Goal: Task Accomplishment & Management: Manage account settings

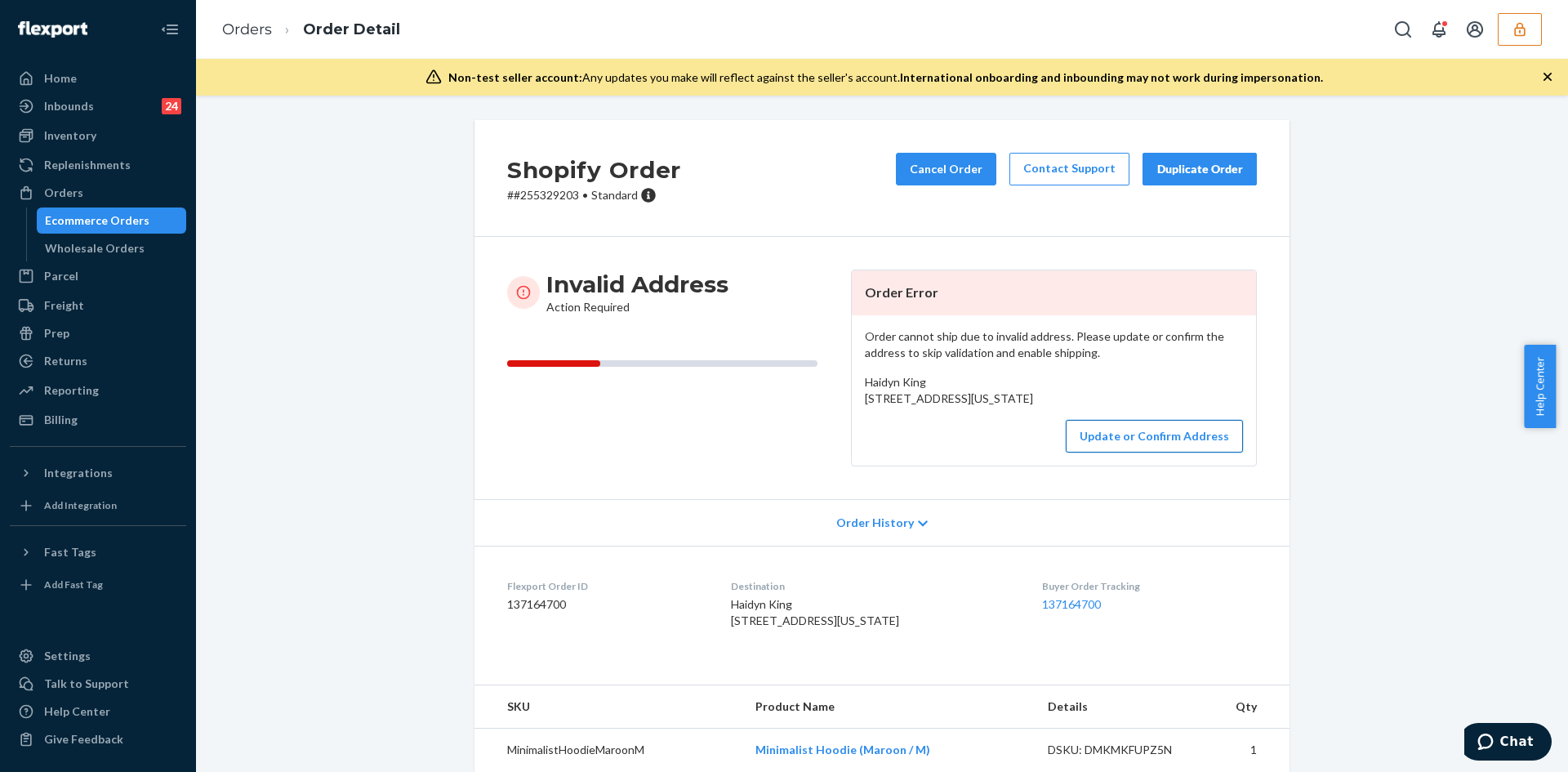
click at [1146, 452] on button "Update or Confirm Address" at bounding box center [1154, 436] width 177 height 32
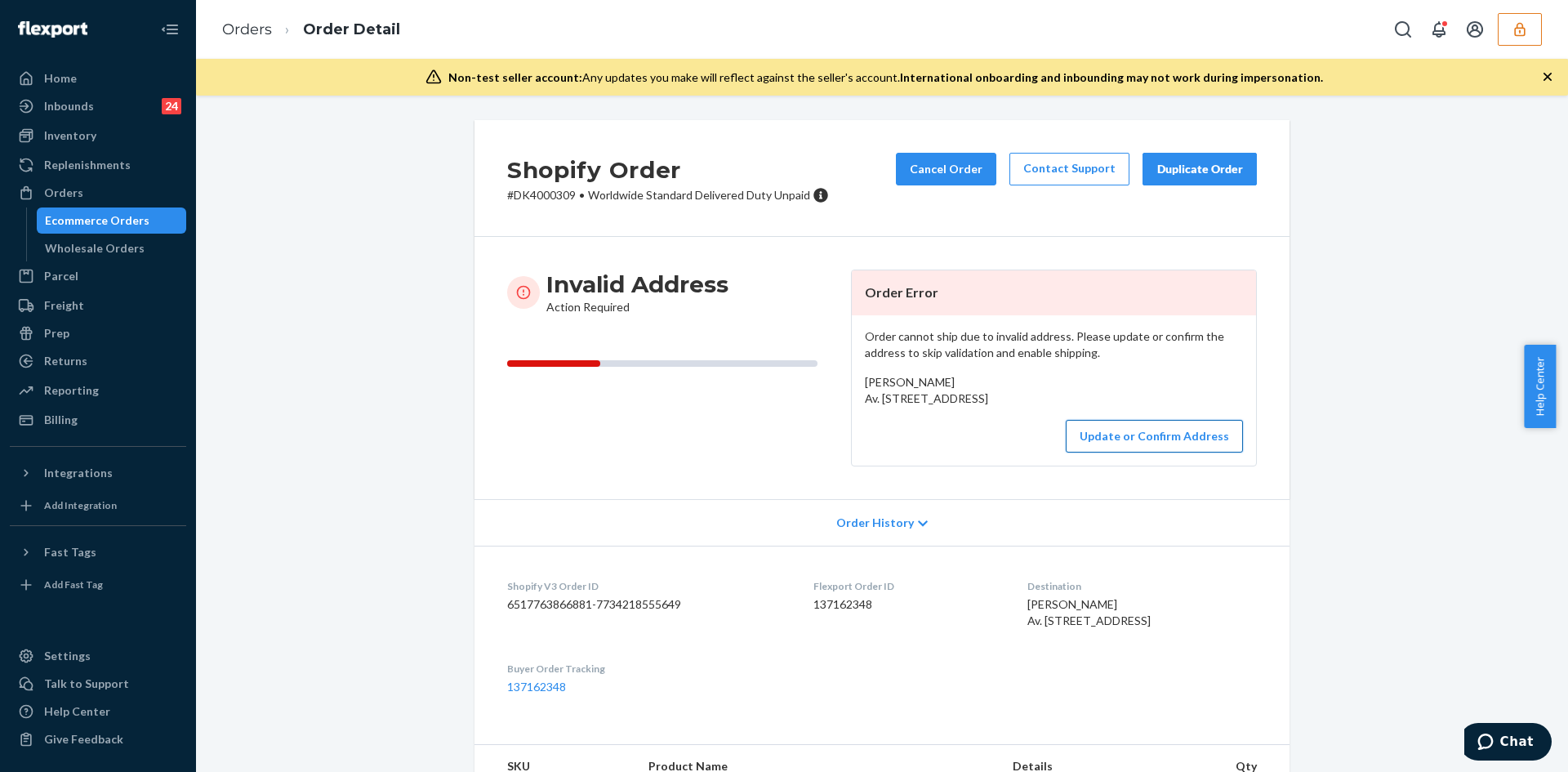
click at [1162, 452] on button "Update or Confirm Address" at bounding box center [1154, 436] width 177 height 32
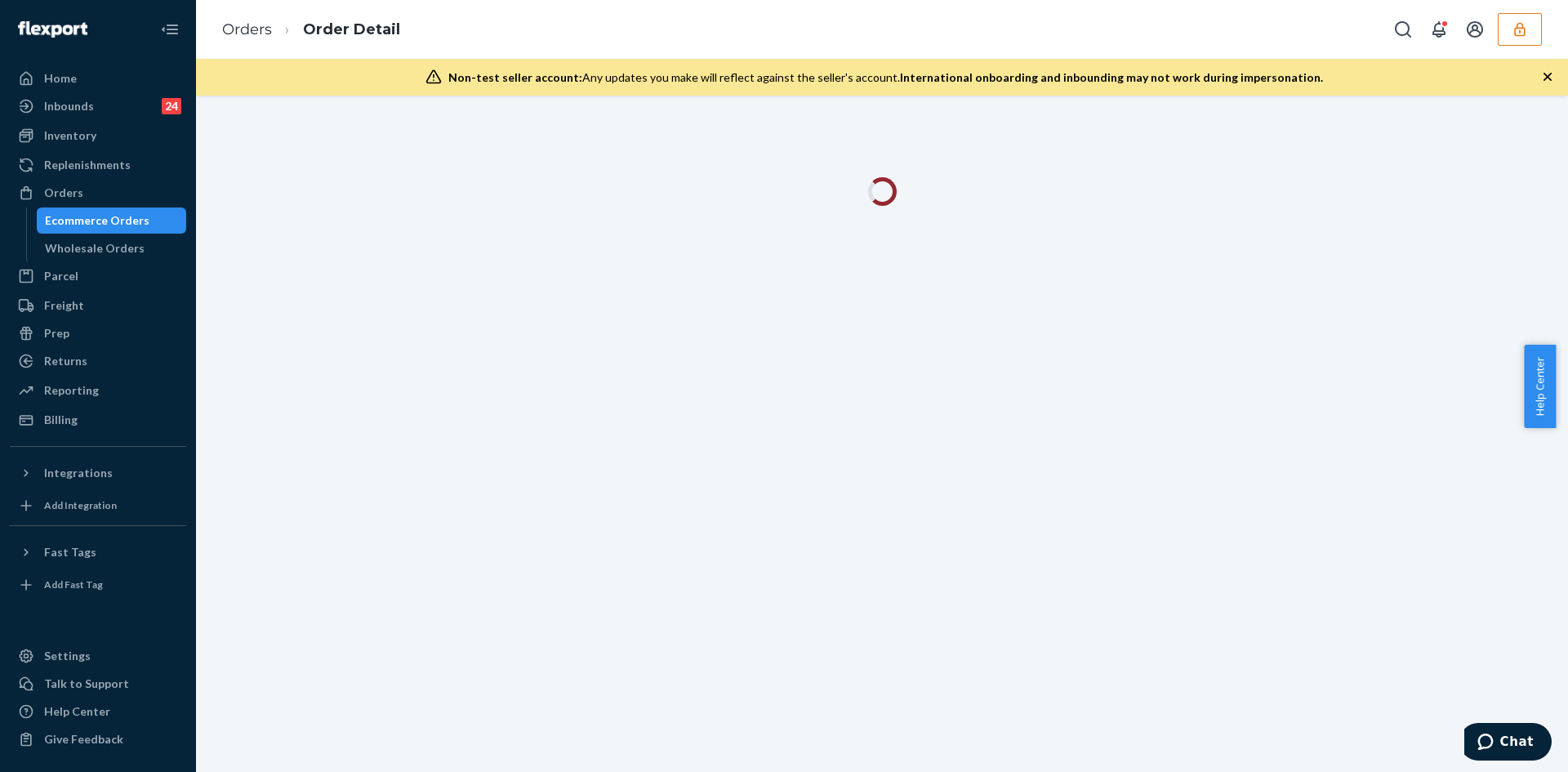
click at [1354, 423] on div at bounding box center [882, 433] width 1373 height 676
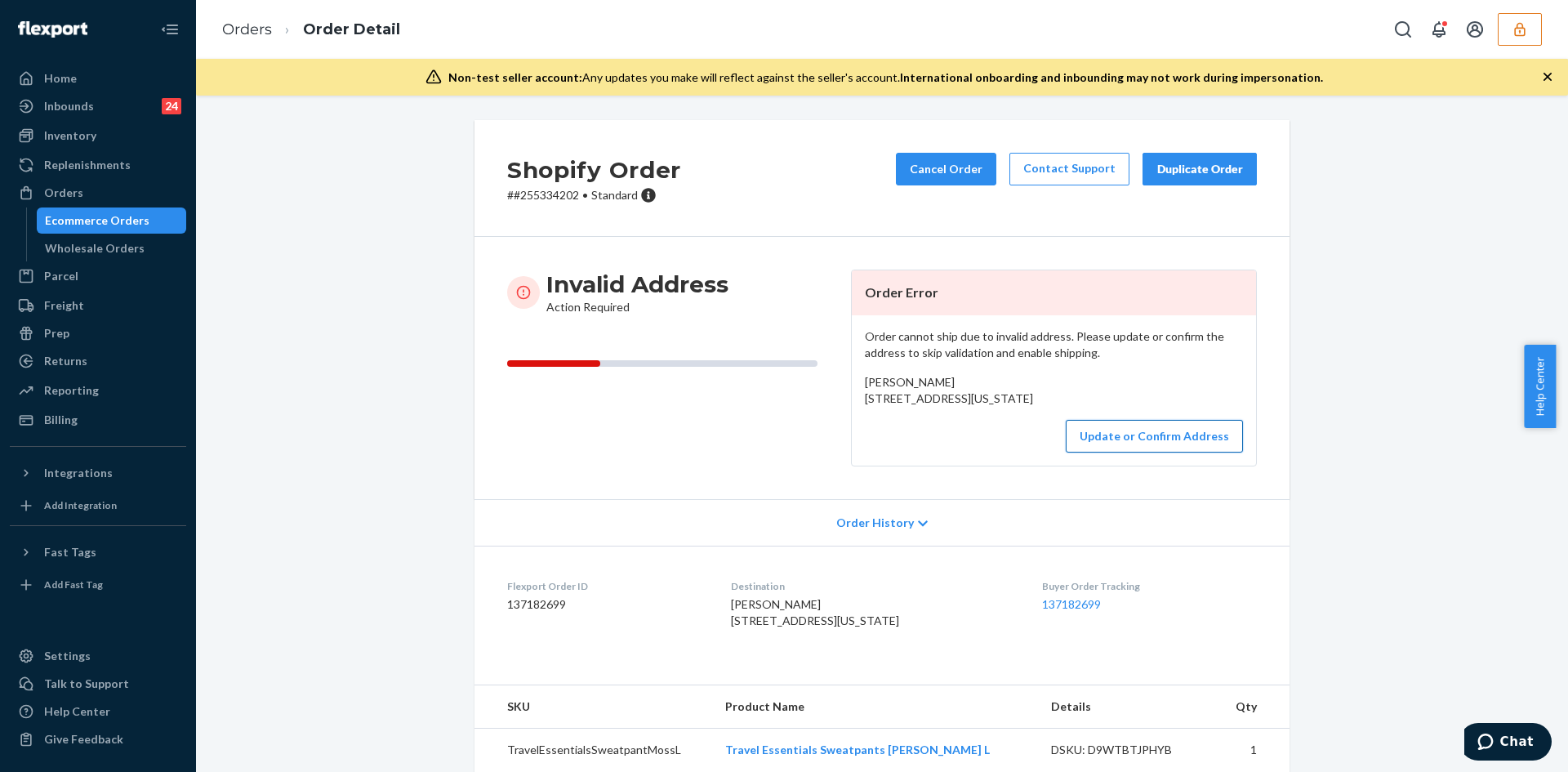
click at [1124, 452] on button "Update or Confirm Address" at bounding box center [1154, 436] width 177 height 32
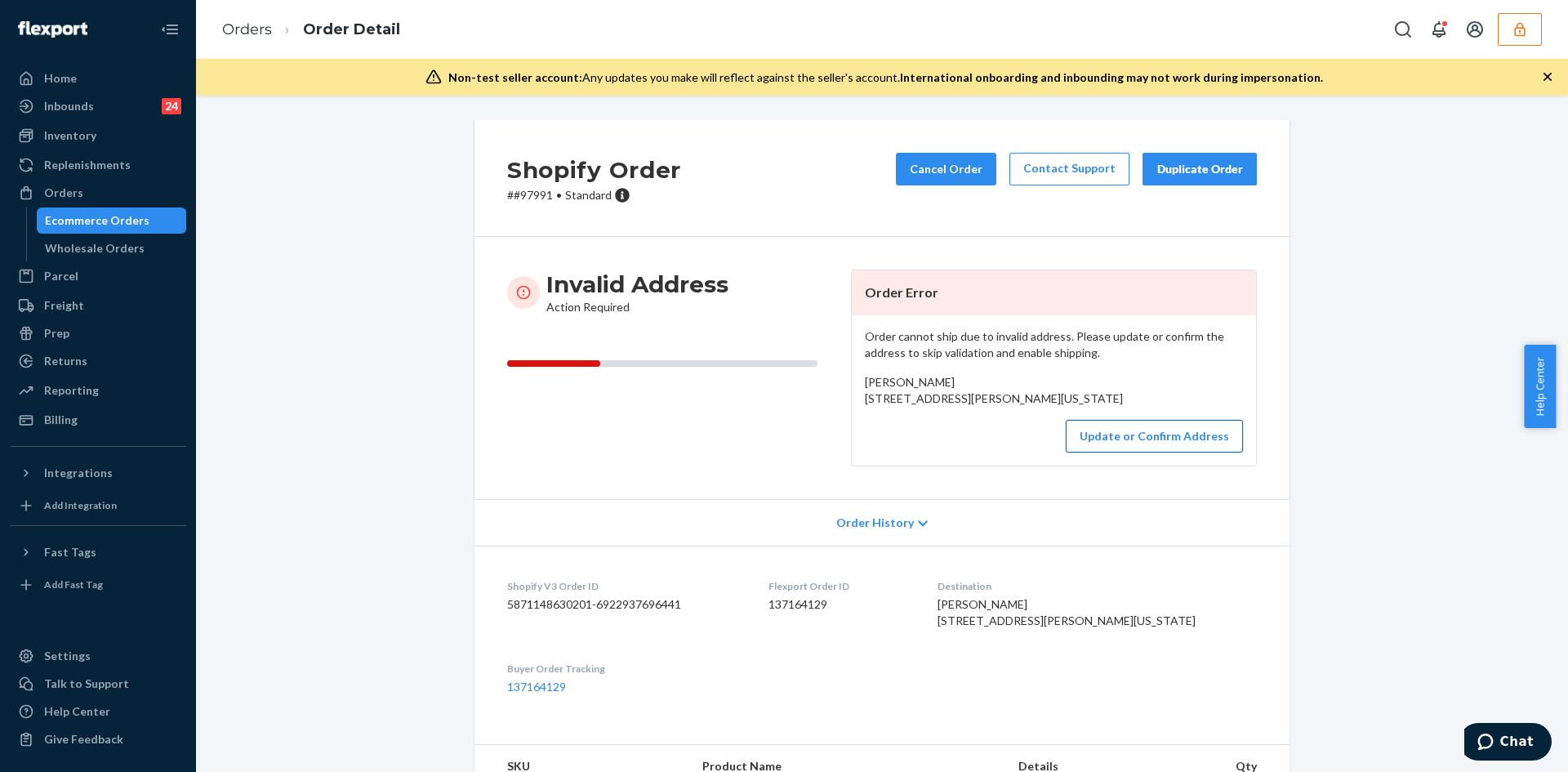
click at [1156, 452] on button "Update or Confirm Address" at bounding box center [1154, 436] width 177 height 32
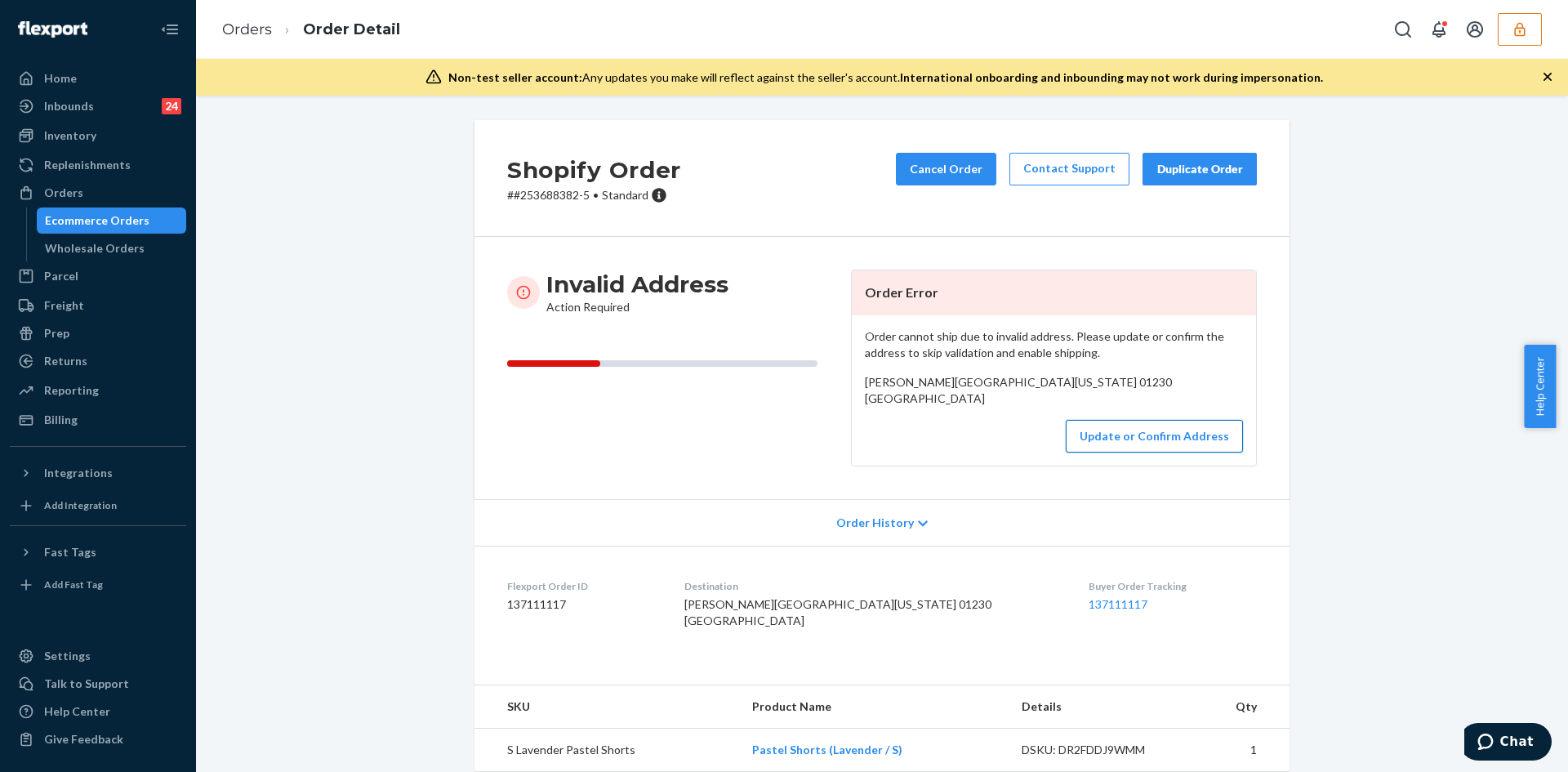
click at [1133, 452] on button "Update or Confirm Address" at bounding box center [1154, 436] width 177 height 32
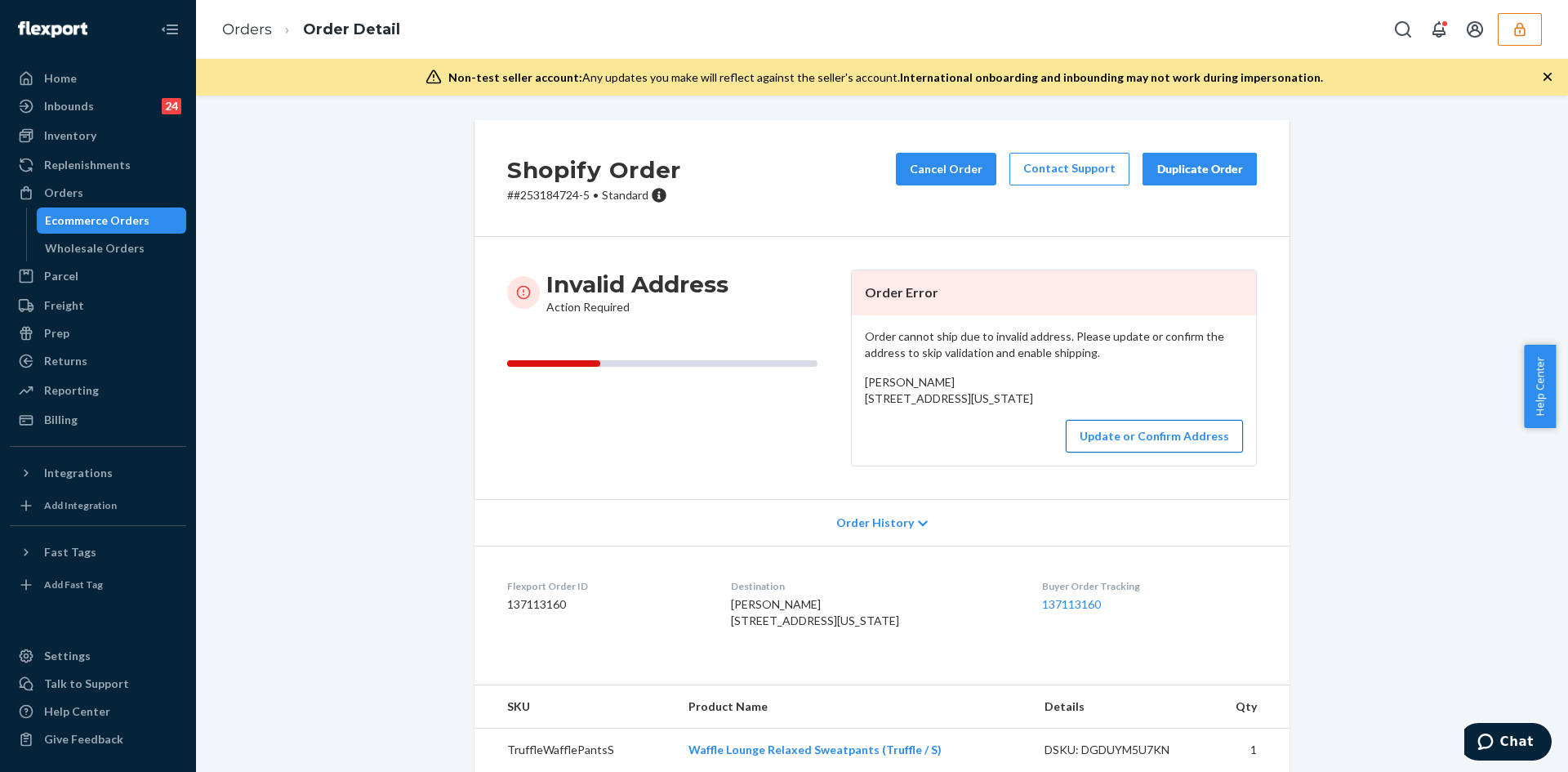
click at [1119, 452] on button "Update or Confirm Address" at bounding box center [1154, 436] width 177 height 32
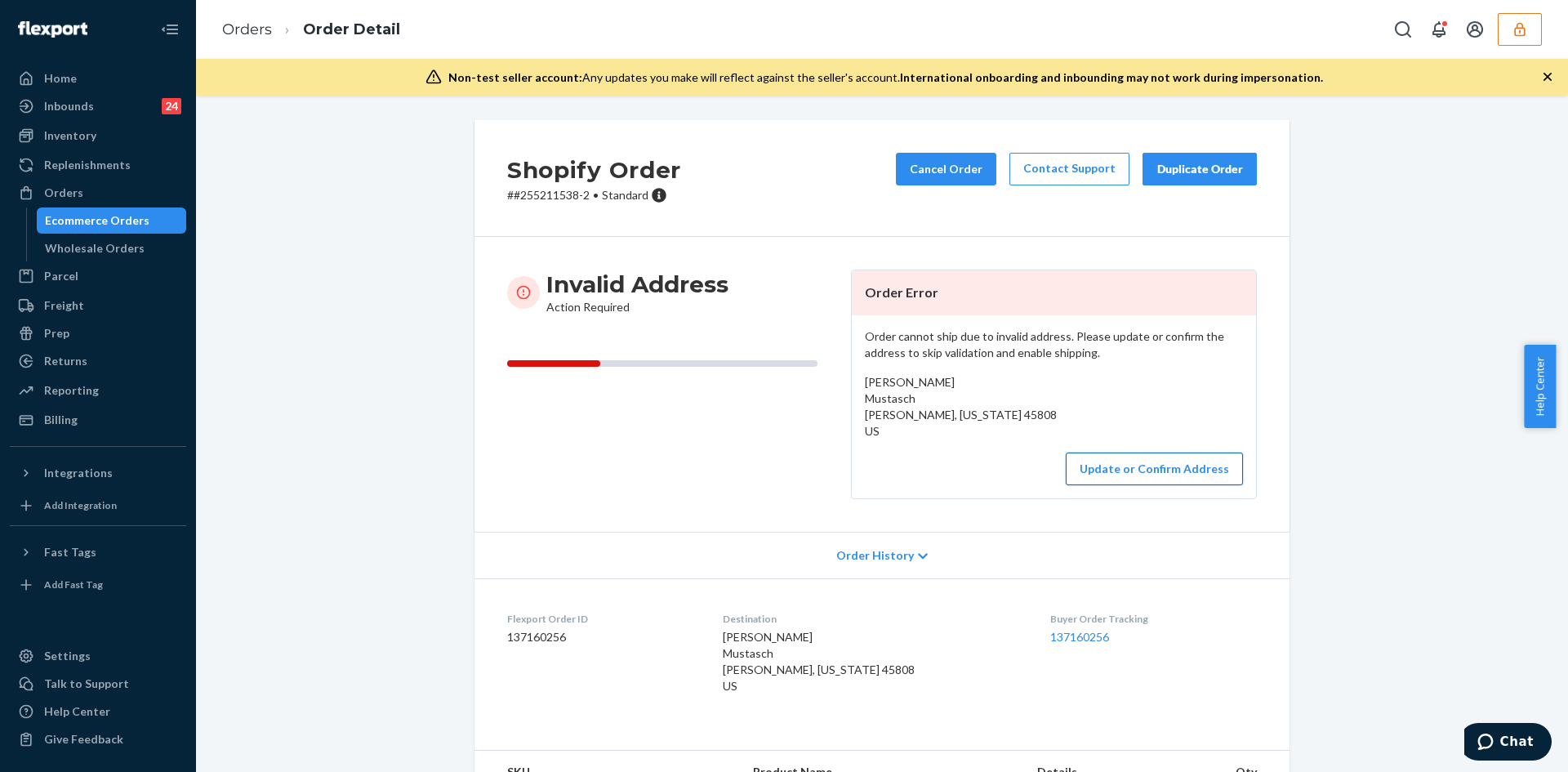
click at [1160, 464] on button "Update or Confirm Address" at bounding box center [1154, 469] width 177 height 32
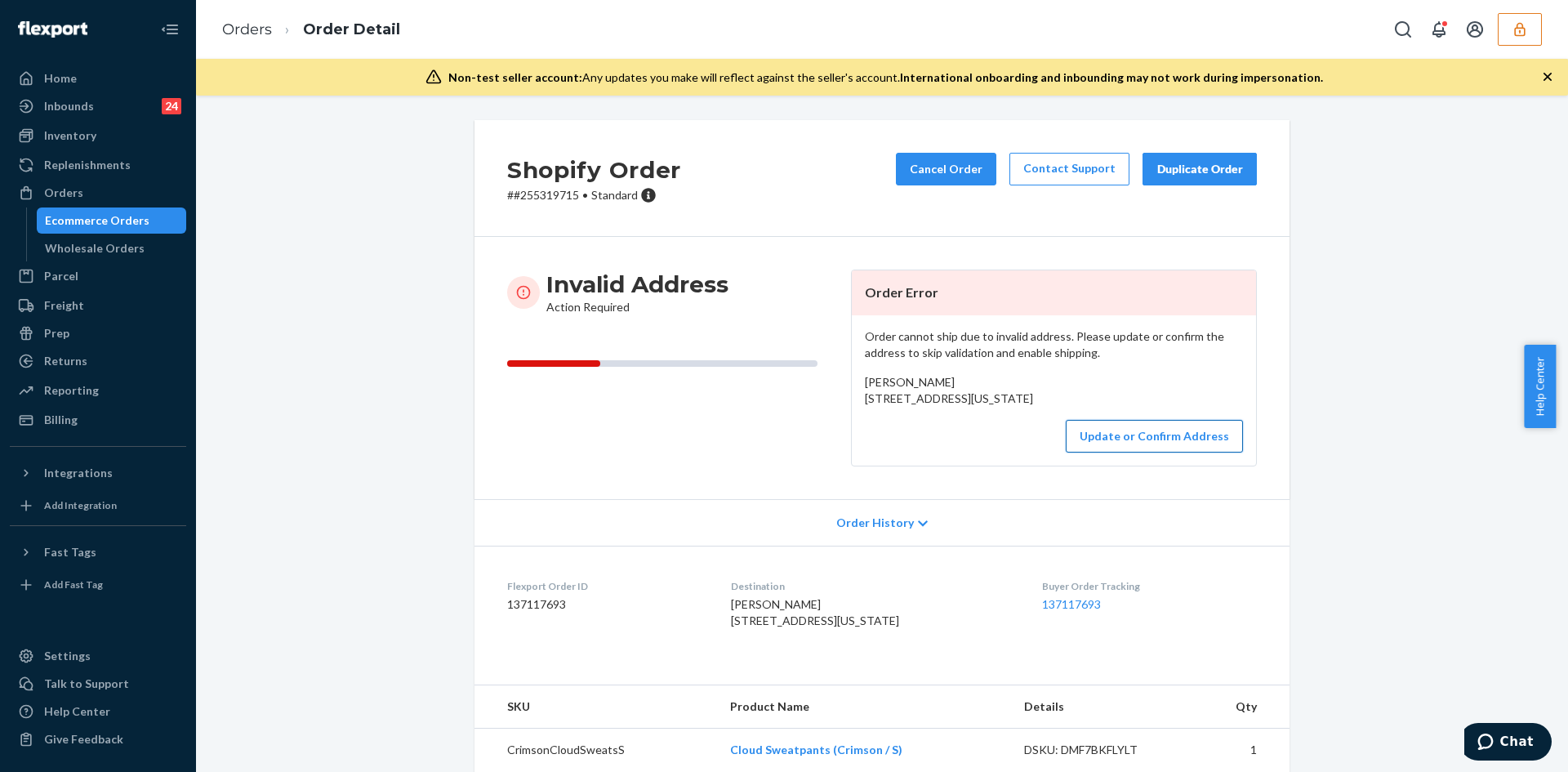
click at [1211, 452] on button "Update or Confirm Address" at bounding box center [1154, 436] width 177 height 32
click at [1104, 452] on button "Update or Confirm Address" at bounding box center [1154, 436] width 177 height 32
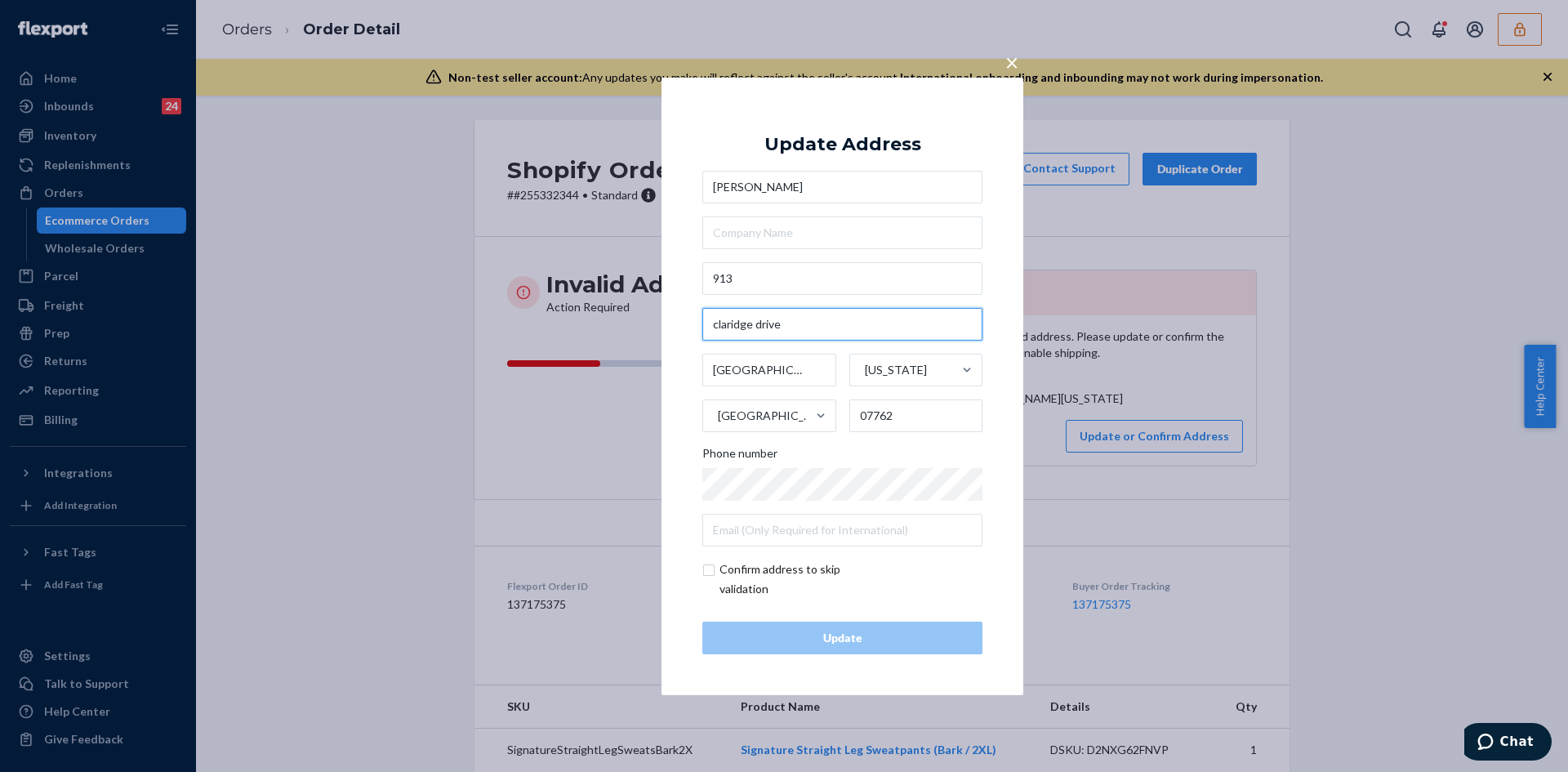
drag, startPoint x: 781, startPoint y: 321, endPoint x: 715, endPoint y: 324, distance: 66.1
click at [715, 324] on input "claridge drive" at bounding box center [842, 324] width 280 height 32
click at [765, 263] on input "913" at bounding box center [842, 278] width 280 height 32
paste input "Claridge DrSpring Lake, NJ 07762"
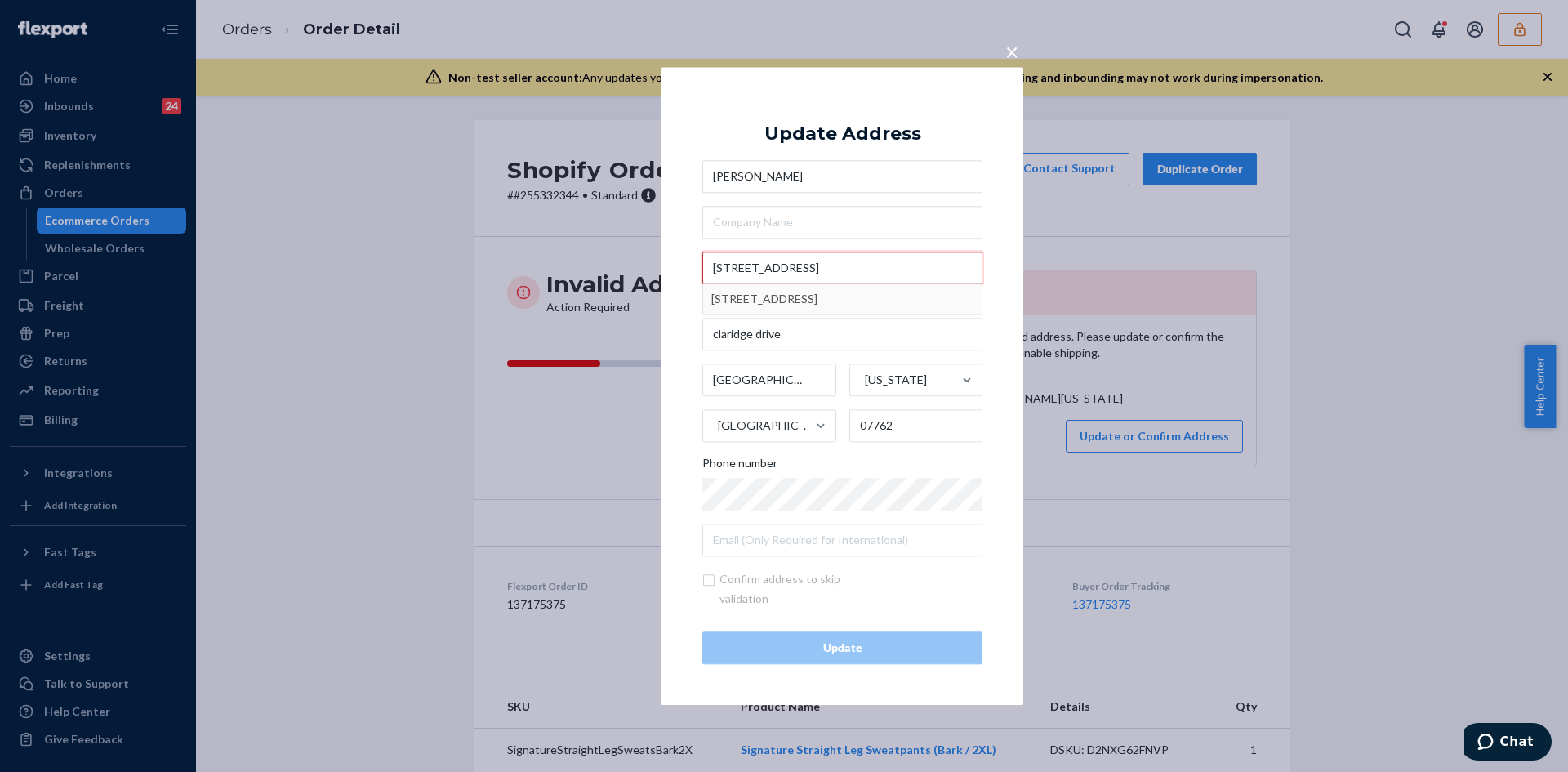
type input "913 Claridge DrSpring Lake, NJ 07762"
type input "Spring Lake"
type input "913 Claridge Dr"
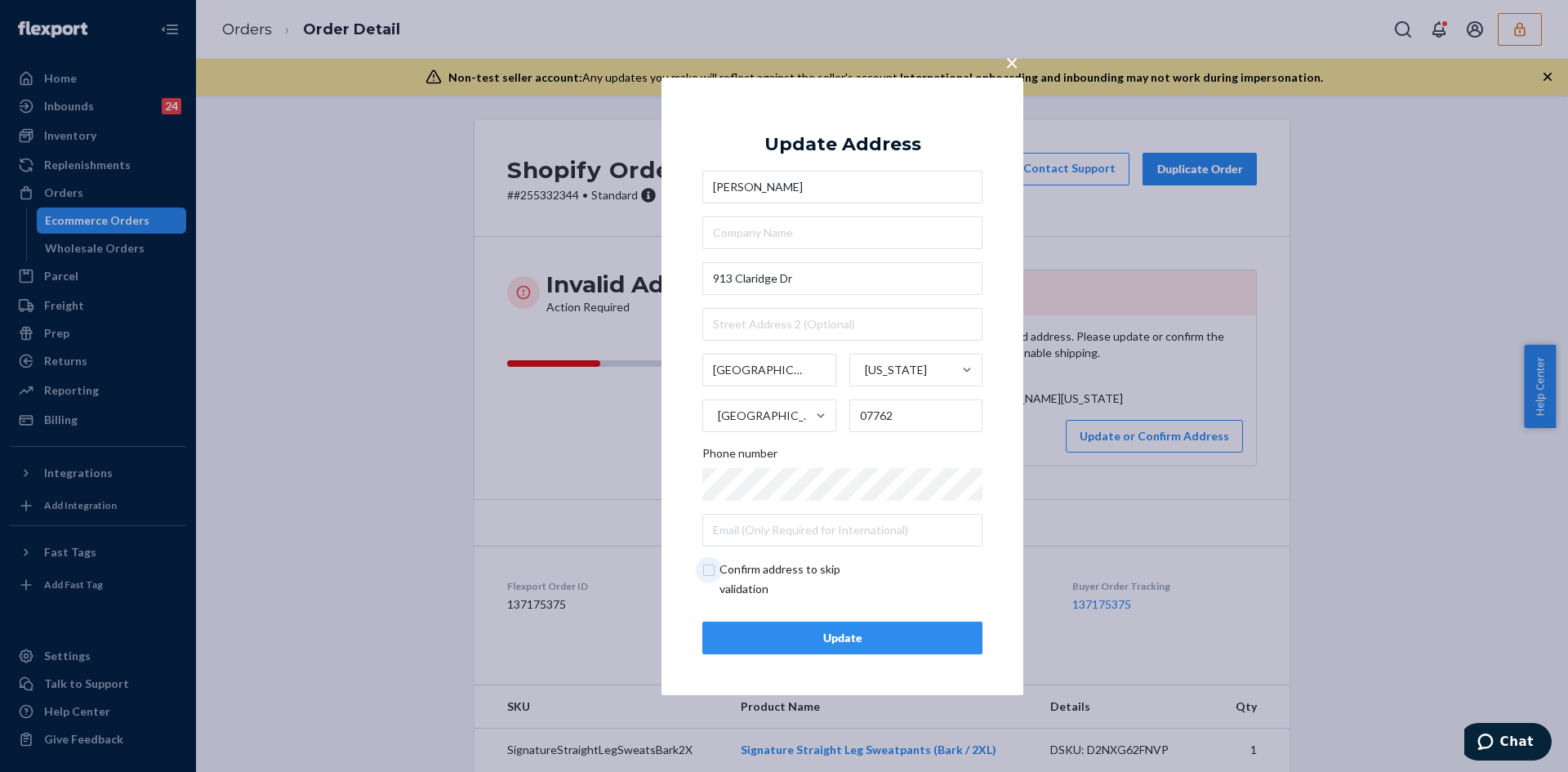
click at [710, 568] on input "checkbox" at bounding box center [798, 579] width 190 height 39
checkbox input "true"
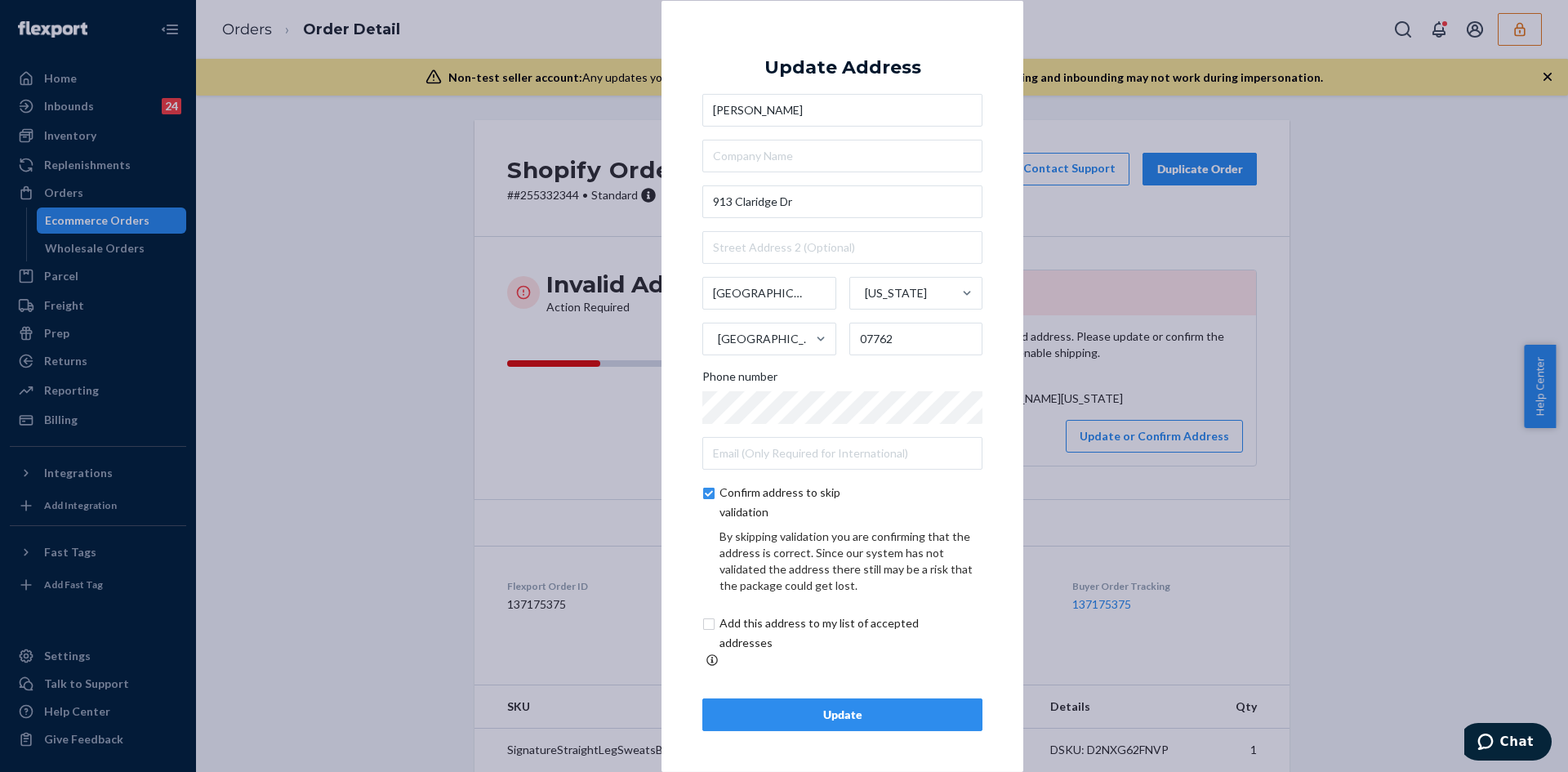
click at [857, 707] on div "Update" at bounding box center [842, 714] width 252 height 16
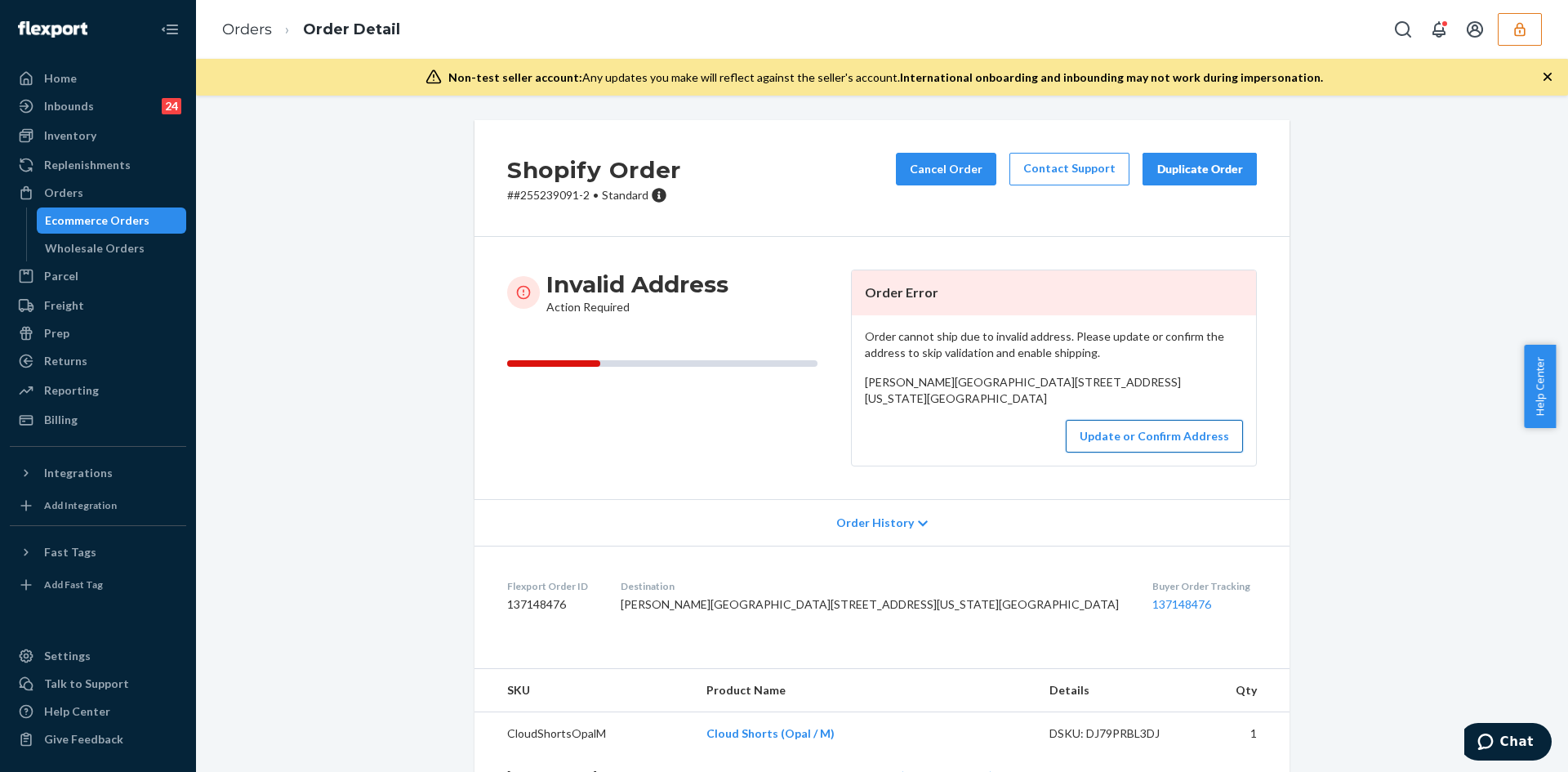
click at [1121, 452] on button "Update or Confirm Address" at bounding box center [1154, 436] width 177 height 32
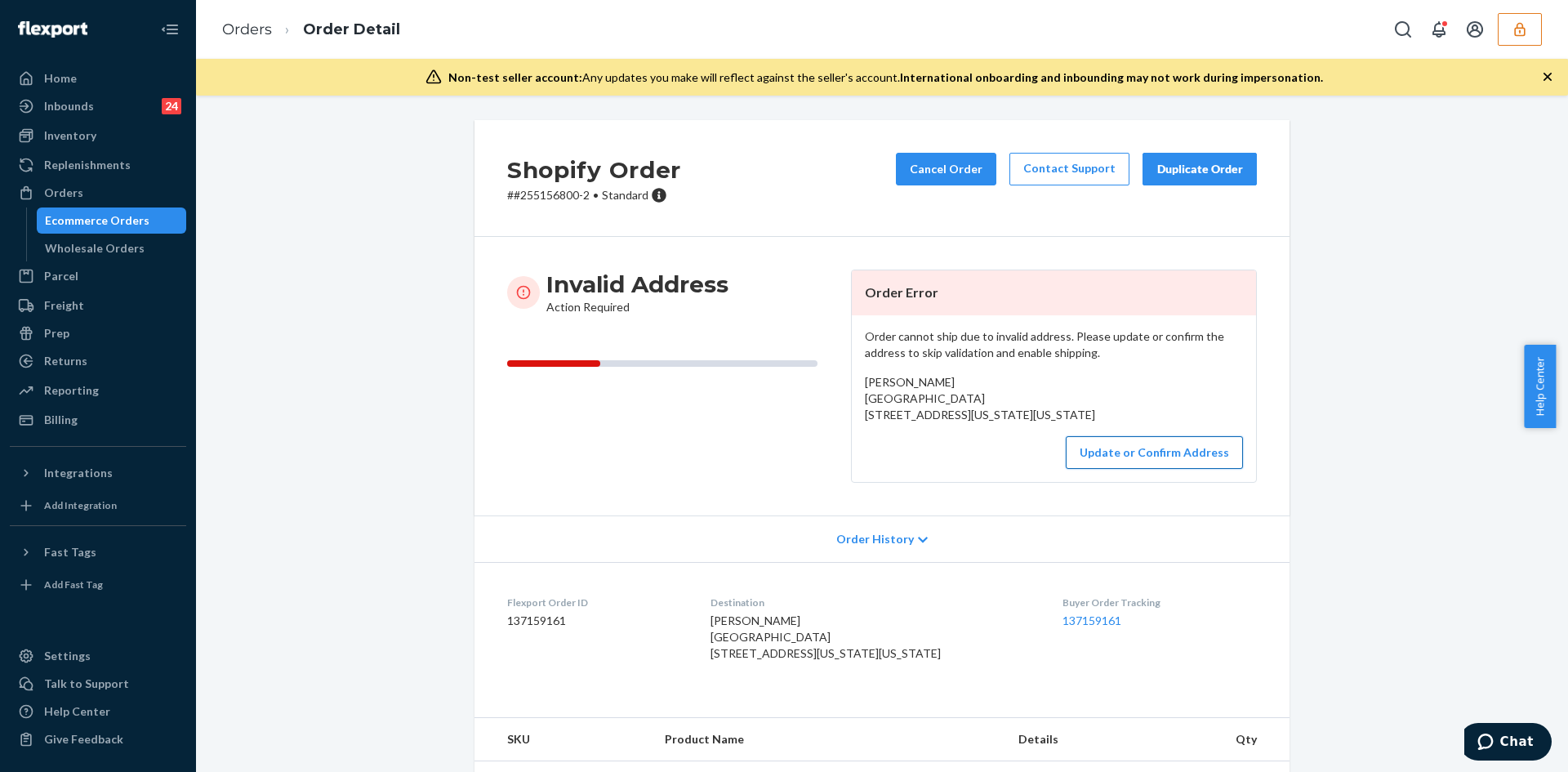
click at [1105, 469] on button "Update or Confirm Address" at bounding box center [1154, 452] width 177 height 32
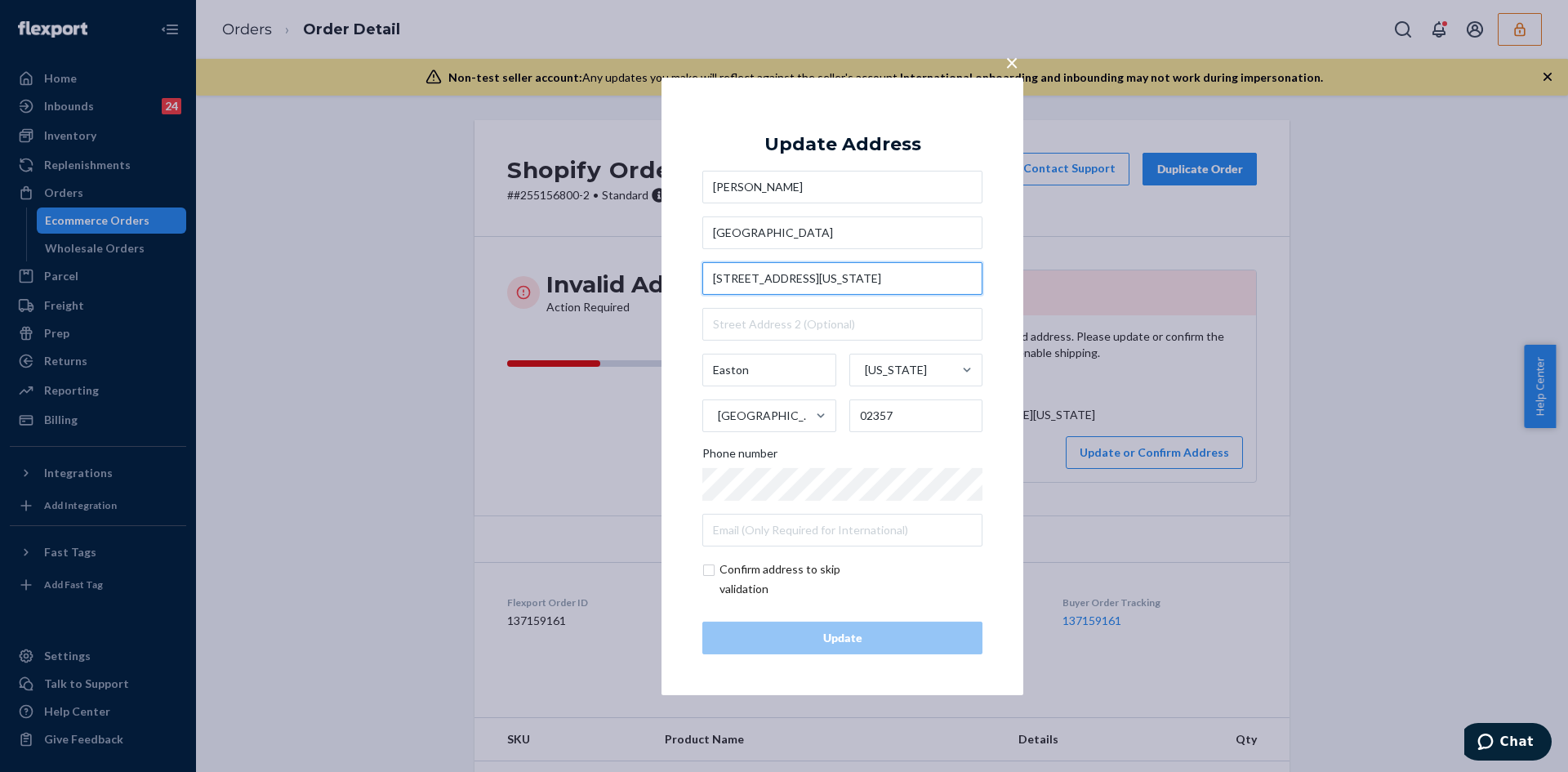
click at [817, 283] on input "[STREET_ADDRESS][US_STATE]" at bounding box center [842, 278] width 280 height 32
click at [817, 283] on input "320 Washington Street" at bounding box center [842, 278] width 280 height 32
paste input "STONEHILL COL, MA 02357"
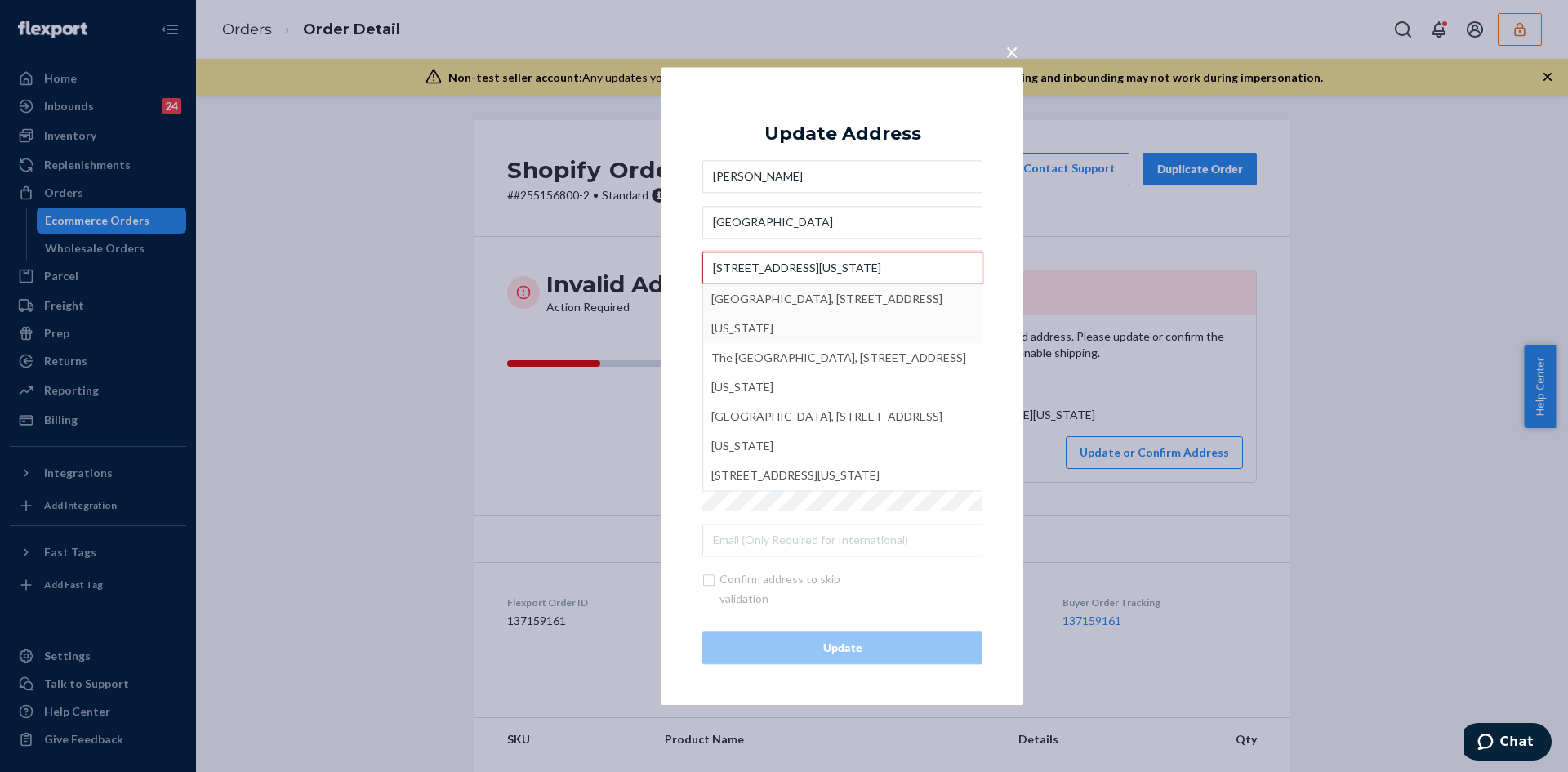
click at [809, 263] on input "320 Washington StSTONEHILL COL, MA 02357" at bounding box center [842, 267] width 280 height 32
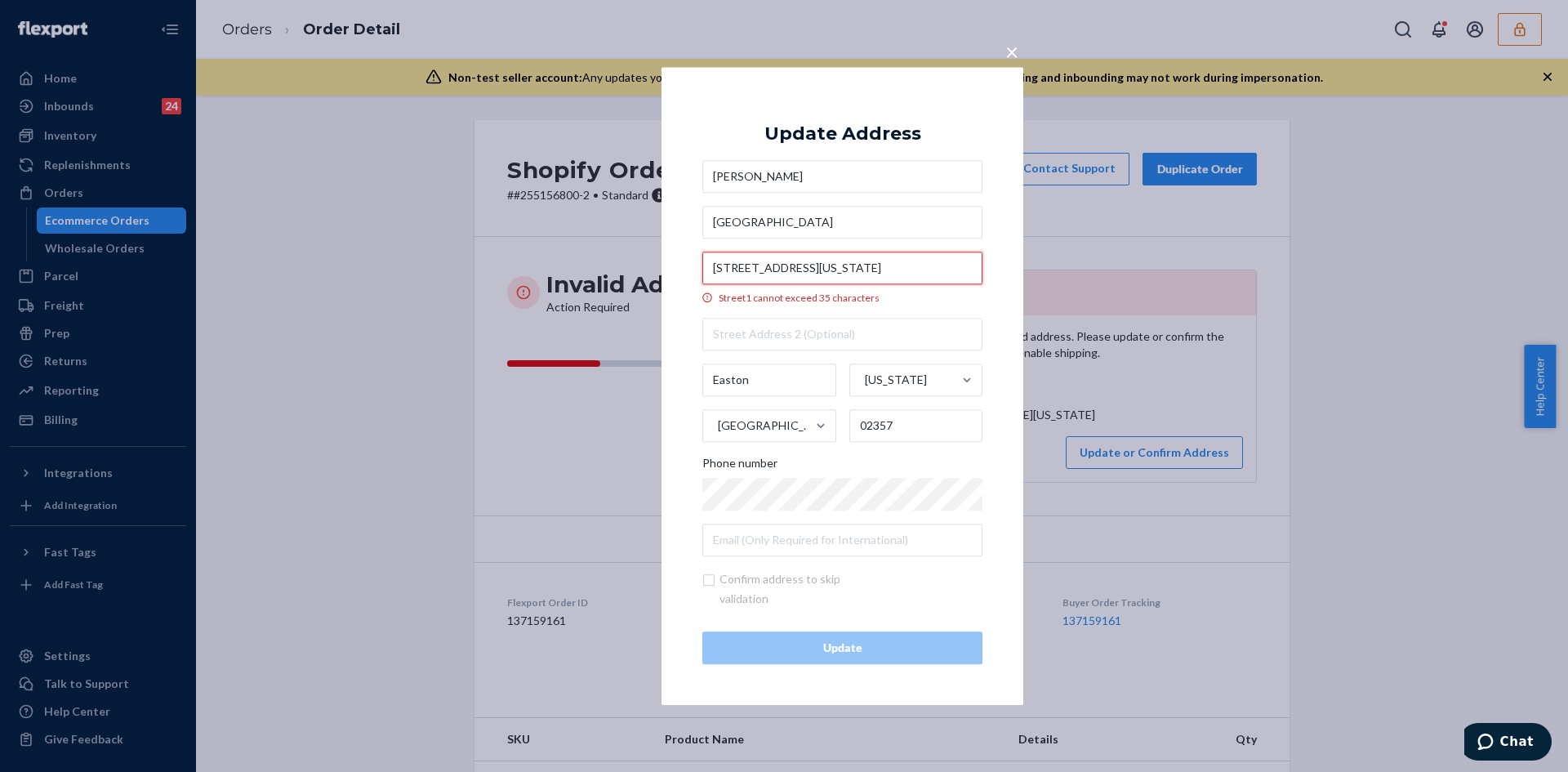
scroll to position [0, 0]
type input "320 Washington St"
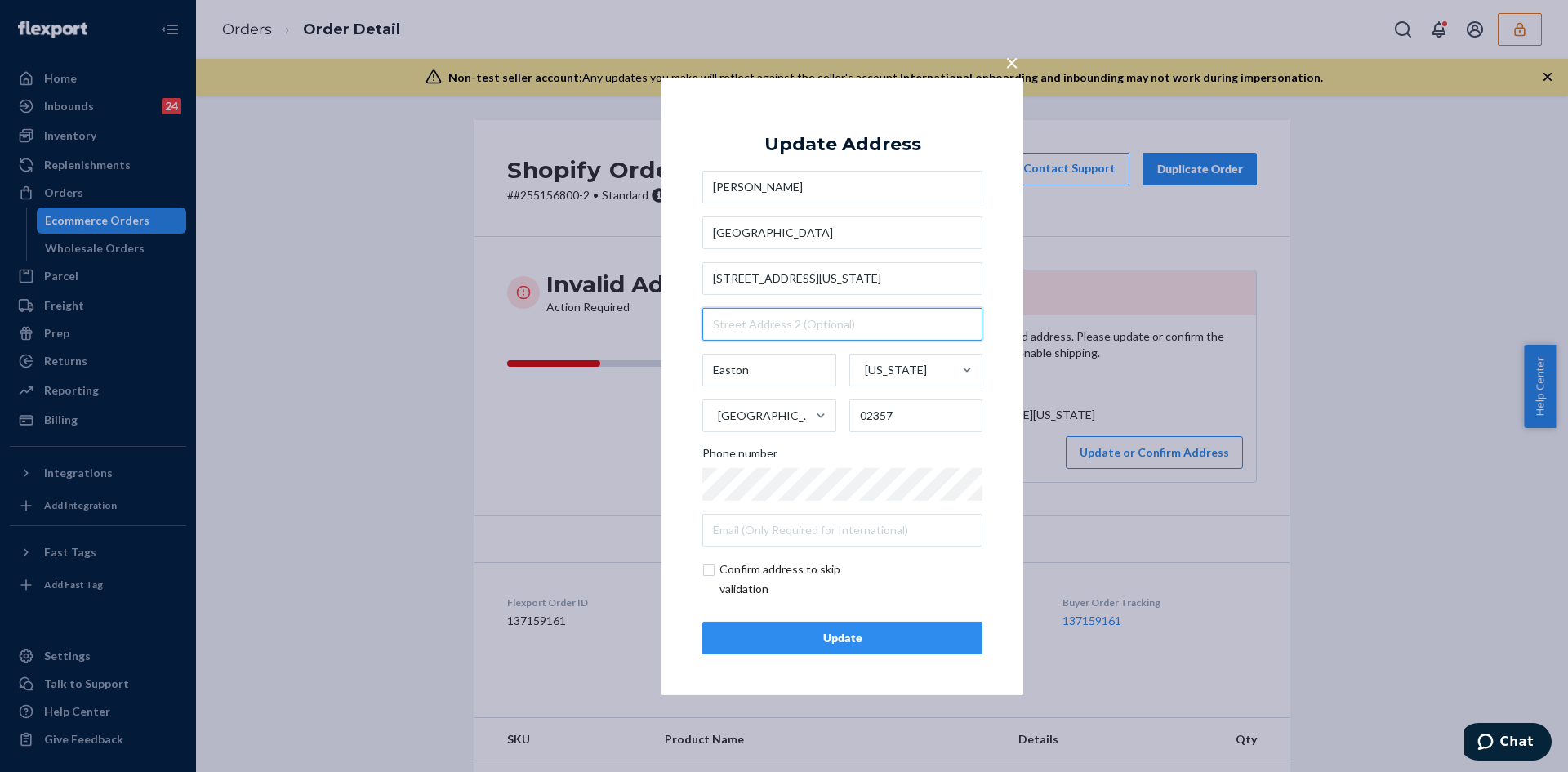
click at [756, 320] on input "text" at bounding box center [842, 324] width 280 height 32
paste input "STONEHILL COL"
type input "STONEHILL COL"
click at [760, 359] on input "Easton" at bounding box center [769, 370] width 134 height 32
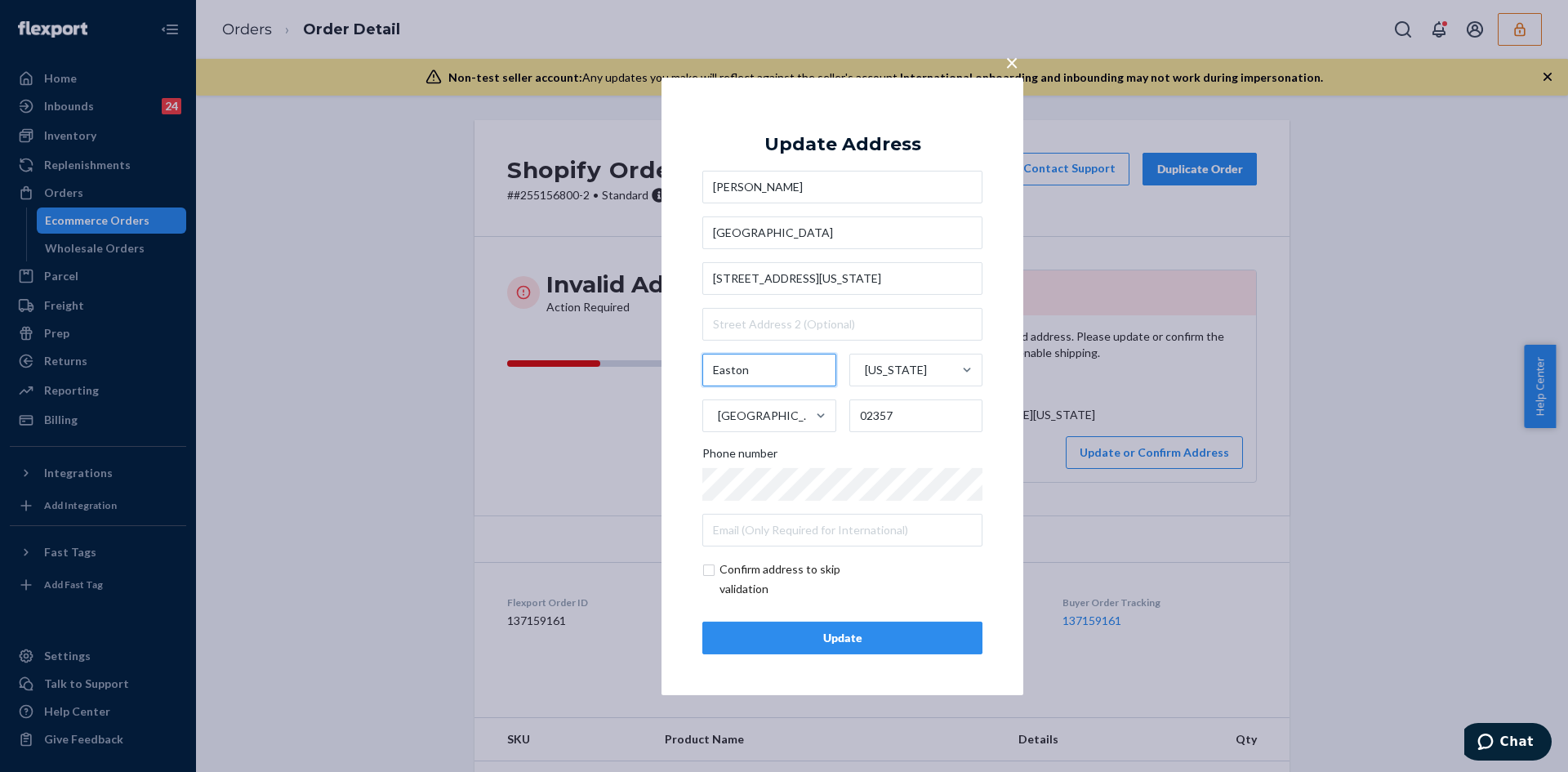
click at [760, 359] on input "Easton" at bounding box center [769, 370] width 134 height 32
paste input "STONEHILL COL"
type input "STONEHILL COL"
click at [710, 568] on input "checkbox" at bounding box center [798, 579] width 190 height 39
checkbox input "true"
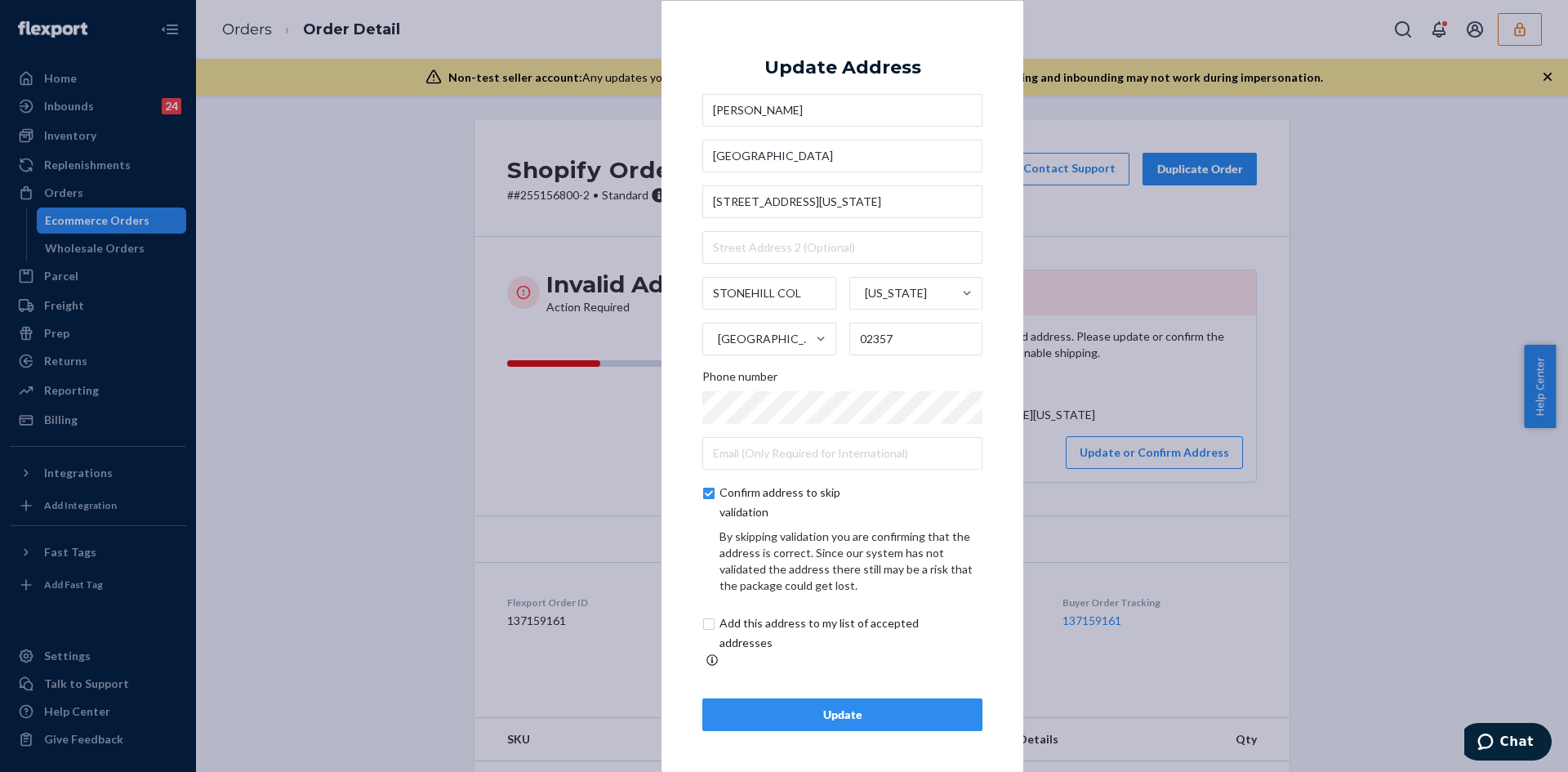
click at [839, 711] on div "Update" at bounding box center [842, 714] width 252 height 16
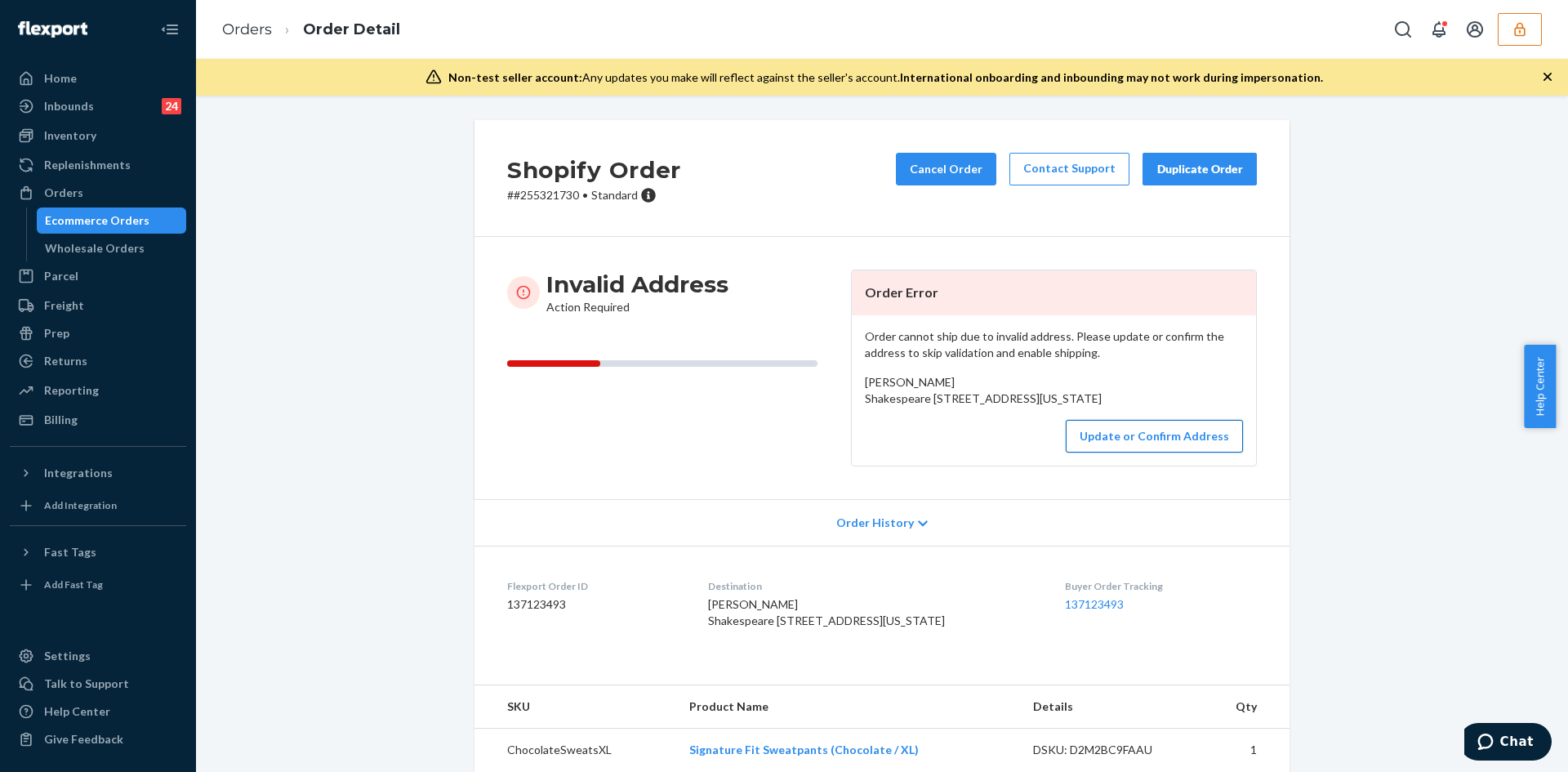
click at [1117, 452] on button "Update or Confirm Address" at bounding box center [1154, 436] width 177 height 32
click at [1122, 452] on button "Update or Confirm Address" at bounding box center [1154, 436] width 177 height 32
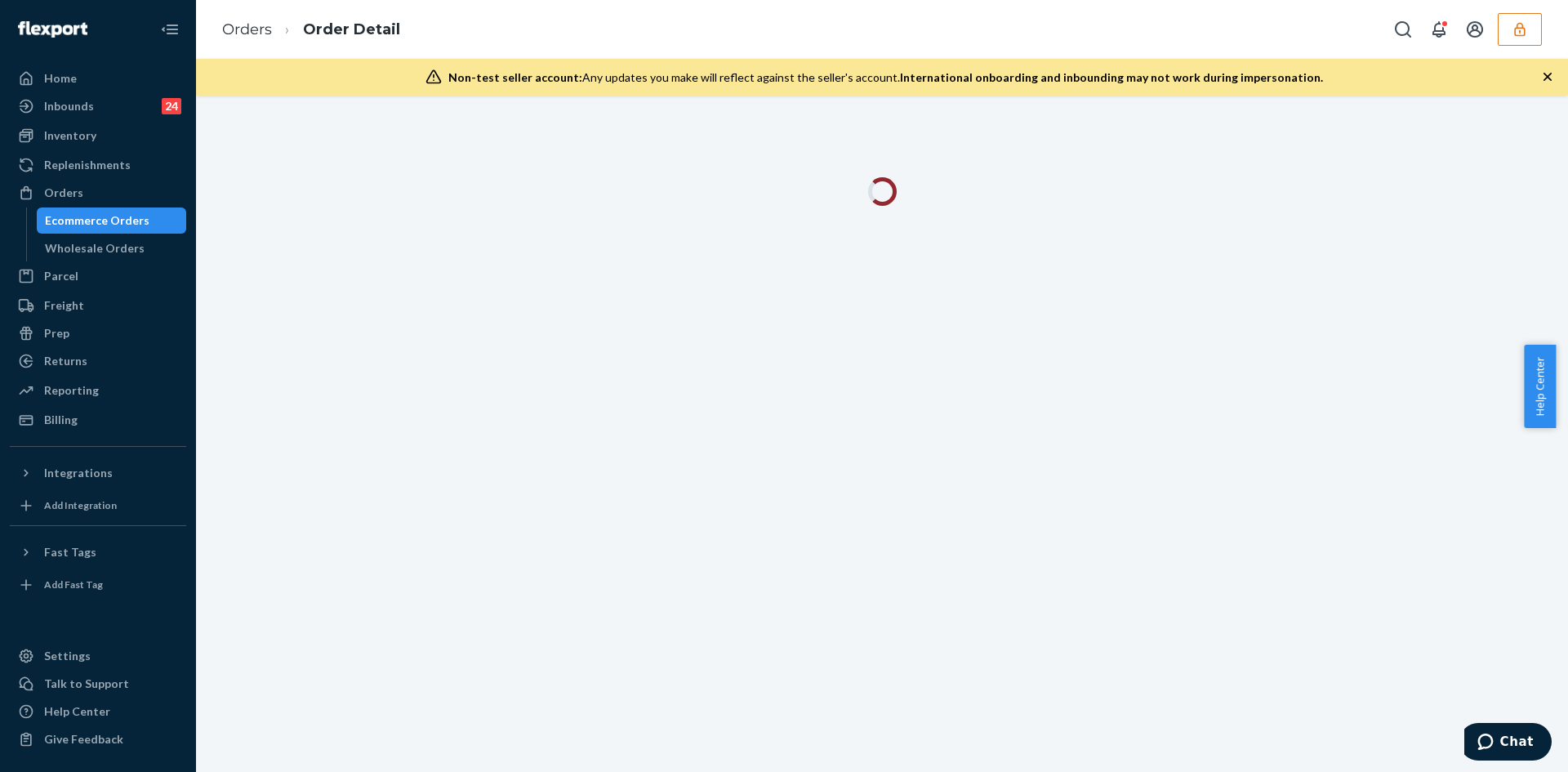
click at [1366, 473] on div at bounding box center [882, 433] width 1373 height 676
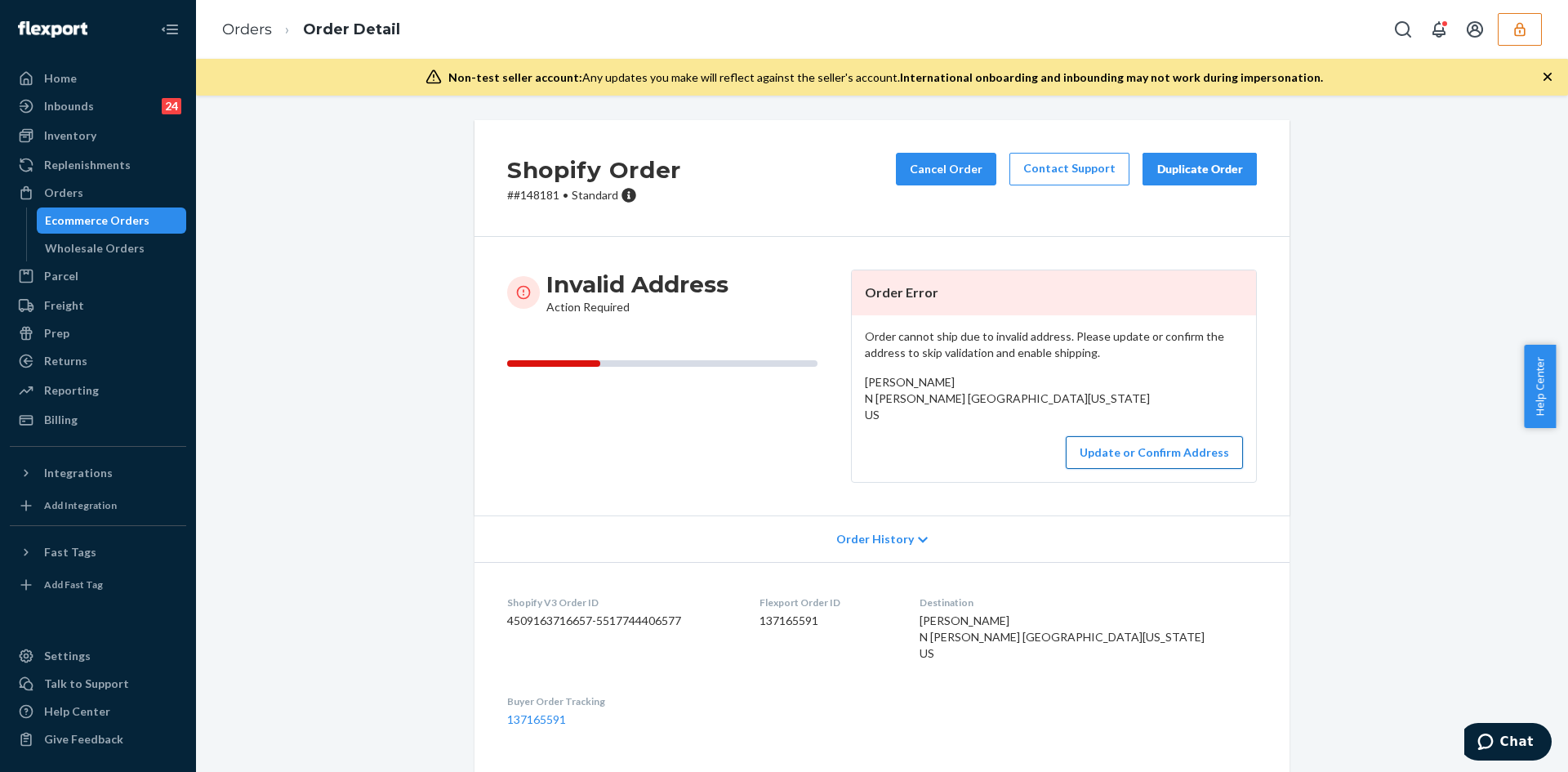
click at [1133, 459] on button "Update or Confirm Address" at bounding box center [1154, 452] width 177 height 32
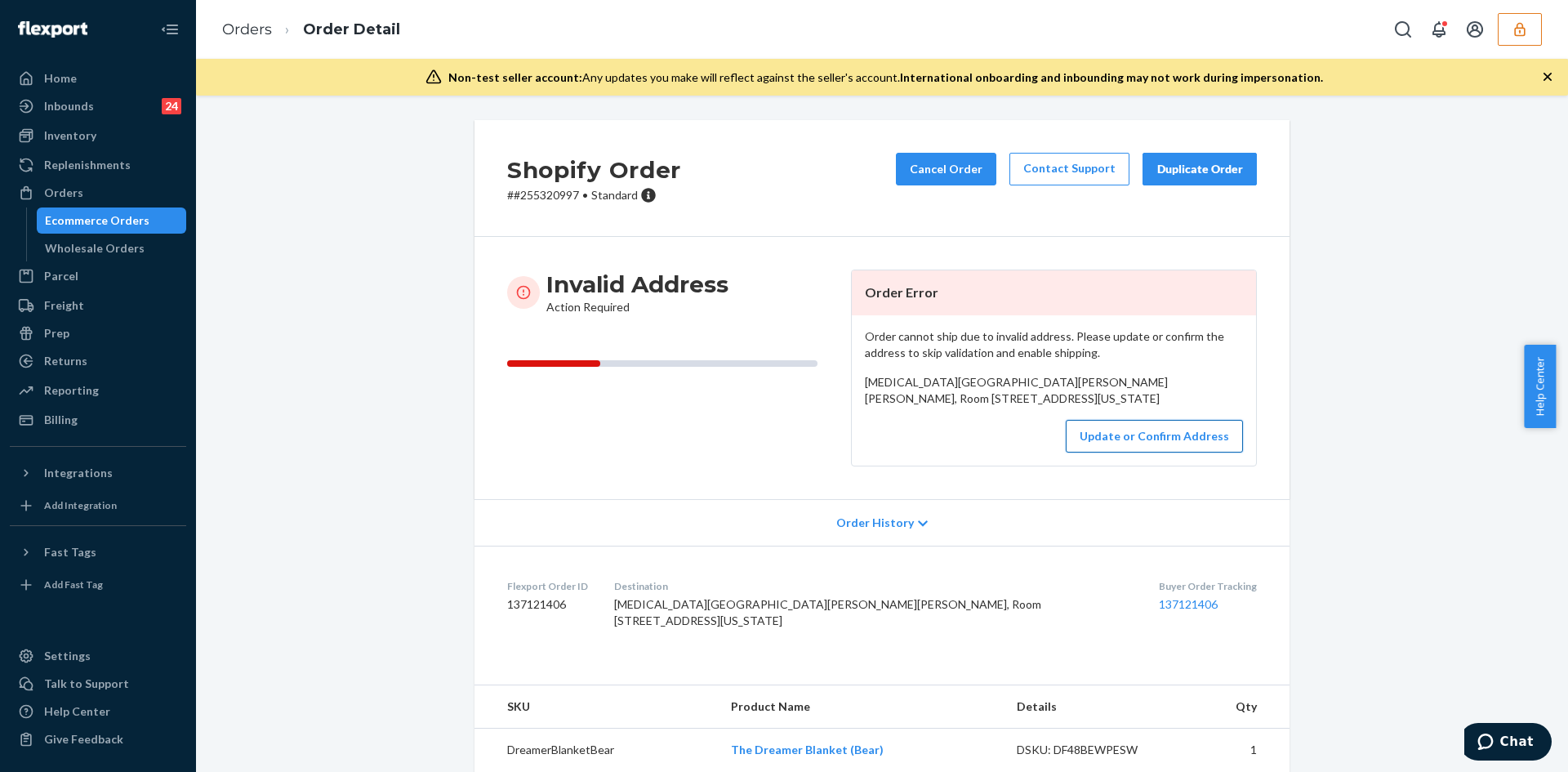
click at [1177, 452] on button "Update or Confirm Address" at bounding box center [1154, 436] width 177 height 32
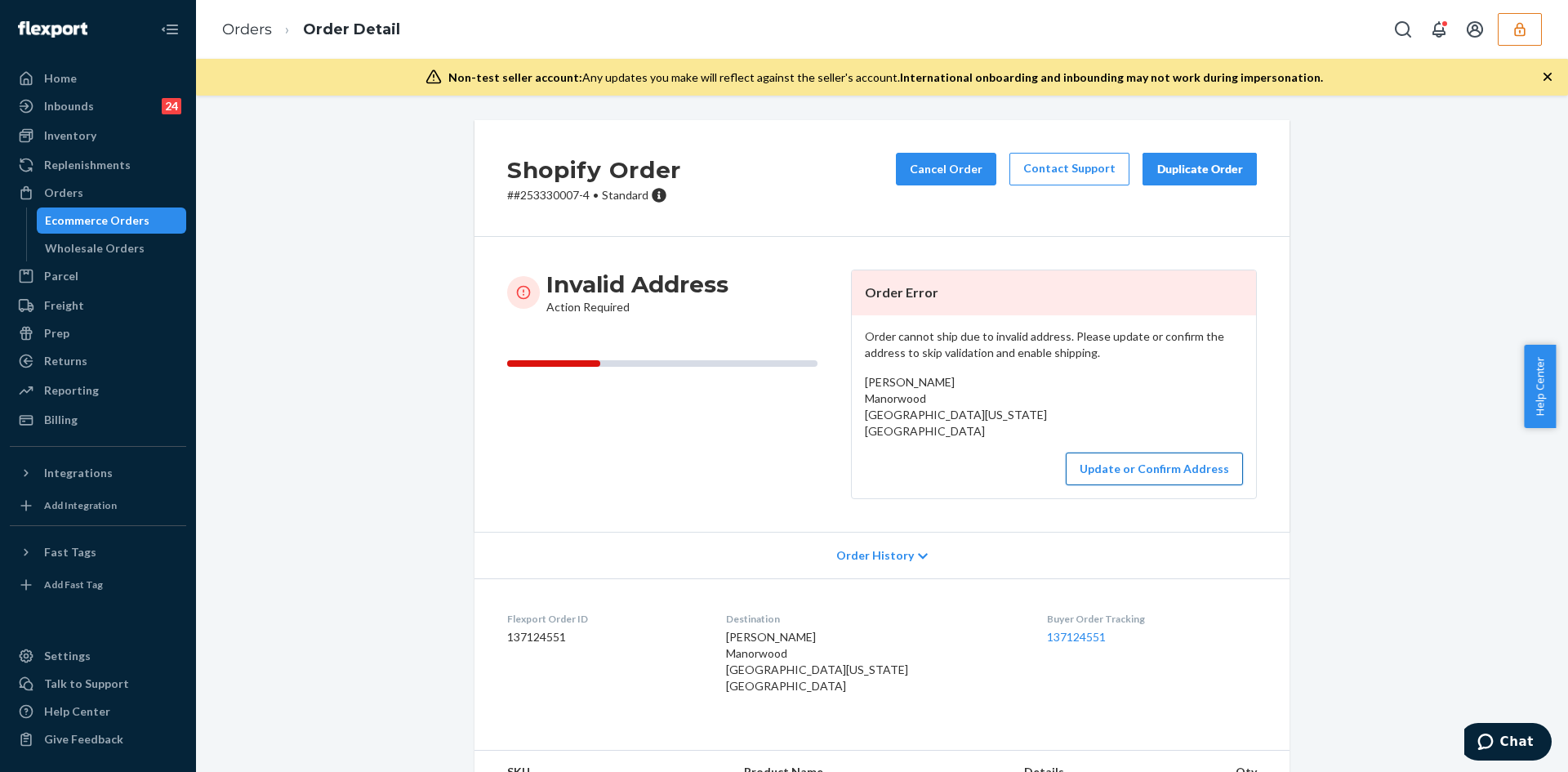
click at [1109, 482] on button "Update or Confirm Address" at bounding box center [1154, 469] width 177 height 32
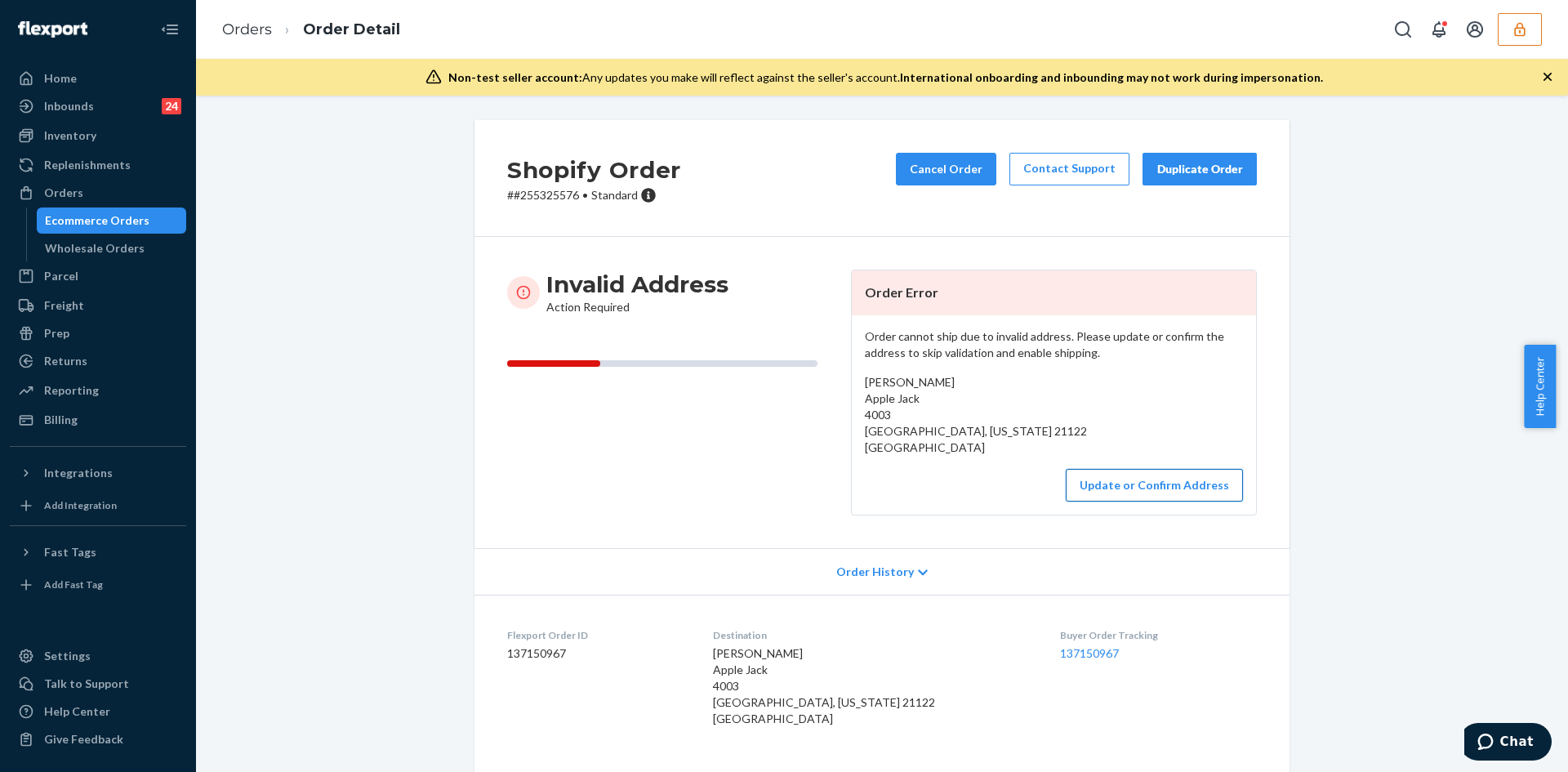
click at [1144, 472] on button "Update or Confirm Address" at bounding box center [1154, 485] width 177 height 32
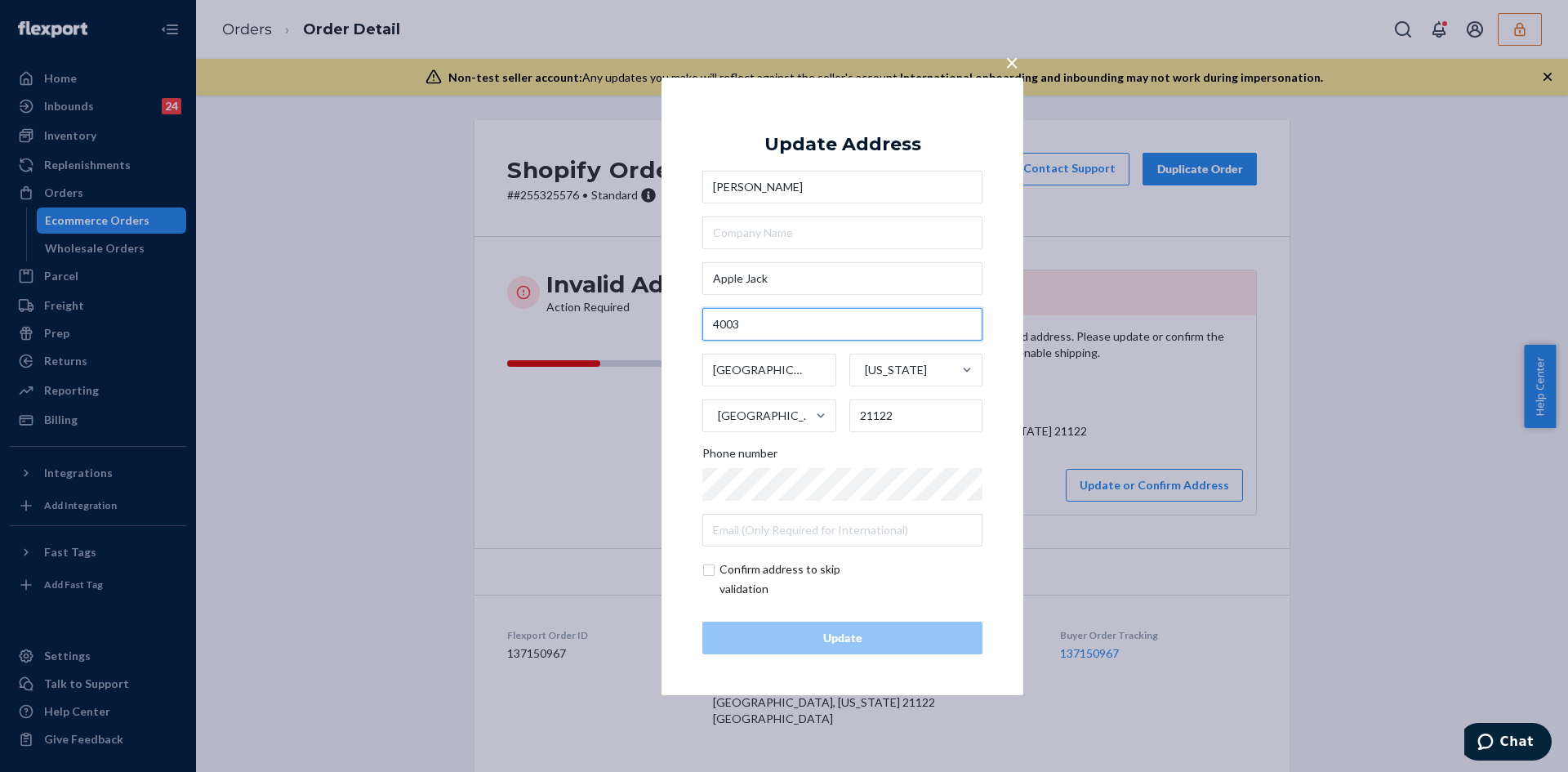
drag, startPoint x: 744, startPoint y: 328, endPoint x: 707, endPoint y: 328, distance: 37.0
click at [707, 328] on input "4003" at bounding box center [842, 324] width 280 height 32
click at [752, 273] on input "Apple Jack" at bounding box center [842, 278] width 280 height 32
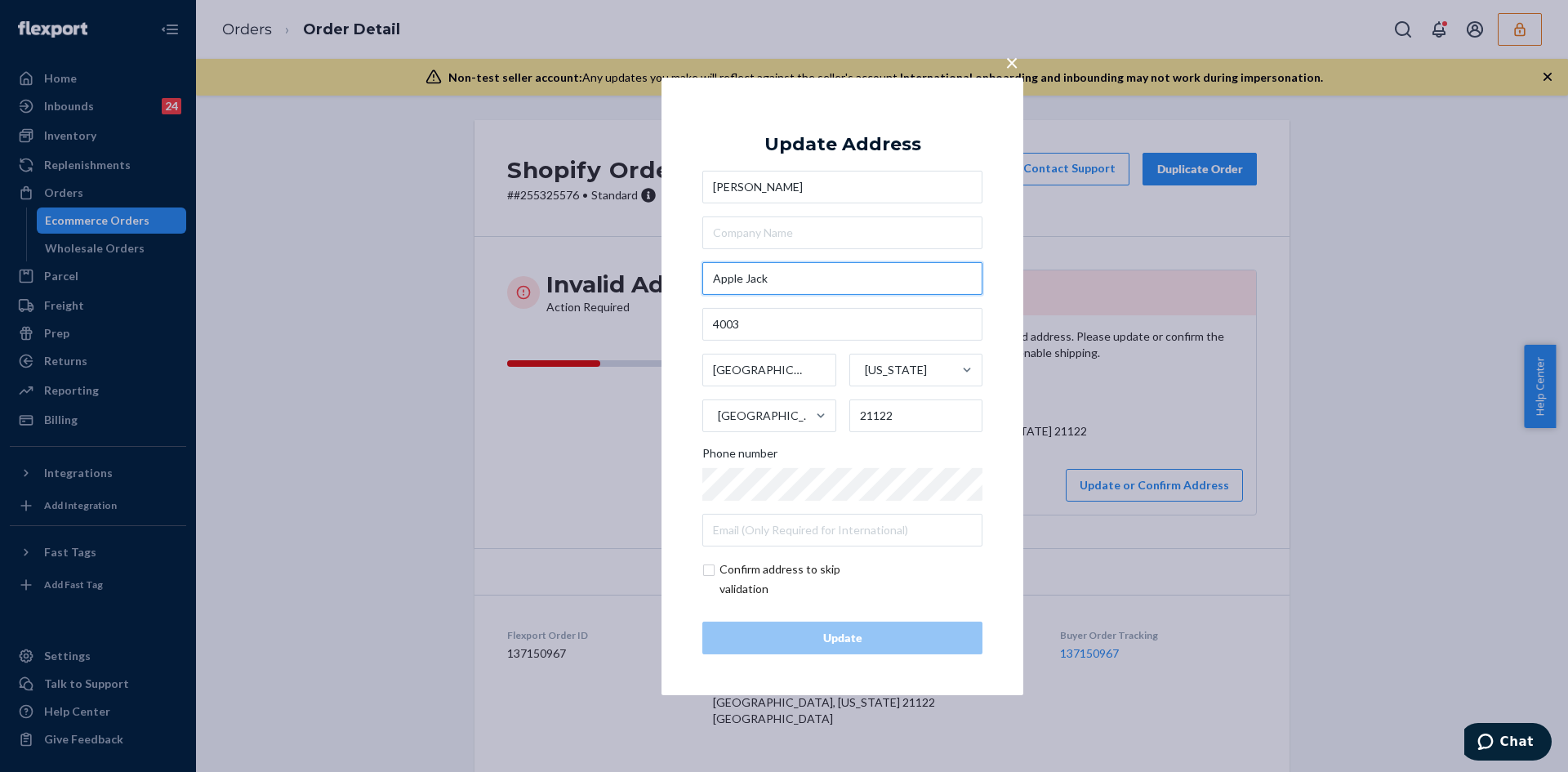
paste input "4003 Apple Jack CtPasadena, MD 21122"
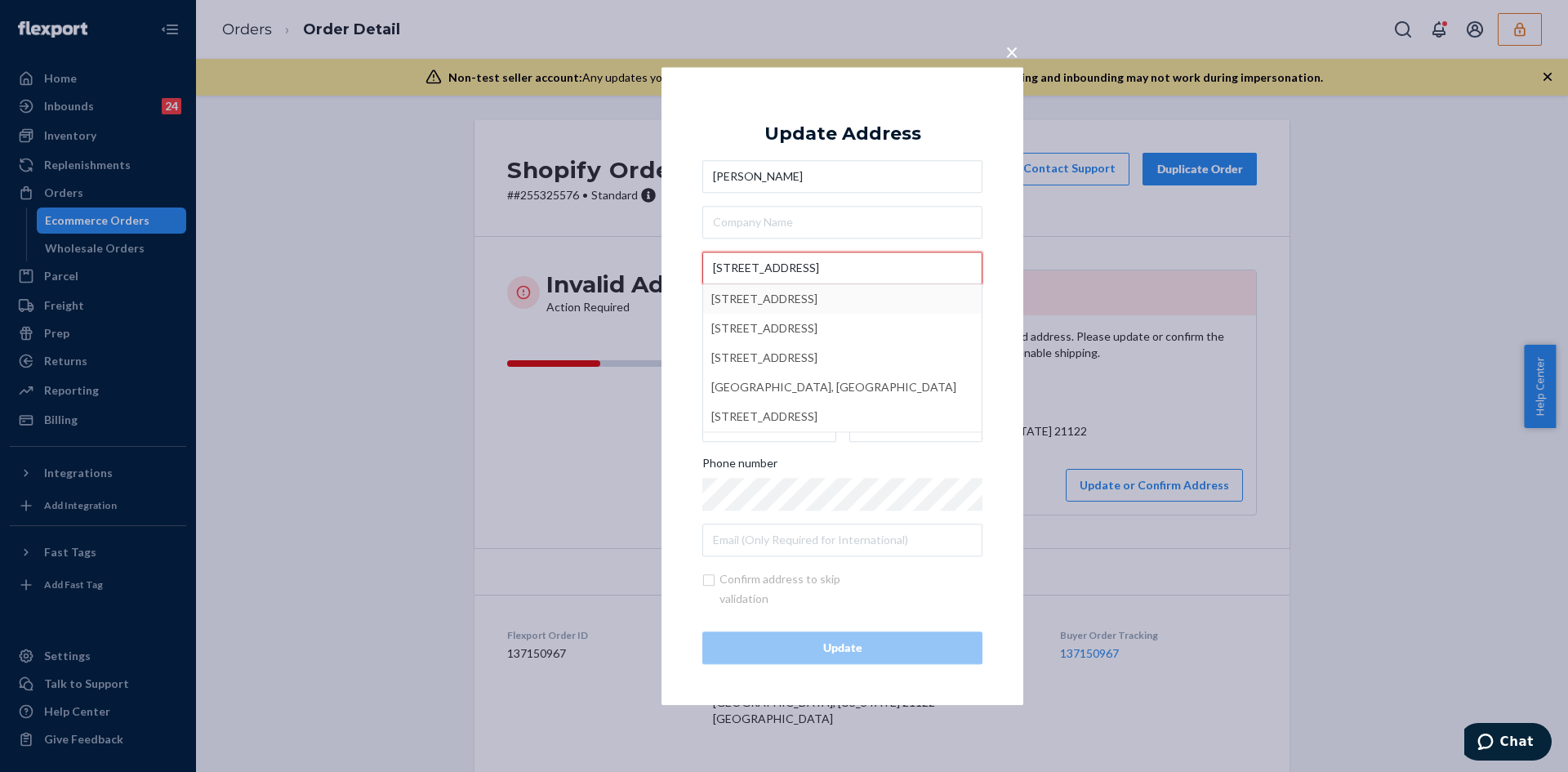
type input "4003 Apple Jack CtPasadena, MD 21122"
type input "4003 Apple Jack Ct"
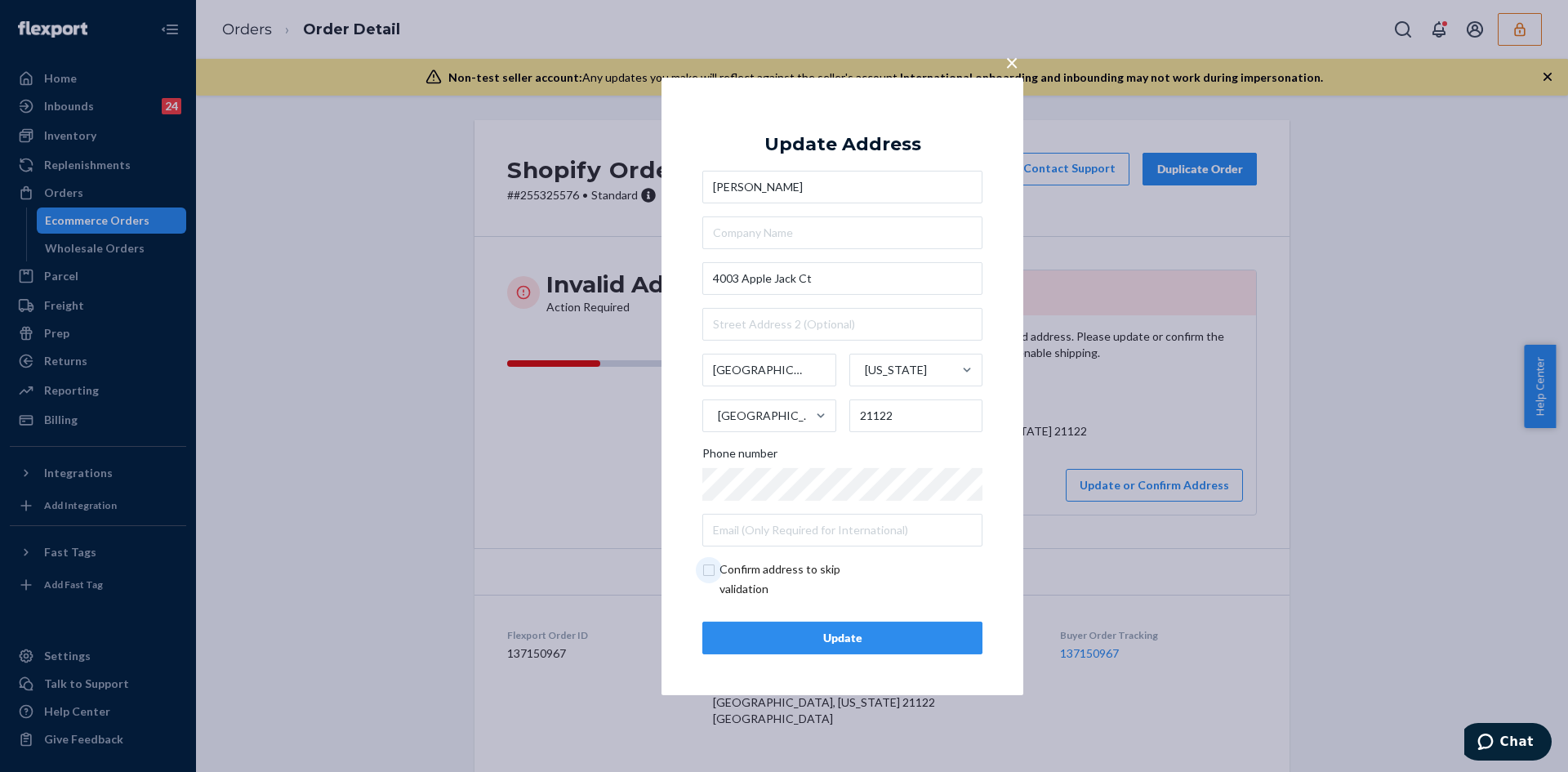
click at [709, 571] on input "checkbox" at bounding box center [798, 579] width 190 height 39
checkbox input "true"
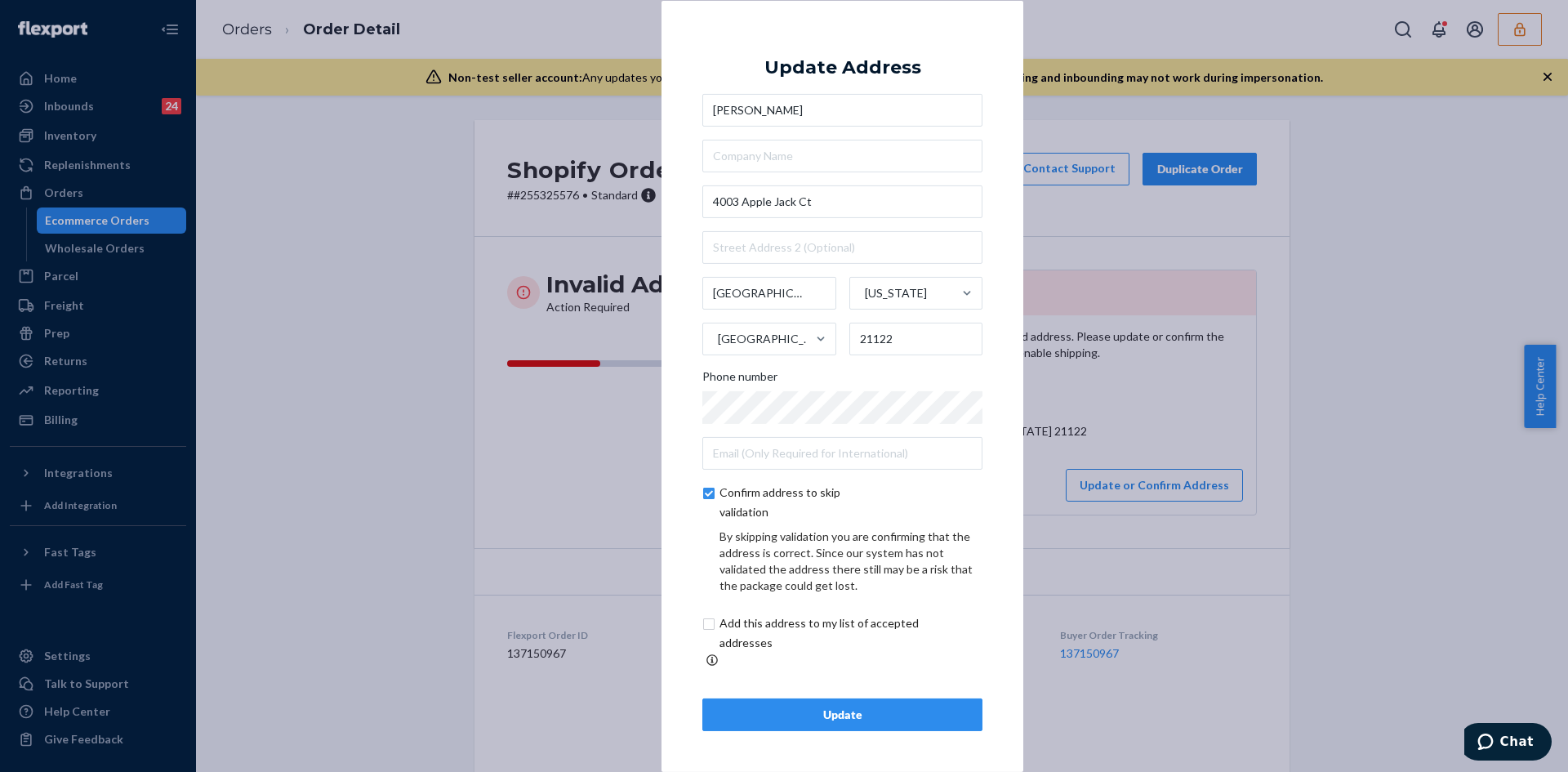
click at [858, 707] on div "Update" at bounding box center [842, 714] width 252 height 16
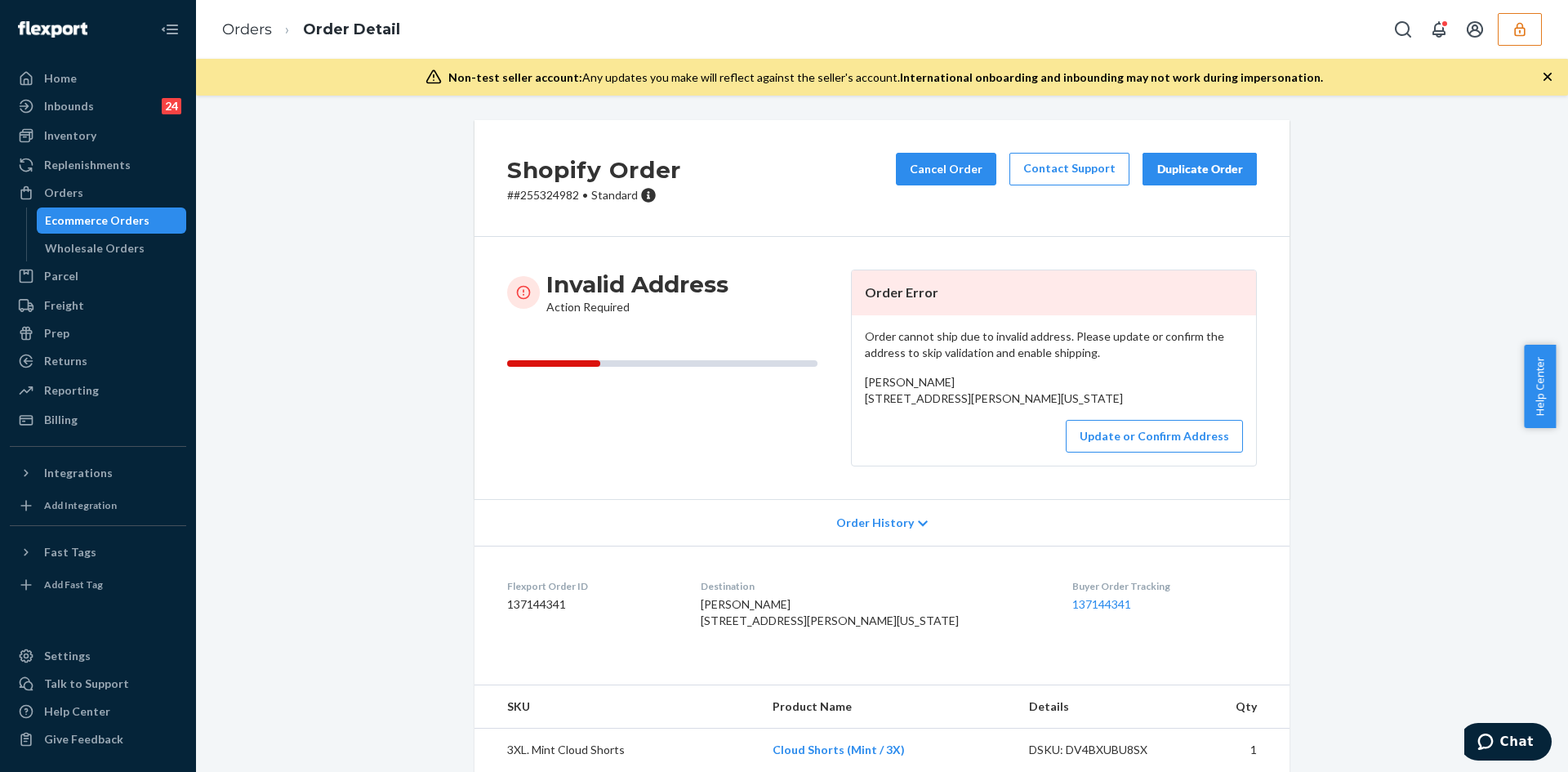
click at [1347, 350] on div "Shopify Order # #255324982 • Standard Cancel Order Contact Support Duplicate Or…" at bounding box center [882, 519] width 1348 height 798
click at [1115, 452] on button "Update or Confirm Address" at bounding box center [1154, 436] width 177 height 32
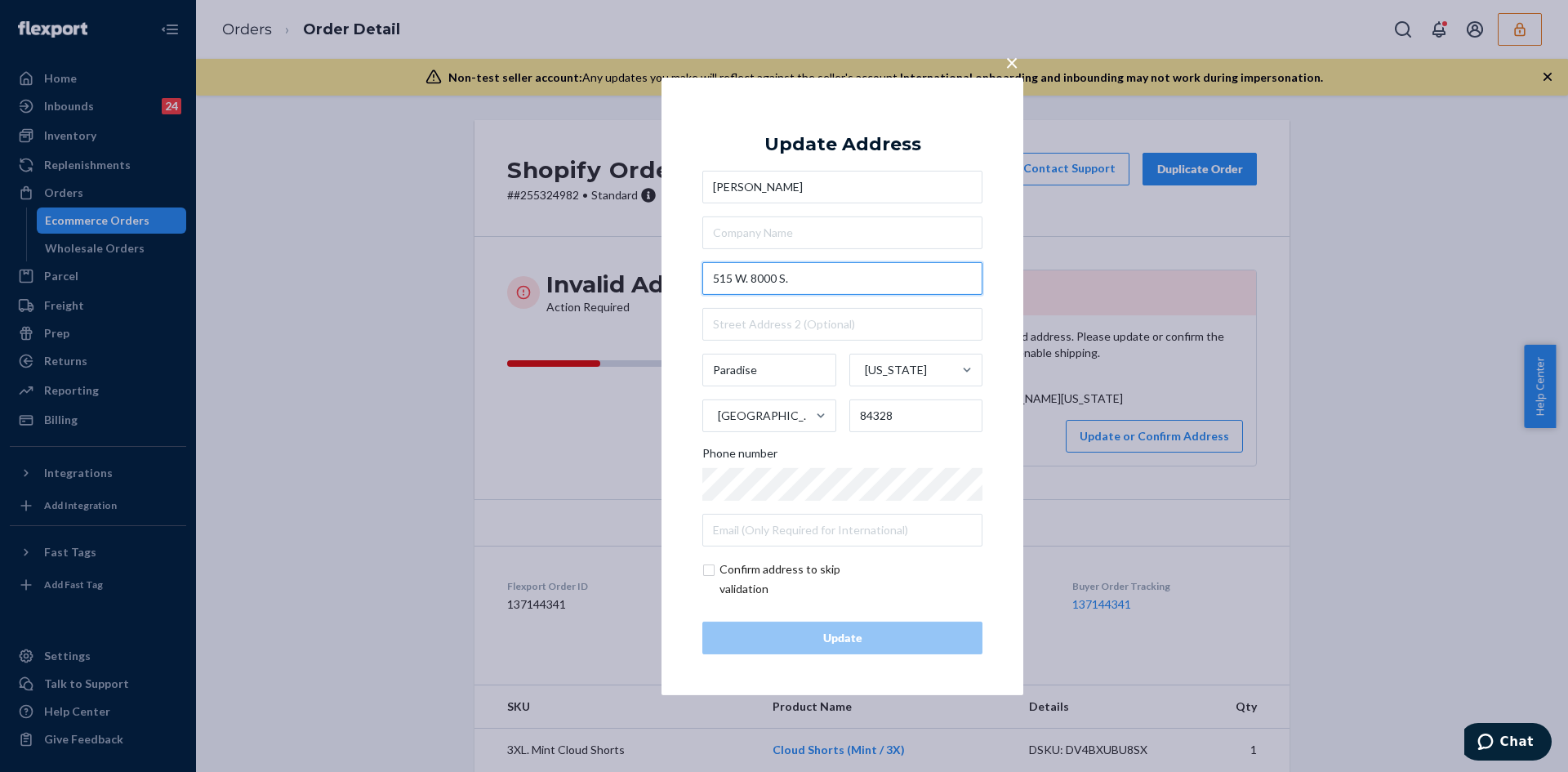
click at [784, 272] on input "515 W. 8000 S." at bounding box center [842, 278] width 280 height 32
paste input "8000 SHyrum, UT 84319"
type input "515 W 8000 S"
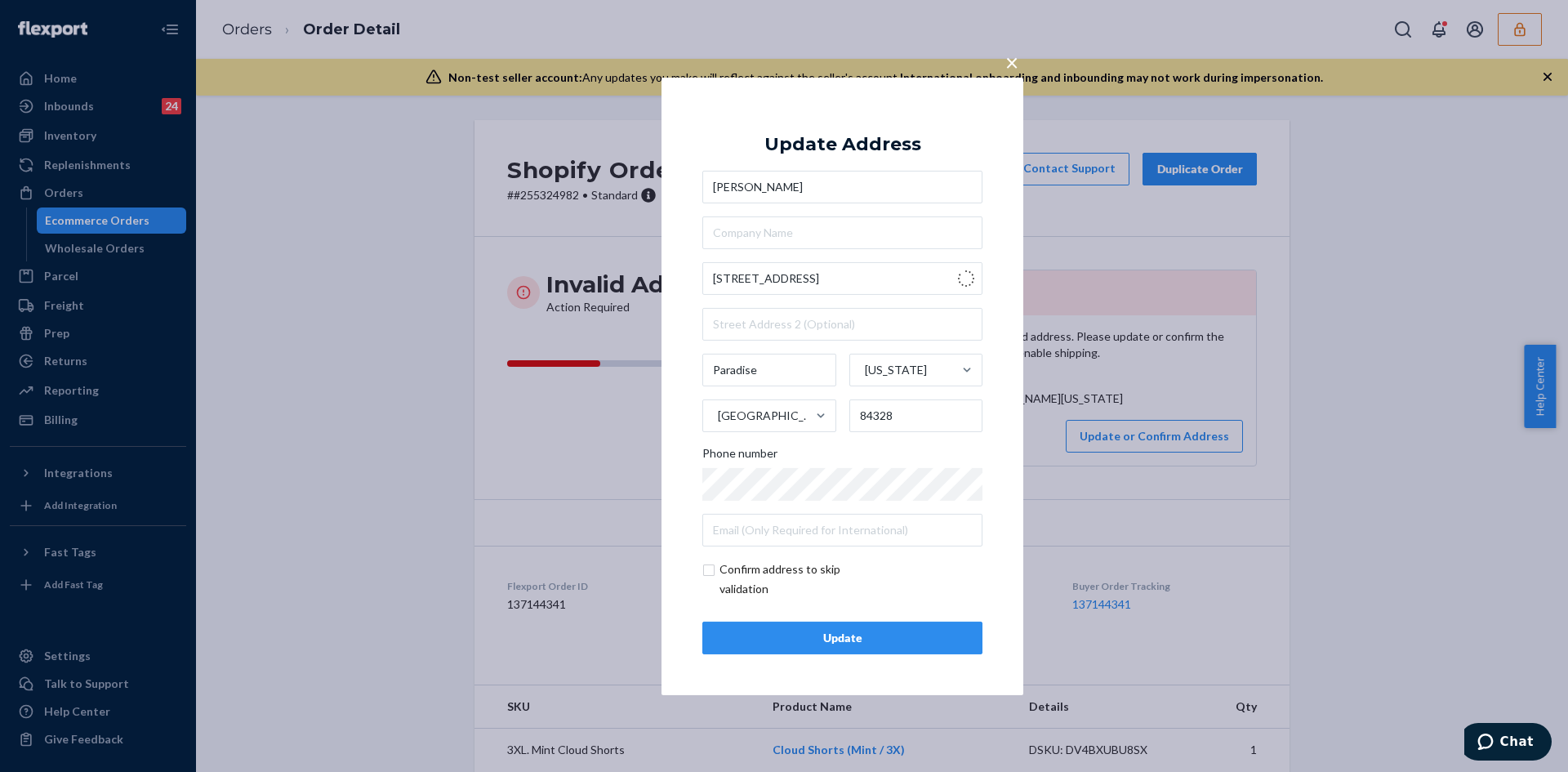
type input "Hyrum"
type input "84319"
click at [704, 568] on input "checkbox" at bounding box center [798, 579] width 190 height 39
checkbox input "true"
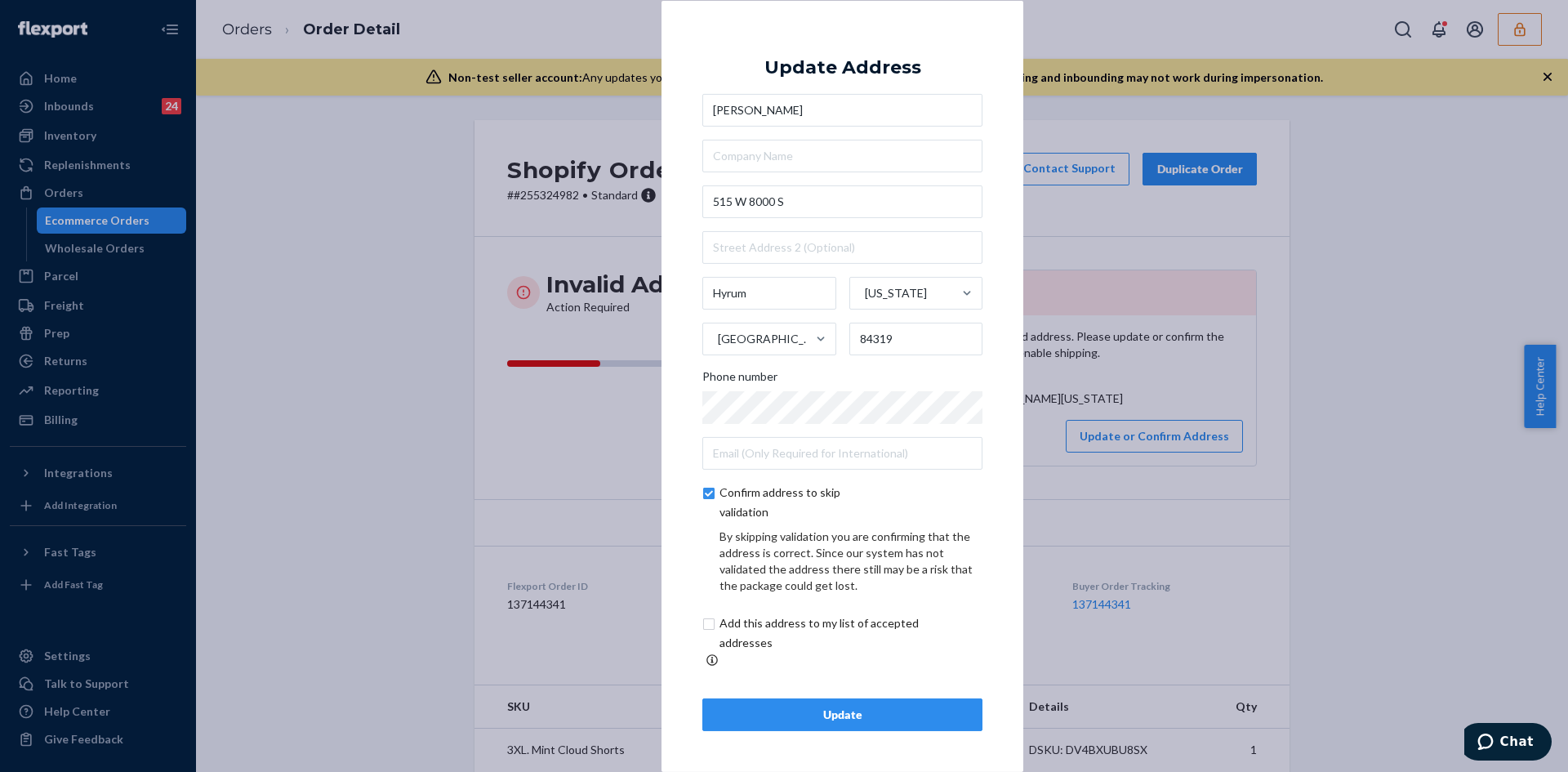
click at [808, 716] on button "Update" at bounding box center [842, 714] width 280 height 32
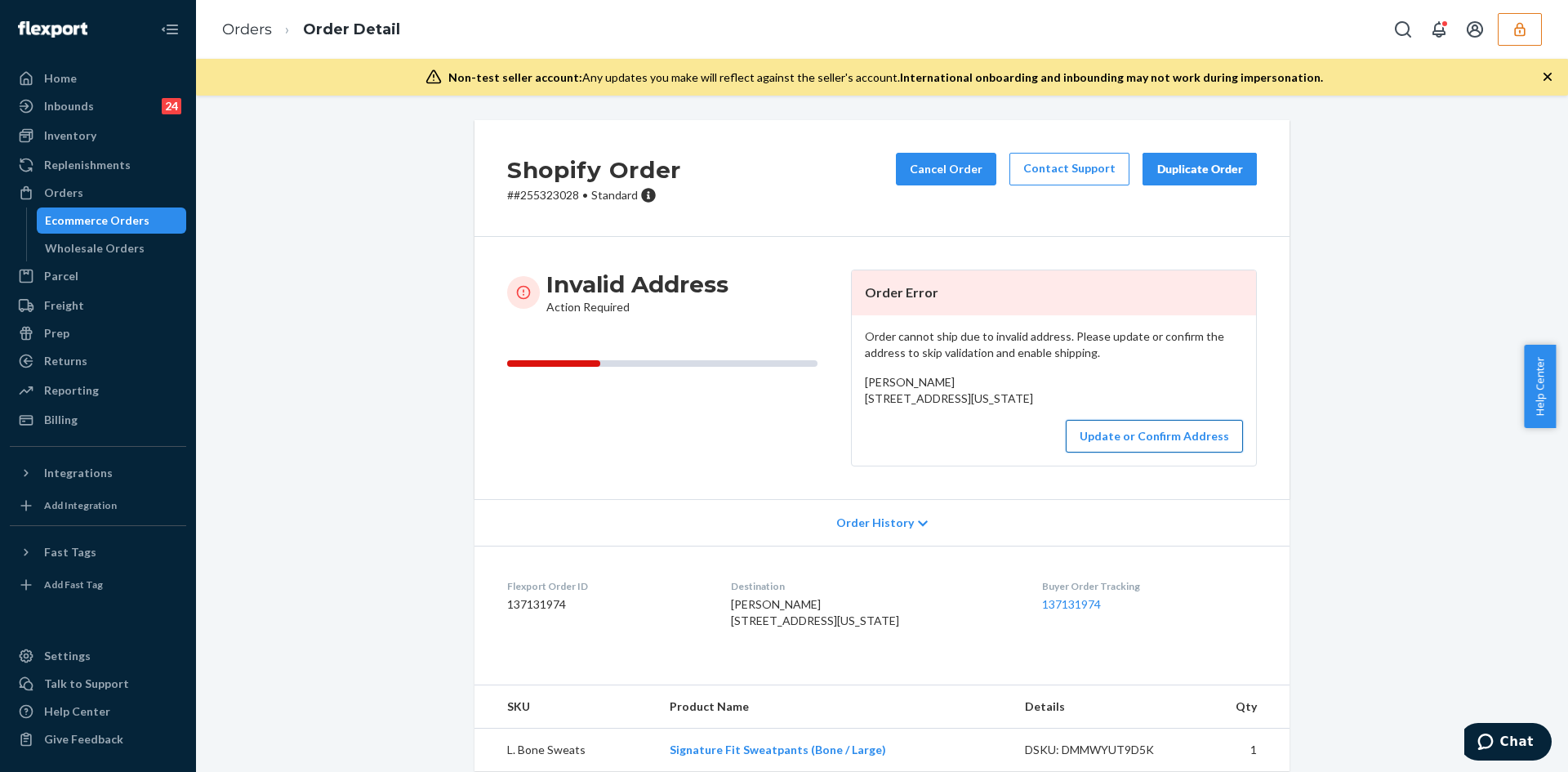
click at [1120, 452] on button "Update or Confirm Address" at bounding box center [1154, 436] width 177 height 32
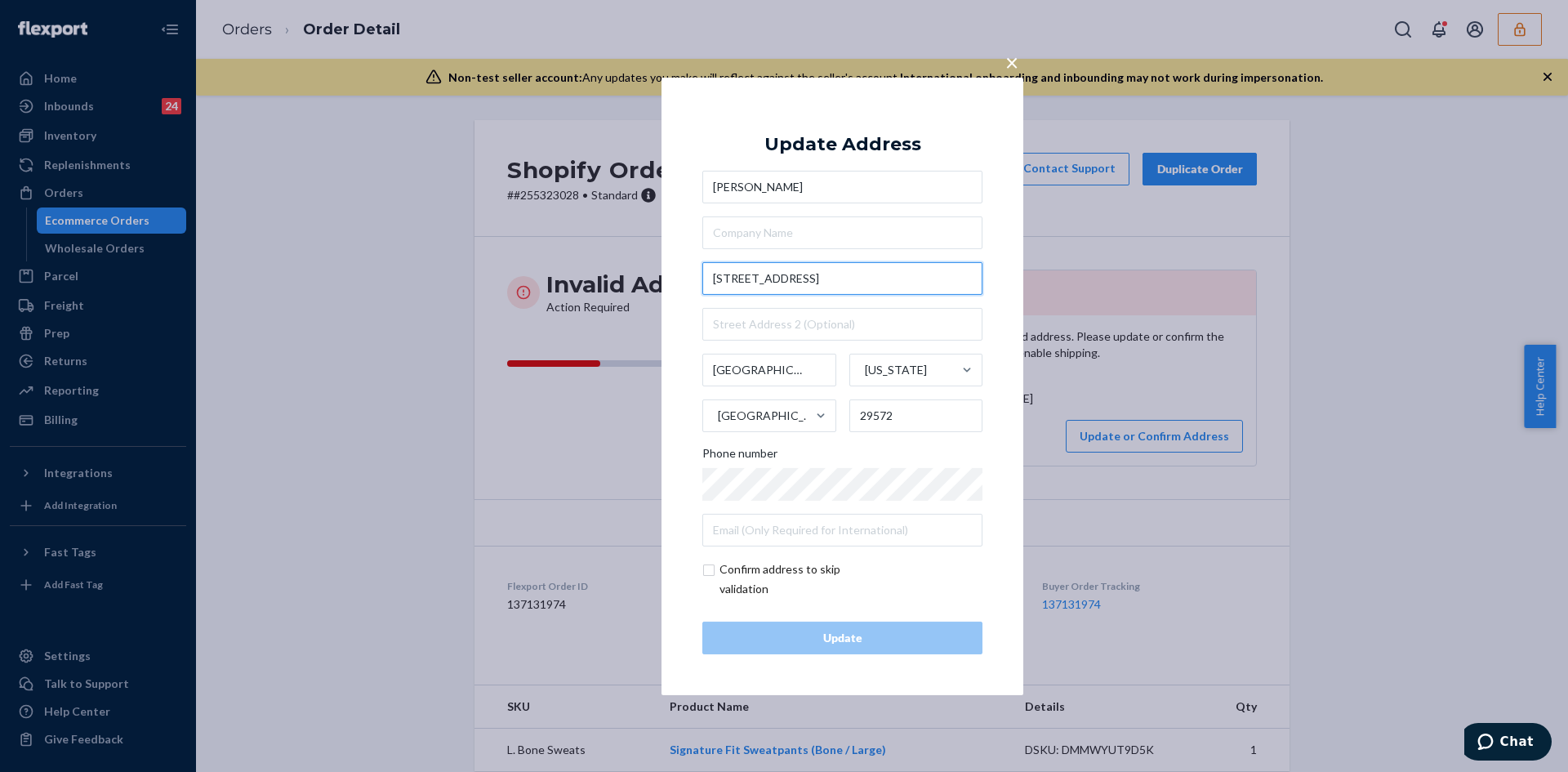
click at [768, 282] on input "[STREET_ADDRESS]" at bounding box center [842, 278] width 280 height 32
paste input "dw LpLongs, SC 29568"
type input "[STREET_ADDRESS]"
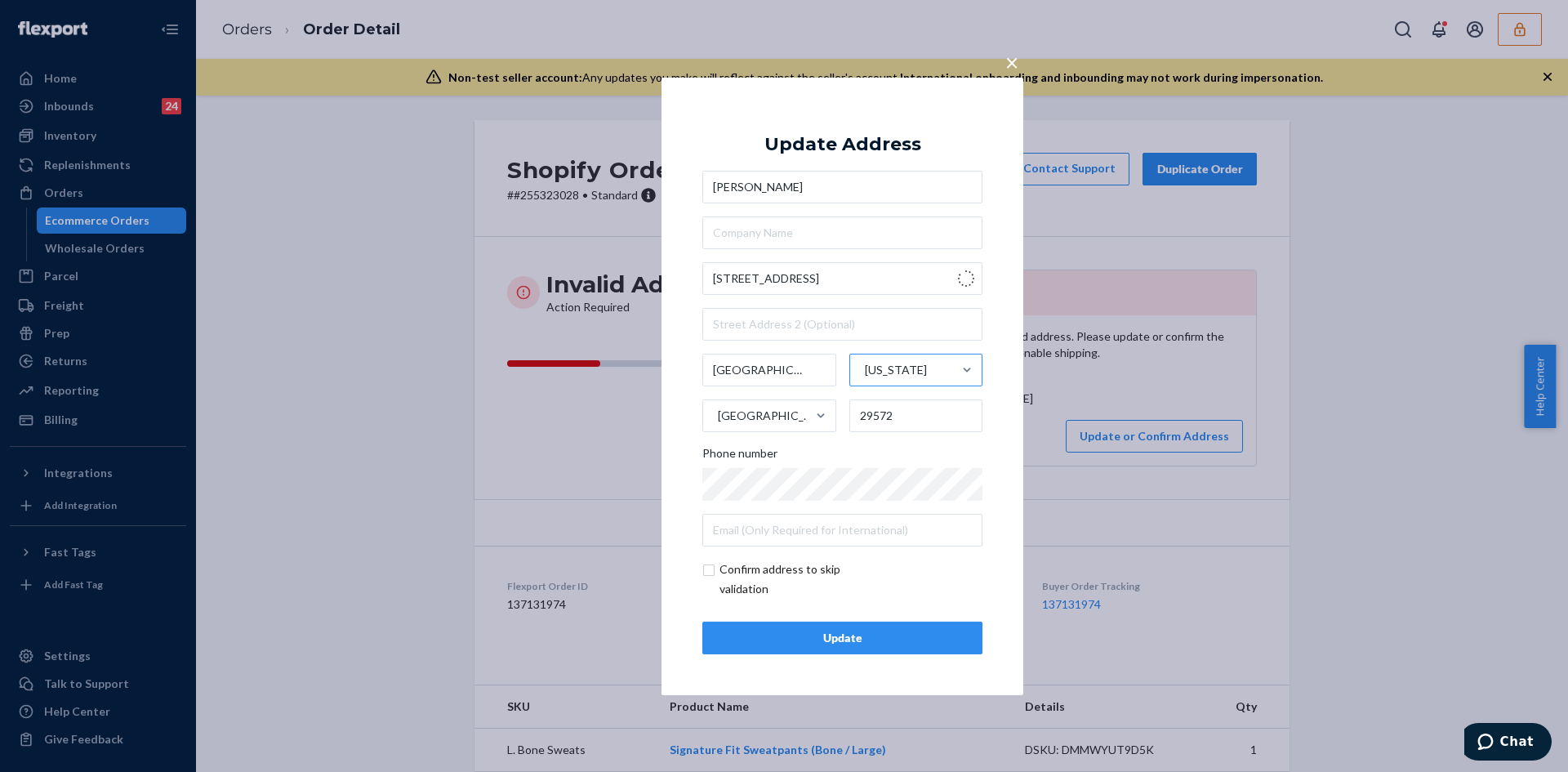
type input "Longs"
type input "29568"
type input "2500 Copper Mdw Lp"
click at [713, 576] on input "checkbox" at bounding box center [798, 579] width 190 height 39
checkbox input "true"
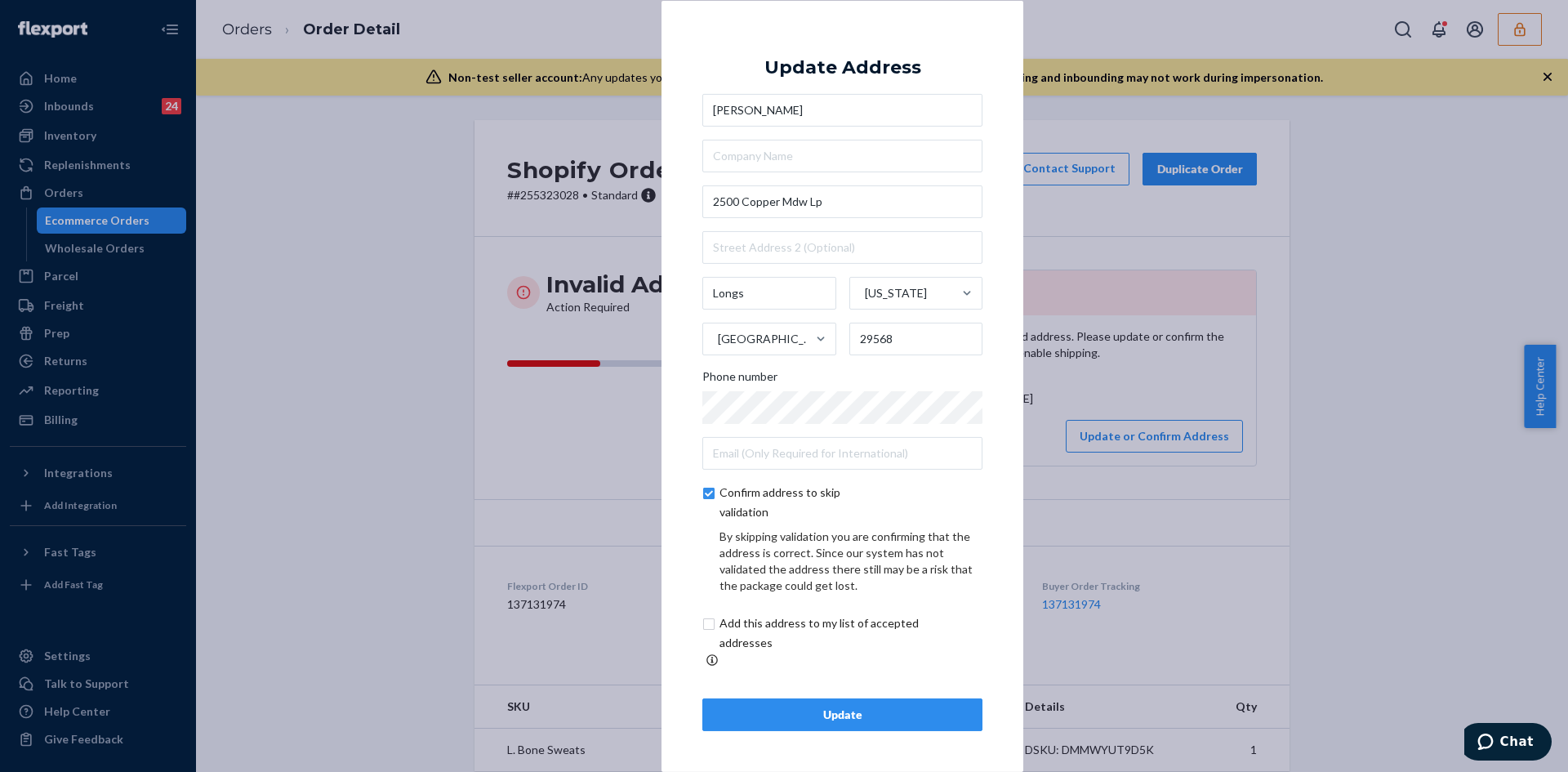
click at [822, 698] on button "Update" at bounding box center [842, 714] width 280 height 32
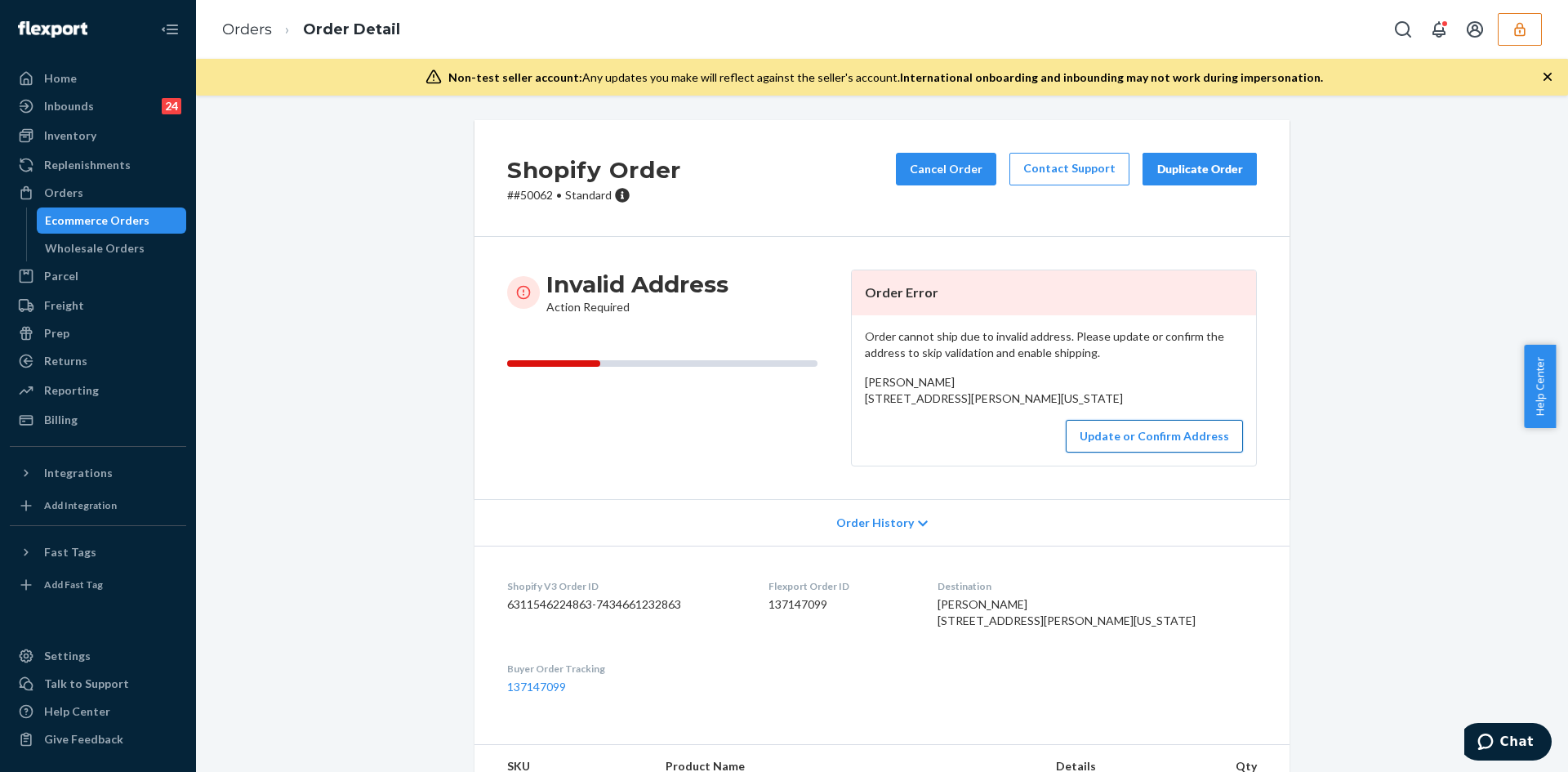
click at [1139, 452] on button "Update or Confirm Address" at bounding box center [1154, 436] width 177 height 32
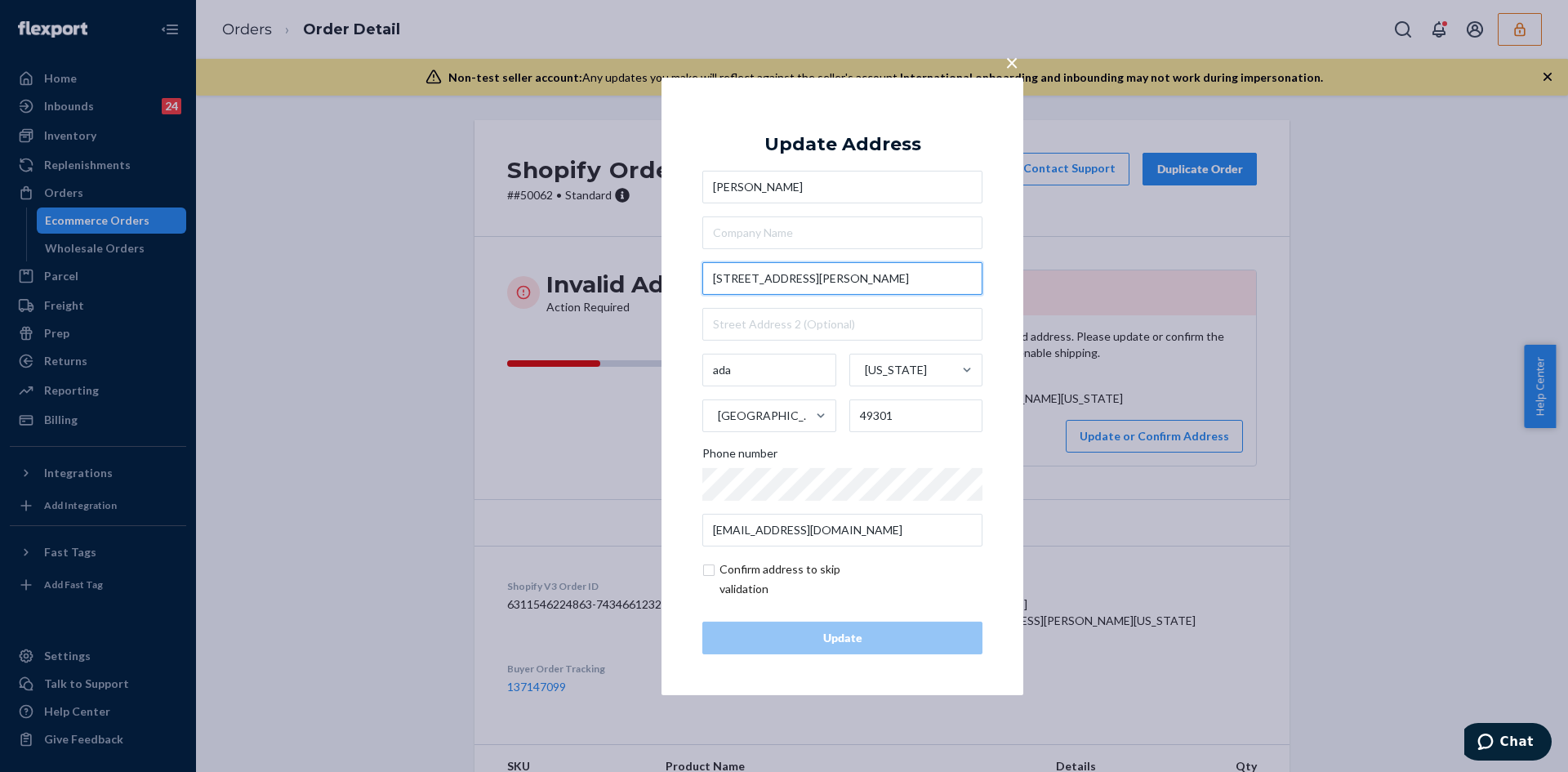
click at [791, 280] on input "6190 Knapp st nw" at bounding box center [842, 278] width 280 height 32
paste input "St NEAda, MI 49301"
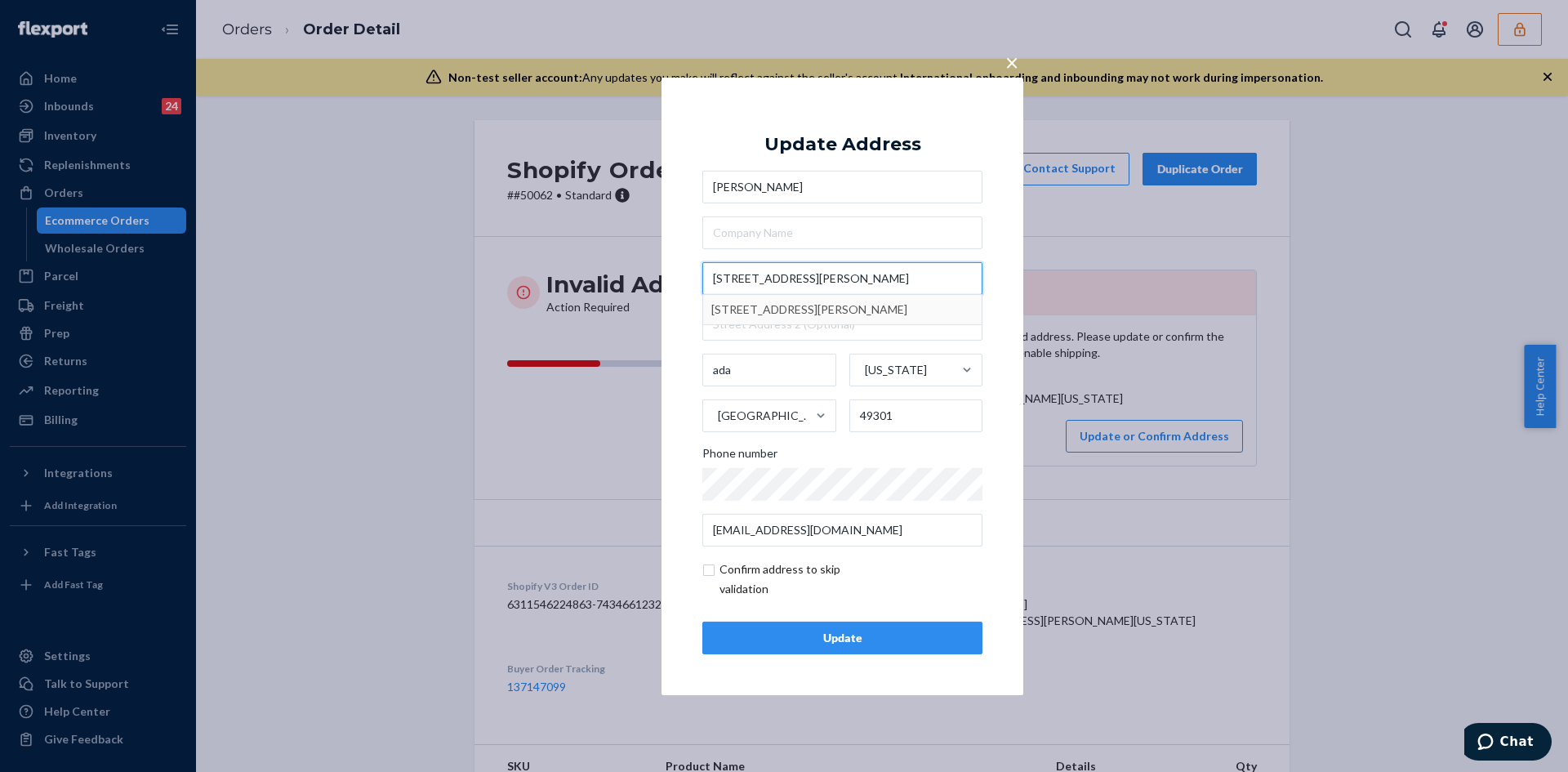
type input "6190 Knapp St NEAda, MI 49301"
type input "Forest Hills"
type input "6190 Knapp St NE"
click at [756, 363] on input "Forest Hills" at bounding box center [769, 370] width 134 height 32
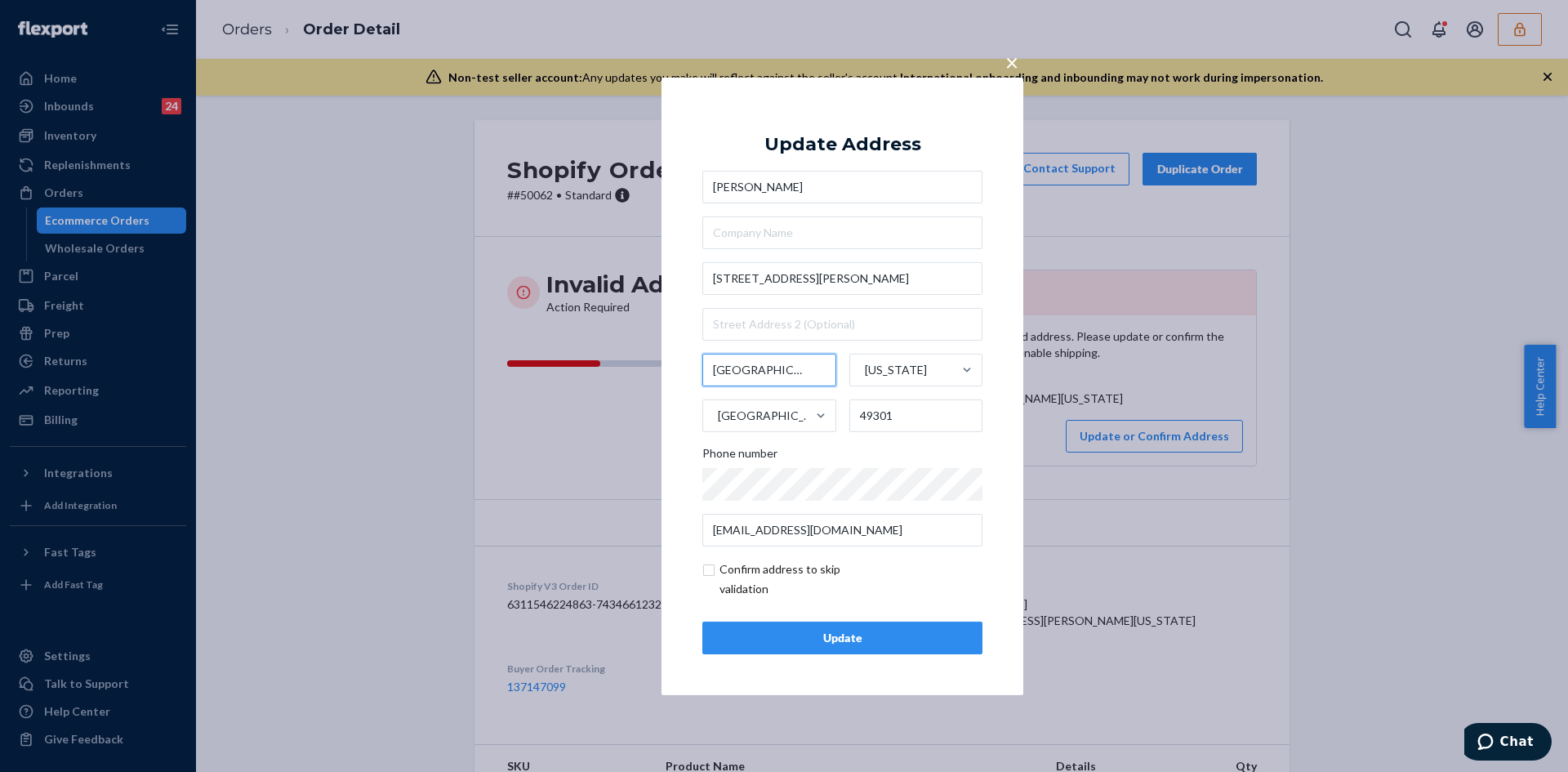
click at [756, 363] on input "Forest Hills" at bounding box center [769, 370] width 134 height 32
paste input "Ada"
type input "Ada"
click at [712, 568] on input "checkbox" at bounding box center [798, 579] width 190 height 39
checkbox input "true"
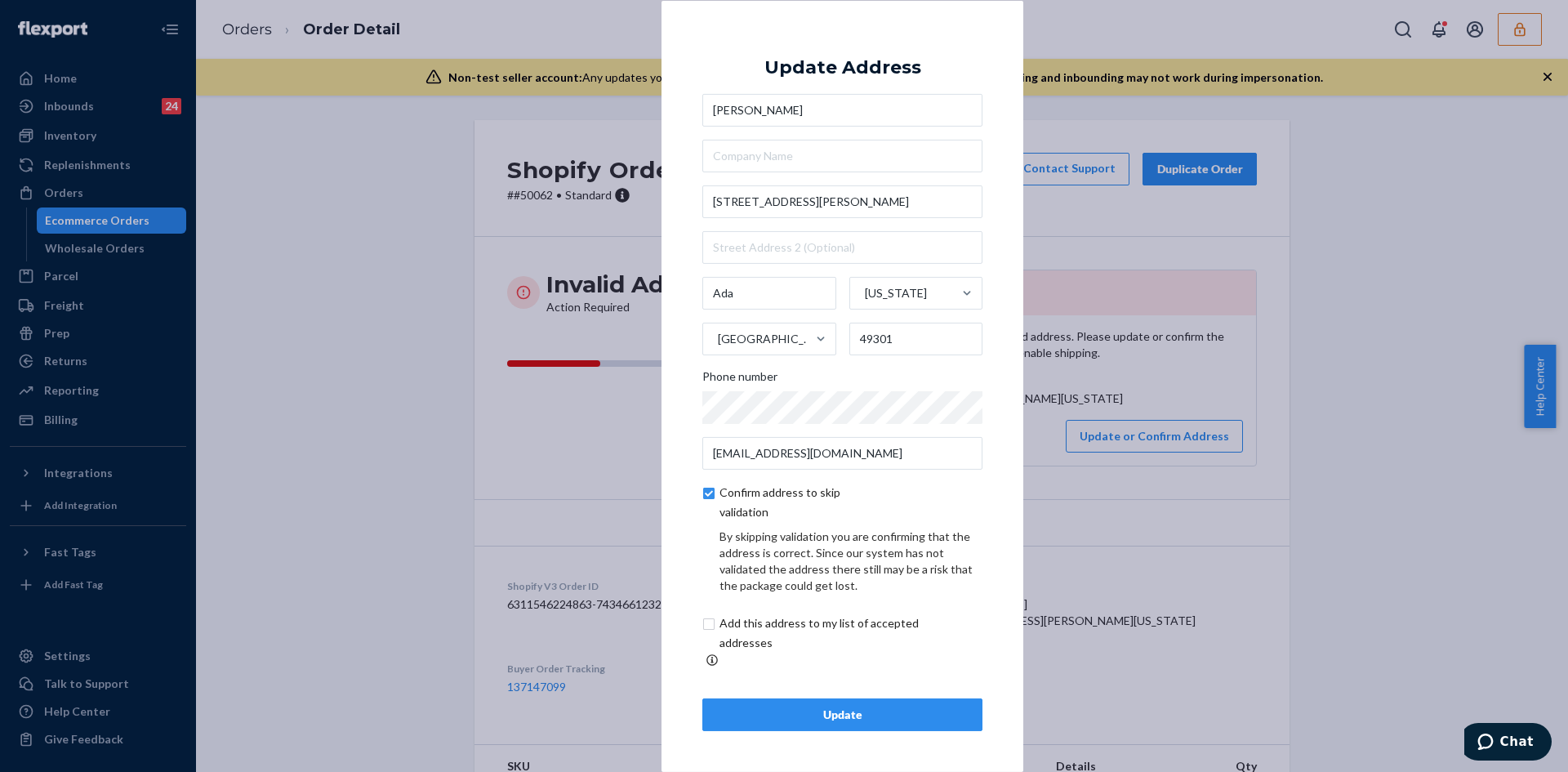
click at [866, 698] on button "Update" at bounding box center [842, 714] width 280 height 32
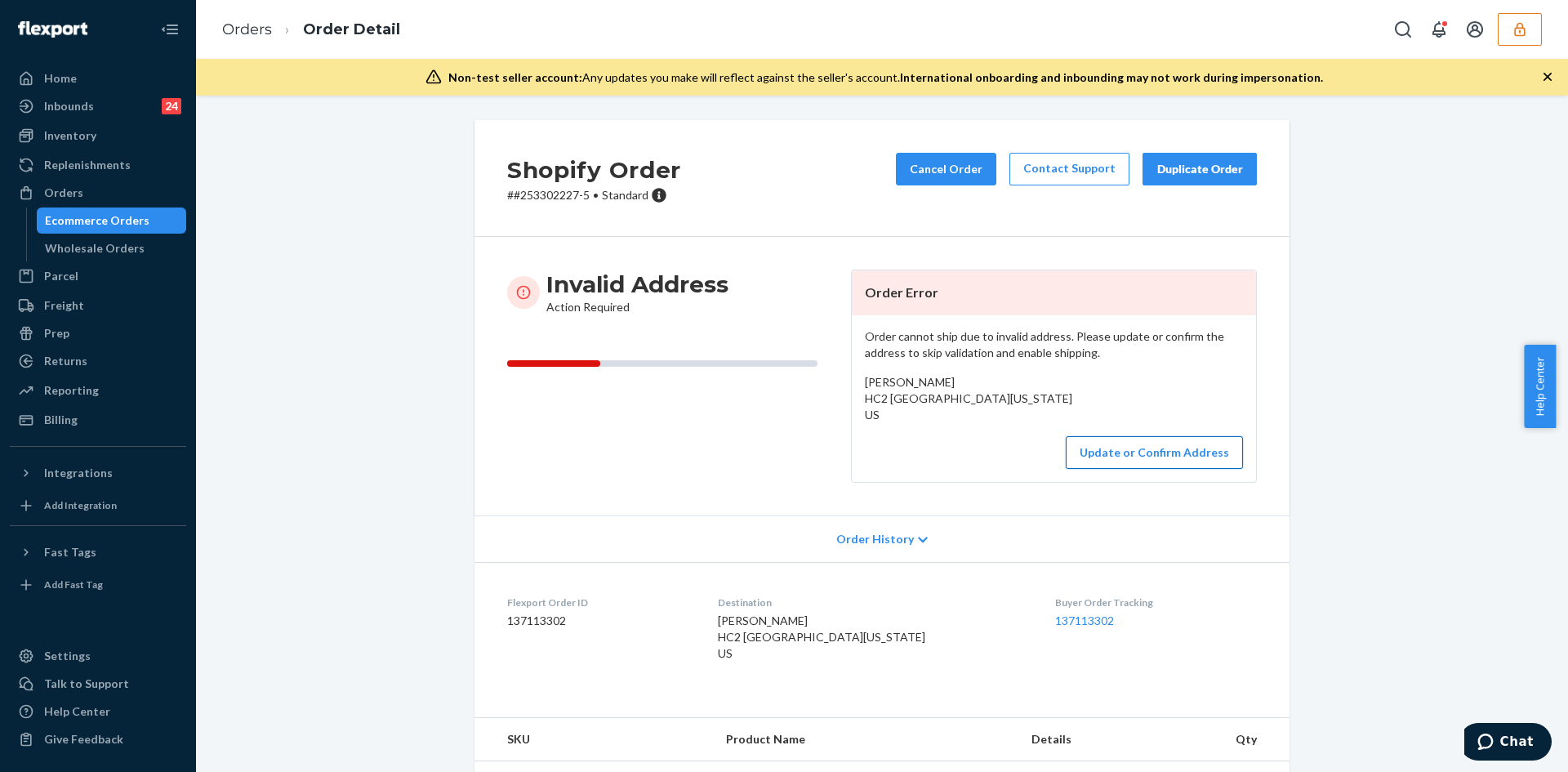
click at [1125, 467] on button "Update or Confirm Address" at bounding box center [1154, 452] width 177 height 32
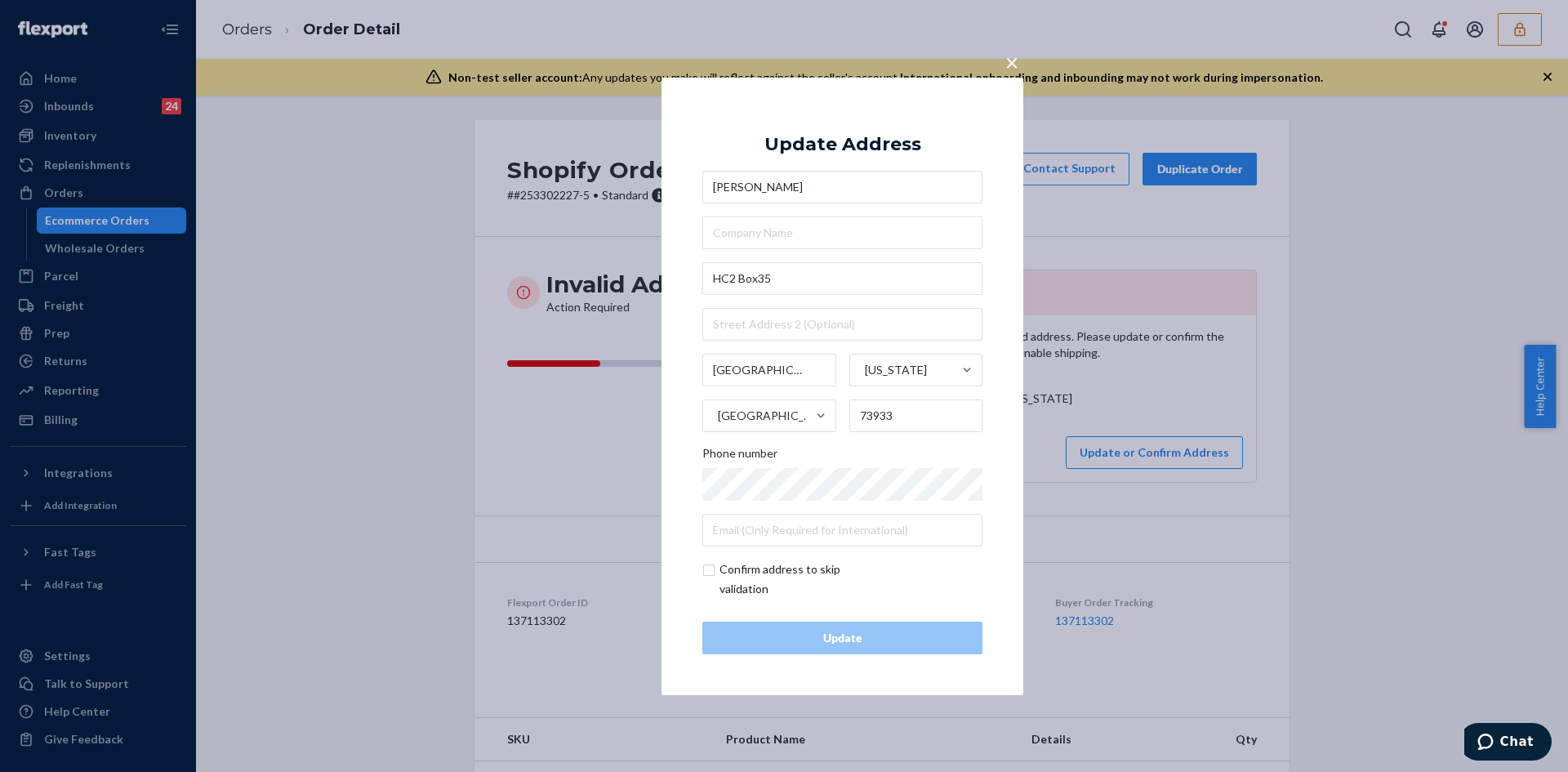
click at [1008, 68] on span "×" at bounding box center [1012, 61] width 13 height 28
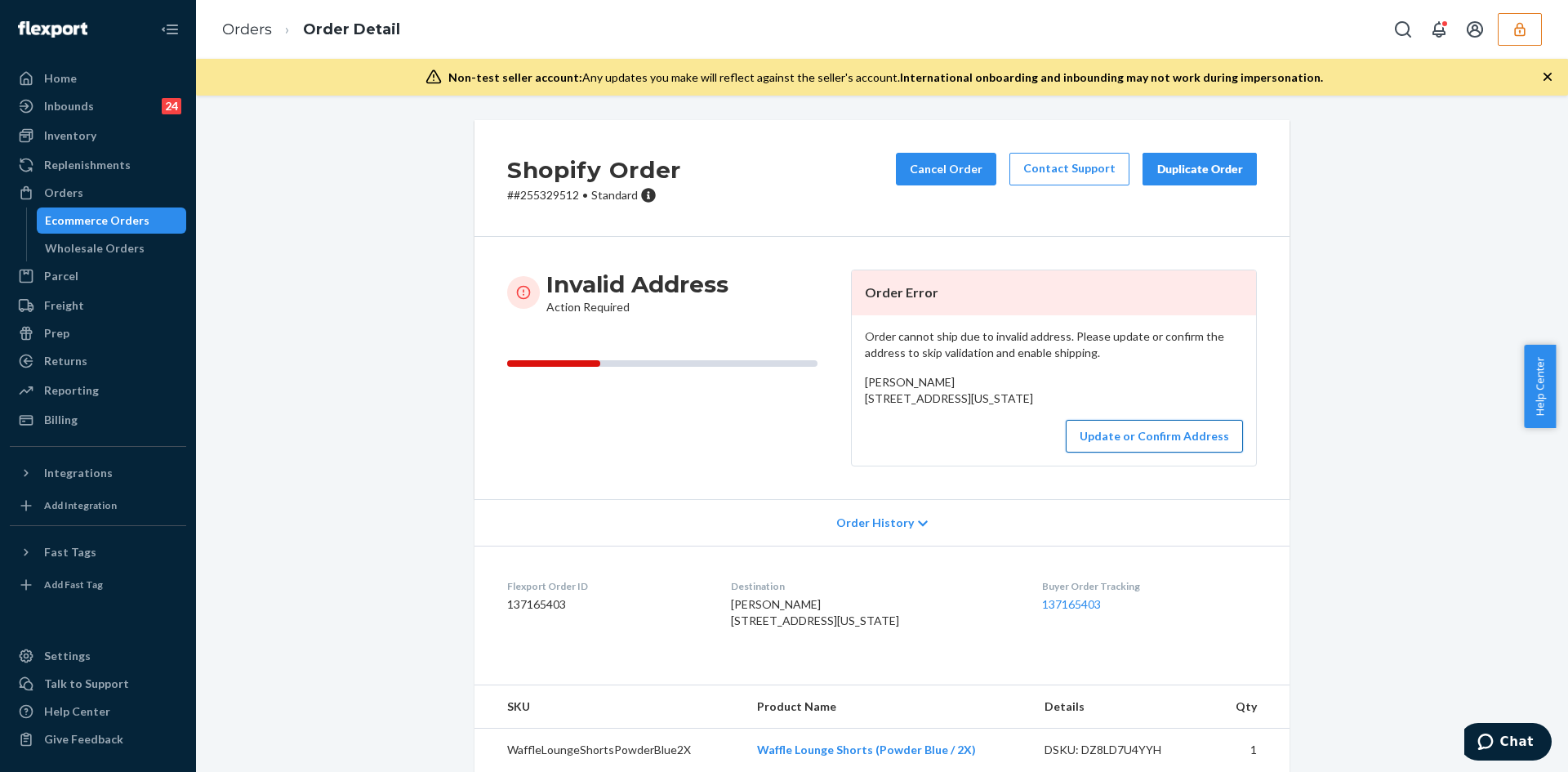
click at [1180, 451] on button "Update or Confirm Address" at bounding box center [1154, 436] width 177 height 32
click at [1151, 452] on button "Update or Confirm Address" at bounding box center [1154, 436] width 177 height 32
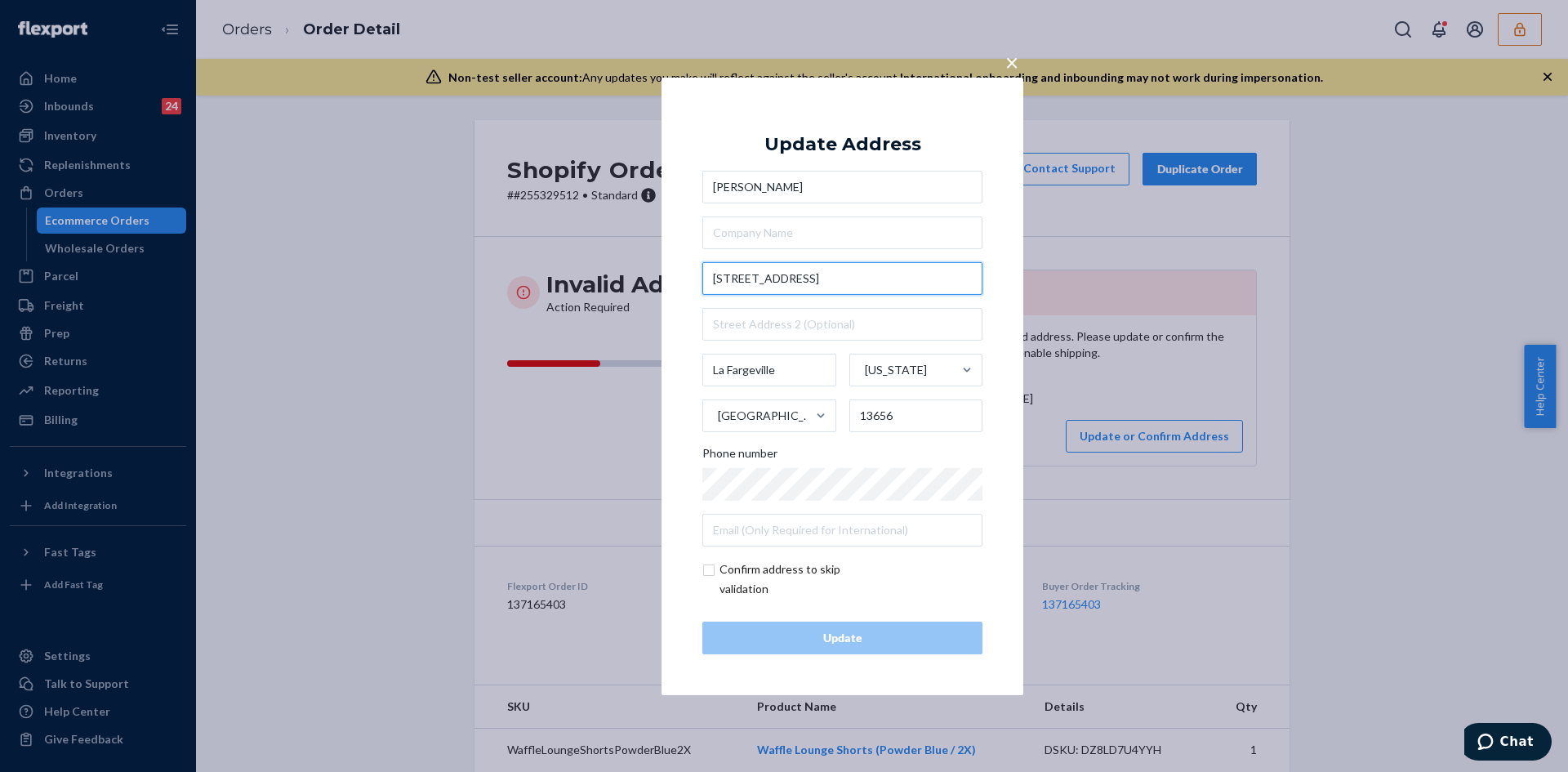
click at [759, 279] on input "[STREET_ADDRESS]" at bounding box center [842, 278] width 280 height 32
paste input "te 3La Fargeville, [GEOGRAPHIC_DATA] 13656"
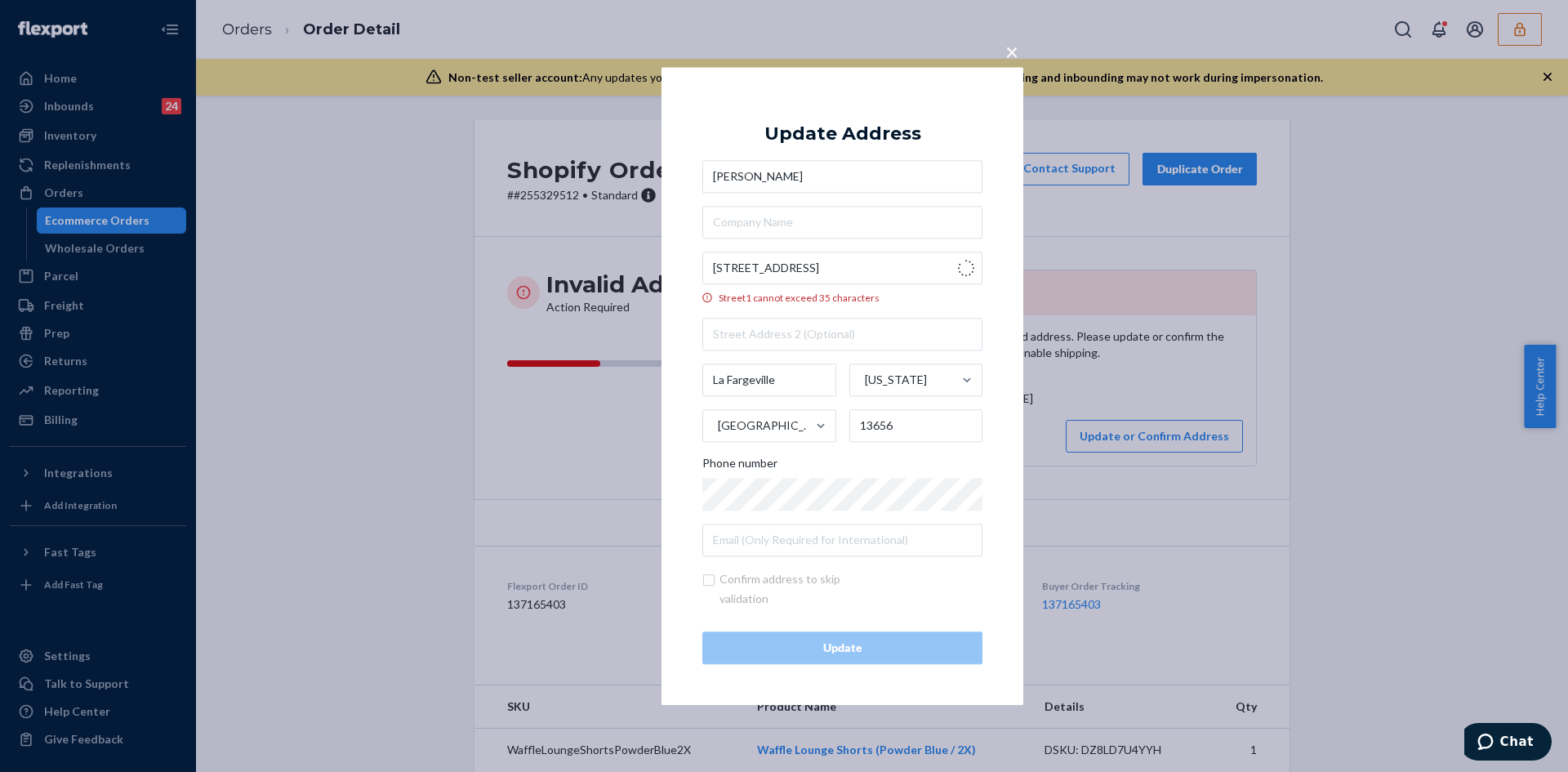
type input "[STREET_ADDRESS]"
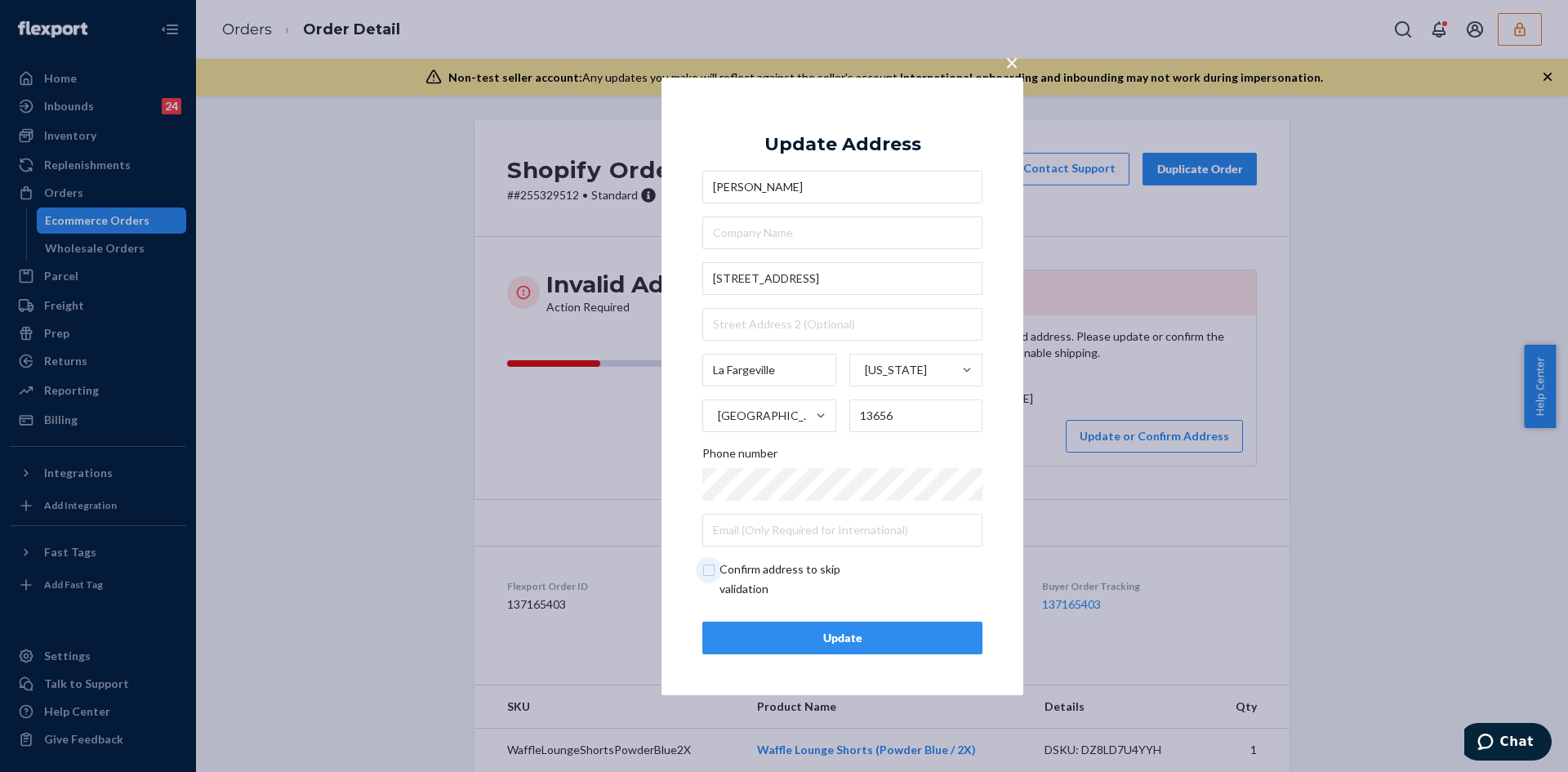
click at [710, 565] on input "checkbox" at bounding box center [798, 579] width 190 height 39
checkbox input "true"
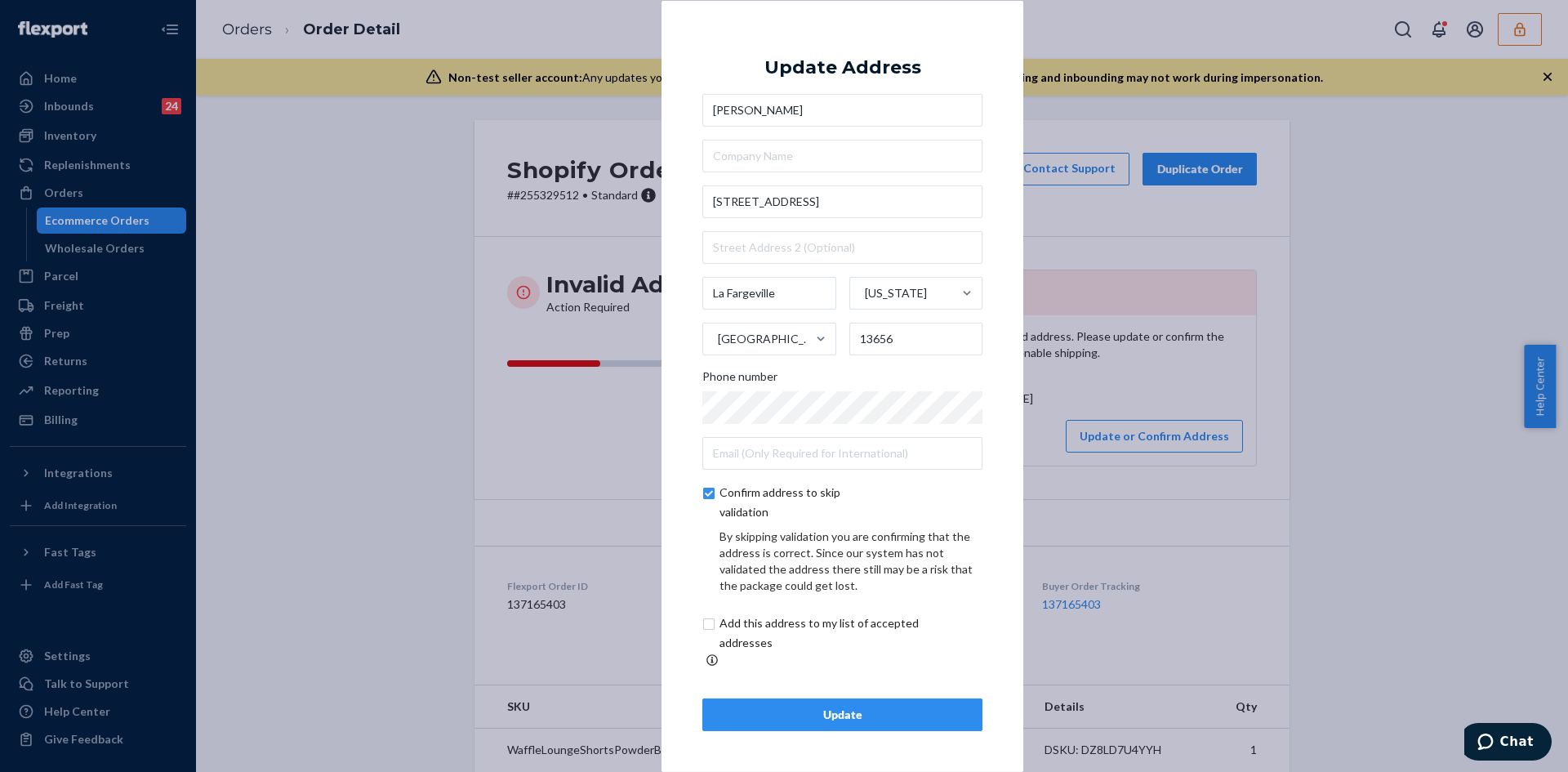
click at [844, 708] on div "Update" at bounding box center [842, 714] width 252 height 16
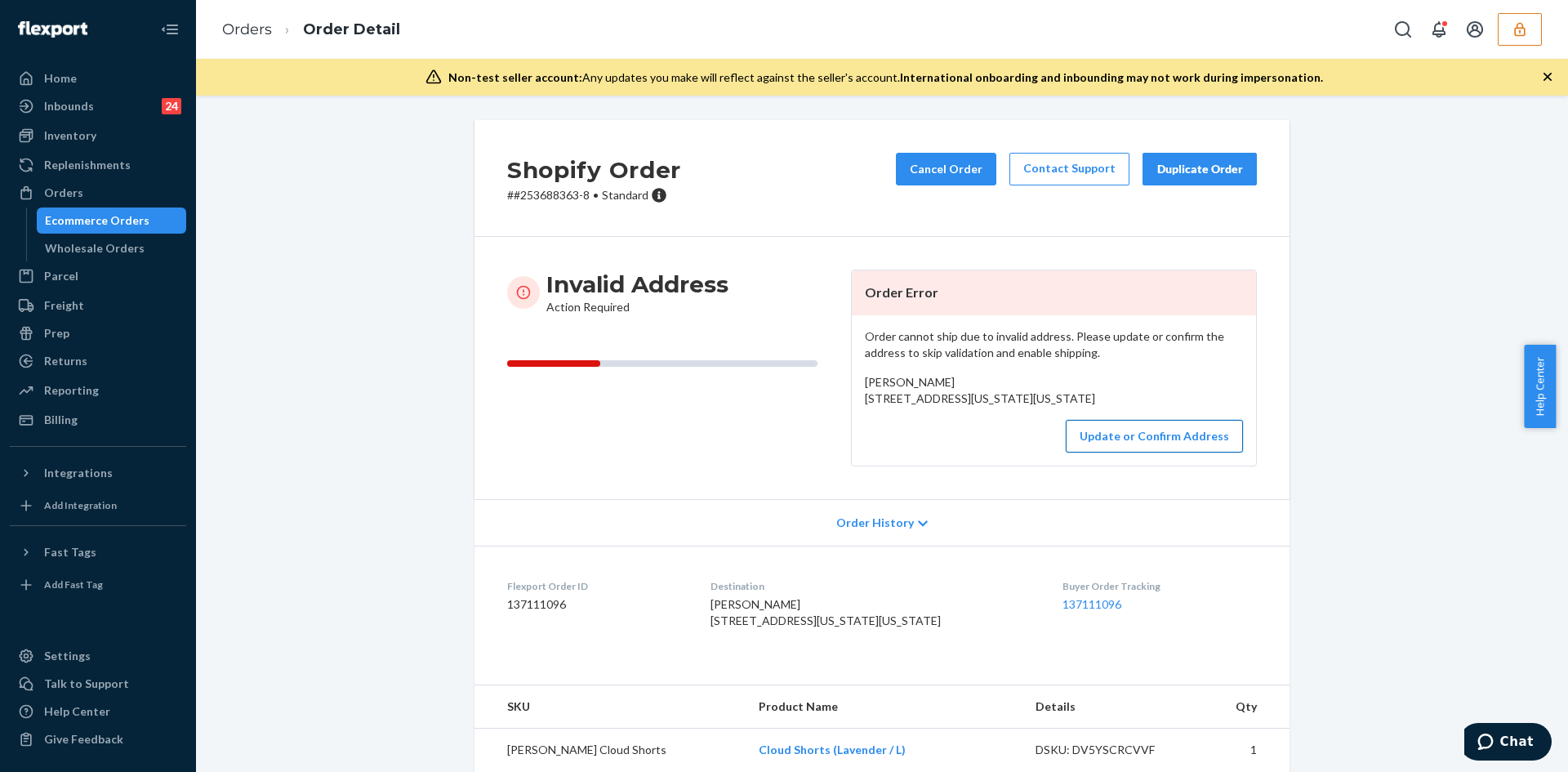
click at [1112, 452] on button "Update or Confirm Address" at bounding box center [1154, 436] width 177 height 32
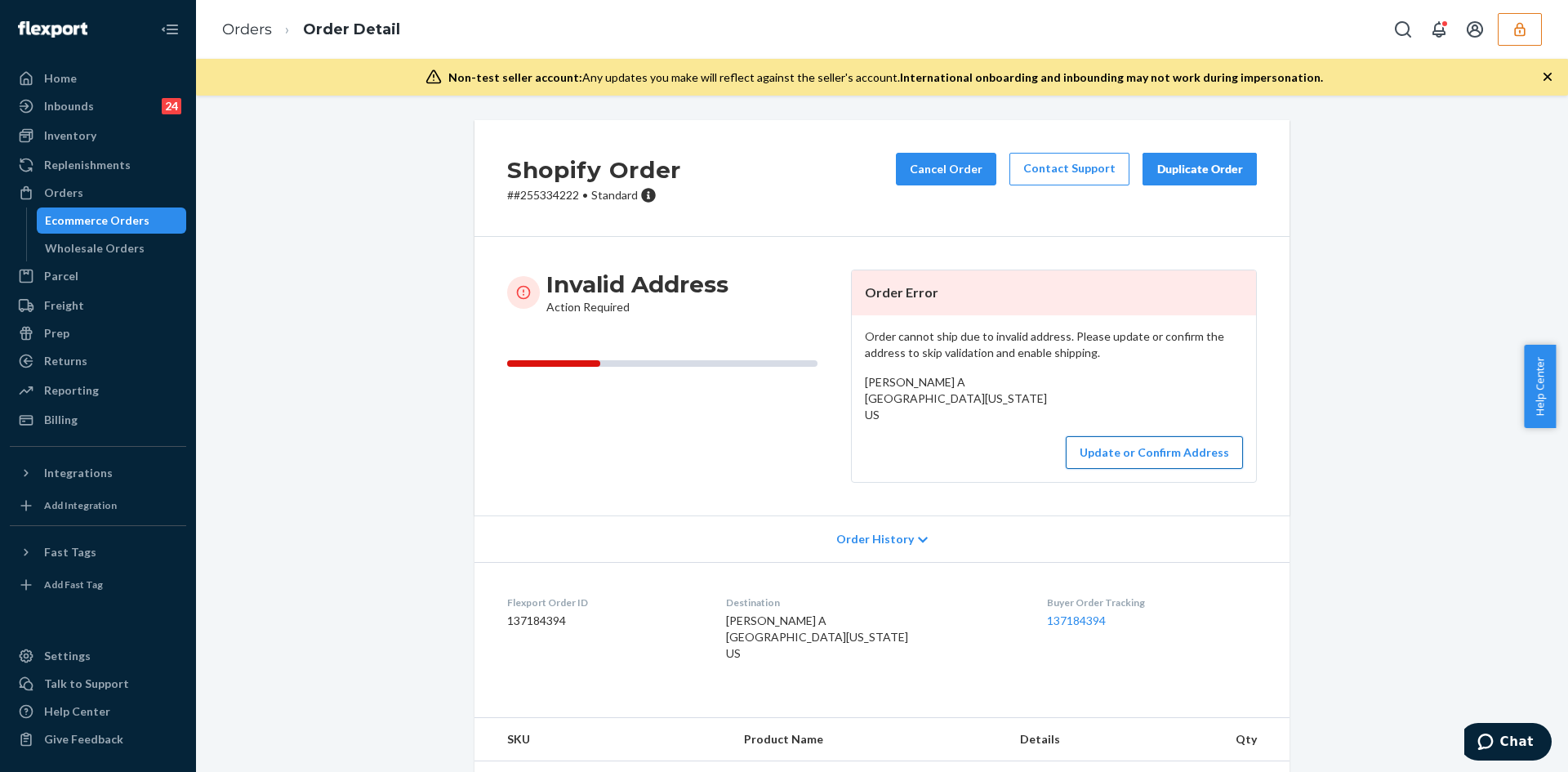
click at [1122, 469] on button "Update or Confirm Address" at bounding box center [1154, 452] width 177 height 32
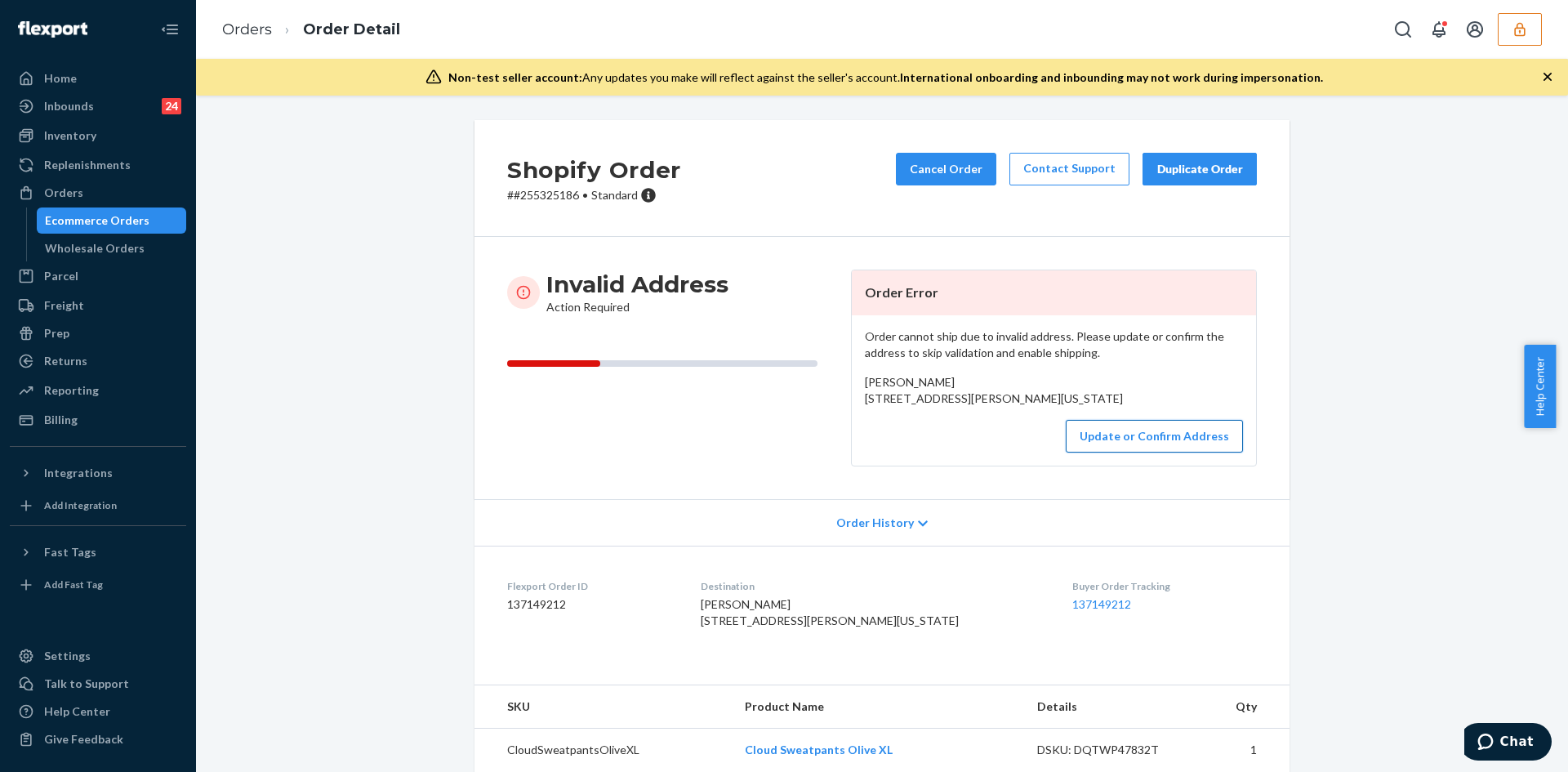
click at [1118, 452] on button "Update or Confirm Address" at bounding box center [1154, 436] width 177 height 32
click at [1154, 452] on button "Update or Confirm Address" at bounding box center [1154, 436] width 177 height 32
click at [1292, 273] on div "Shopify Order # #255327457-2 • Standard Cancel Order Contact Support Duplicate …" at bounding box center [881, 467] width 839 height 693
click at [1095, 452] on button "Update or Confirm Address" at bounding box center [1154, 436] width 177 height 32
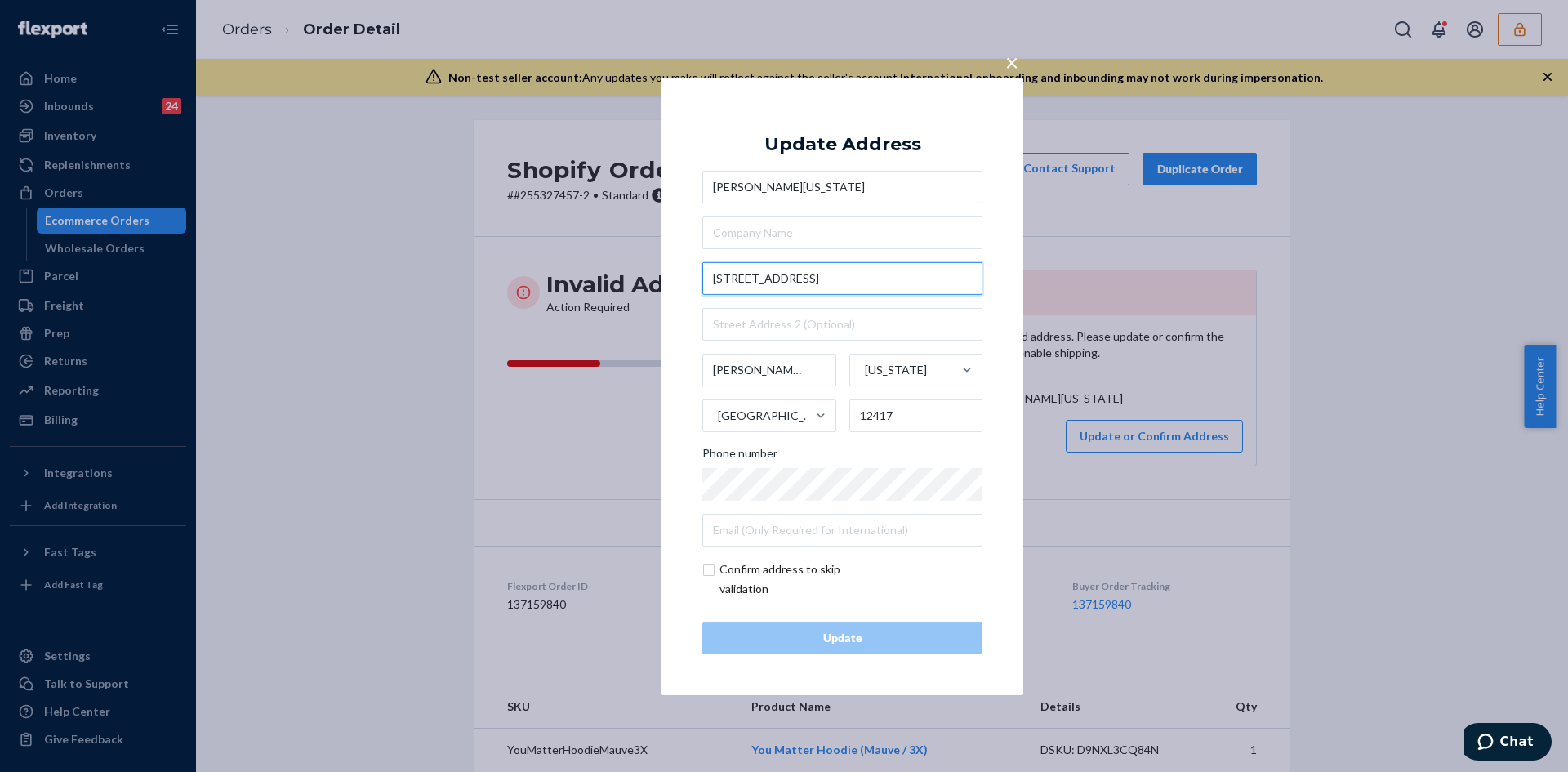
click at [764, 282] on input "[STREET_ADDRESS]" at bounding box center [842, 278] width 280 height 32
click at [764, 282] on input "129 Marys Avenue" at bounding box center [842, 278] width 280 height 32
paste input "Port Ewen, NY 12466"
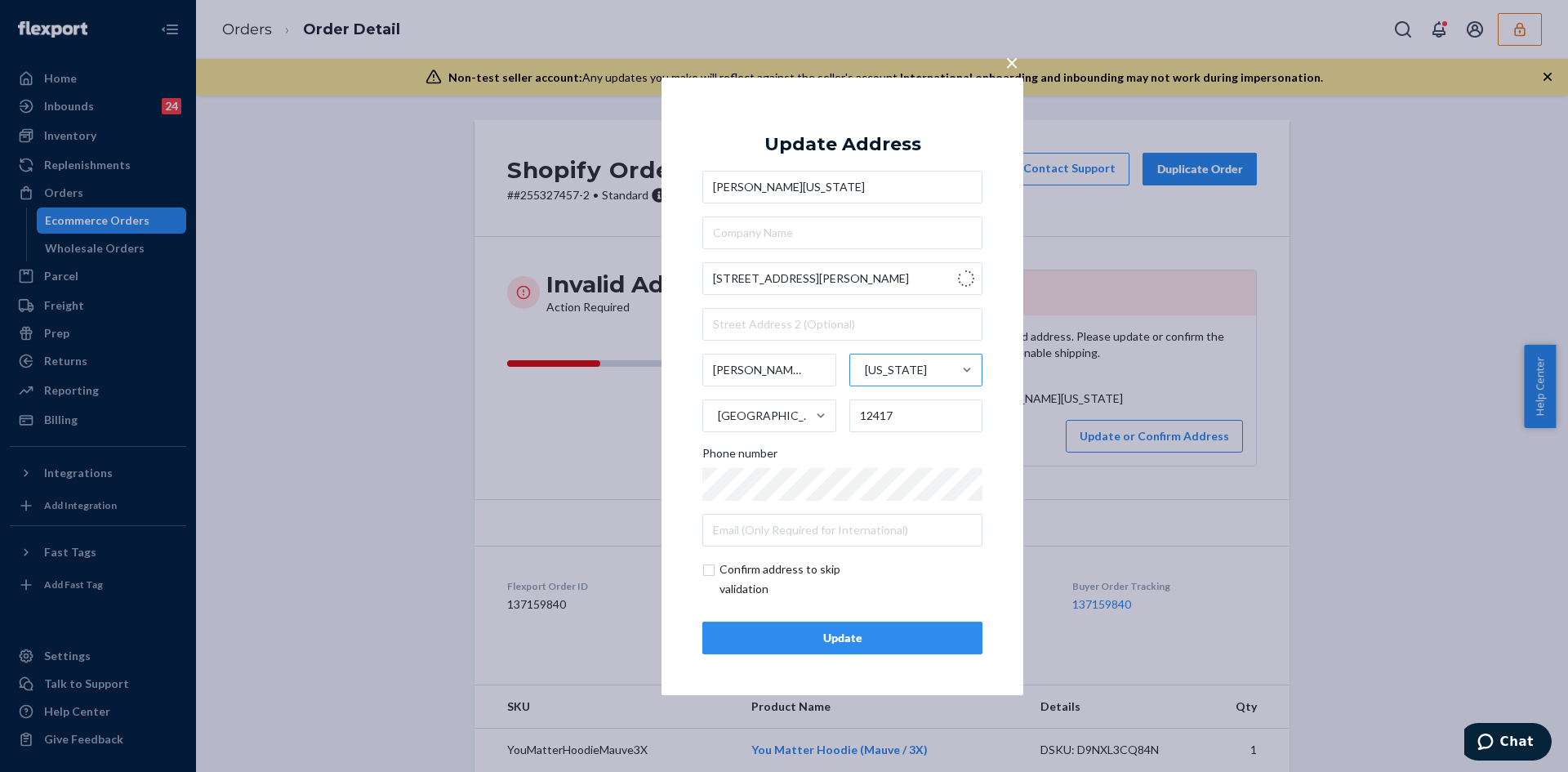
type input "129 Marys Ave"
type input "Port Ewen"
type input "12466"
click at [706, 567] on input "checkbox" at bounding box center [798, 579] width 190 height 39
checkbox input "true"
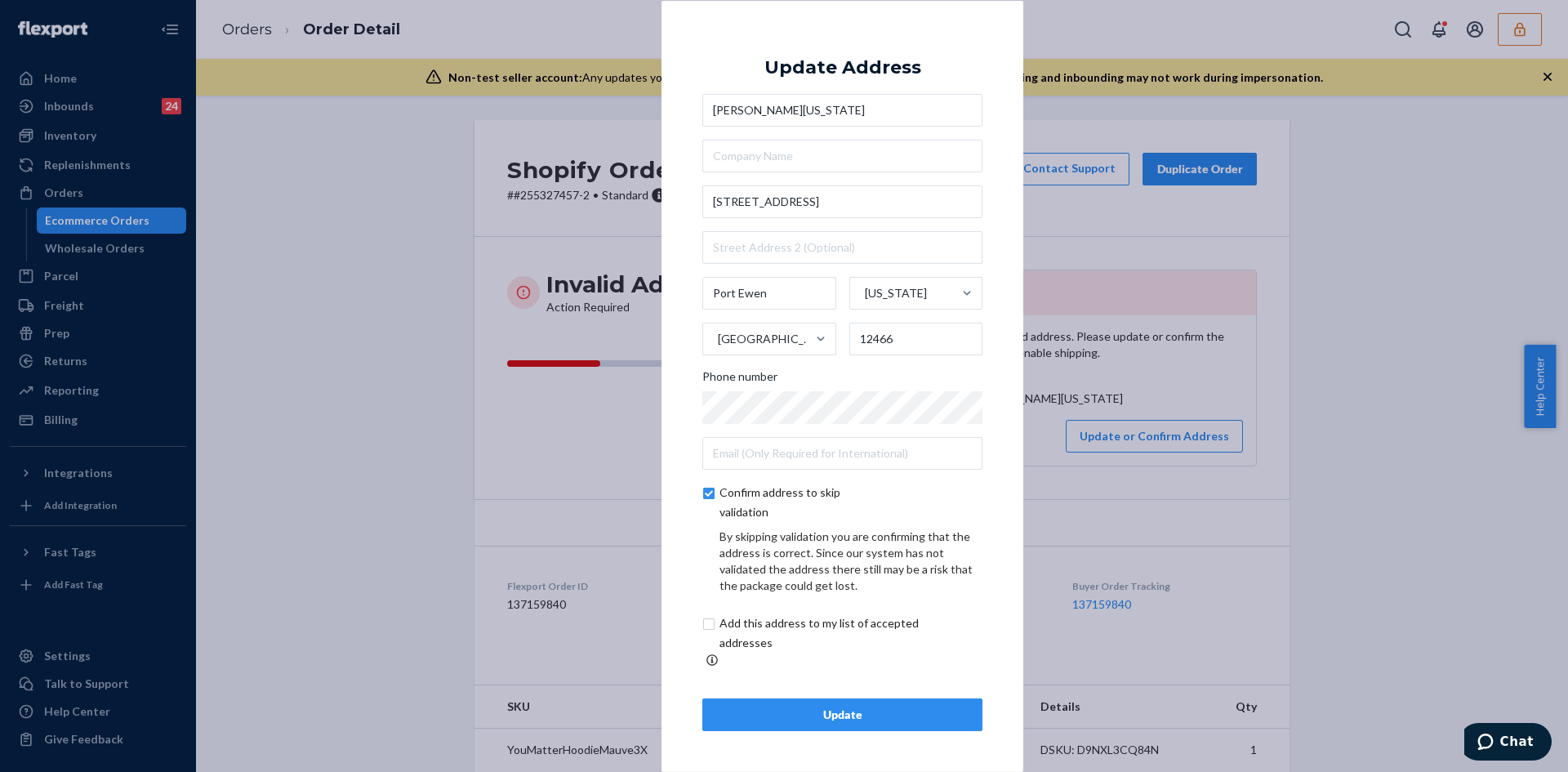
click at [839, 707] on div "Update" at bounding box center [842, 714] width 252 height 16
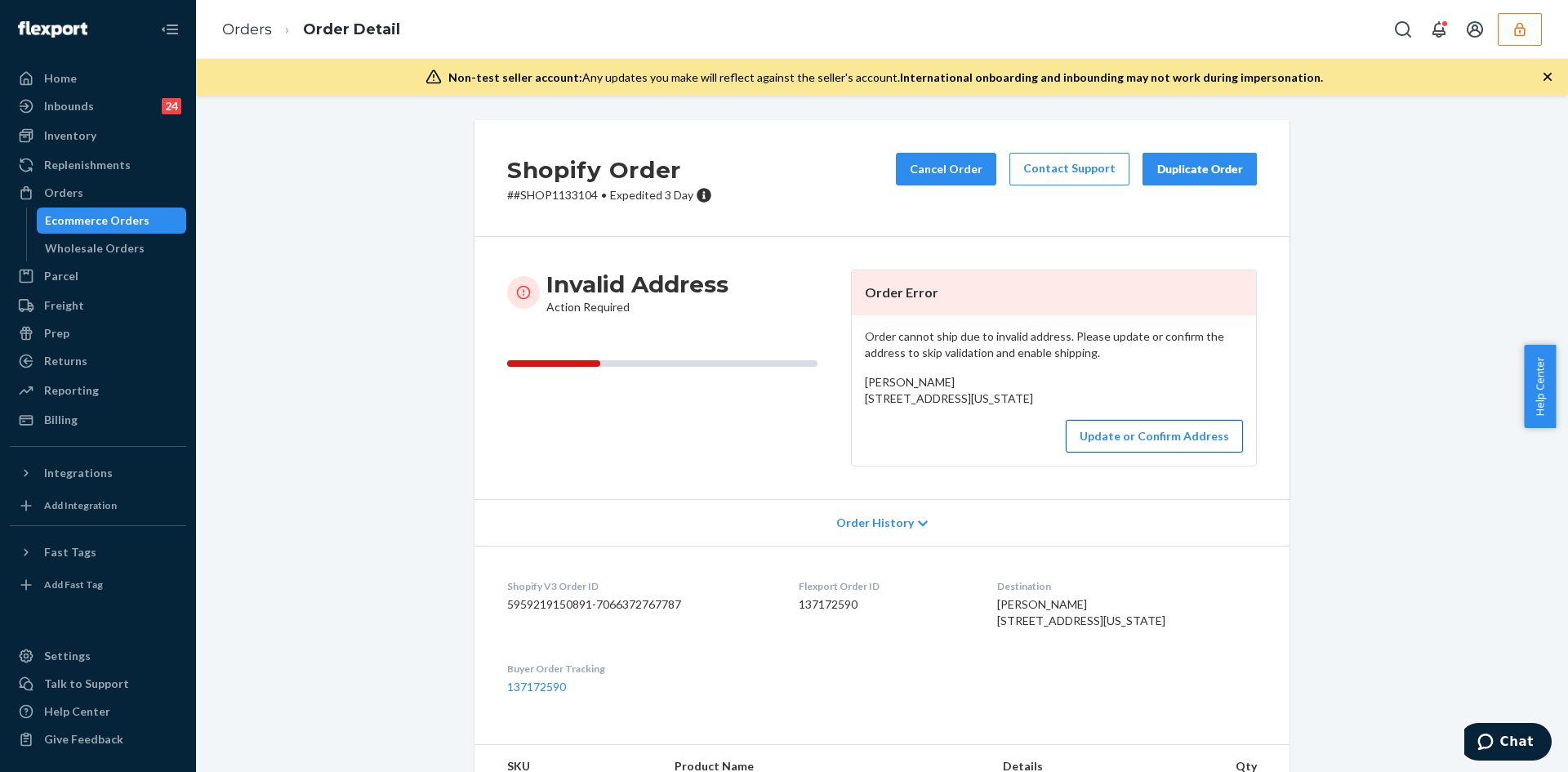
click at [1112, 452] on button "Update or Confirm Address" at bounding box center [1154, 436] width 177 height 32
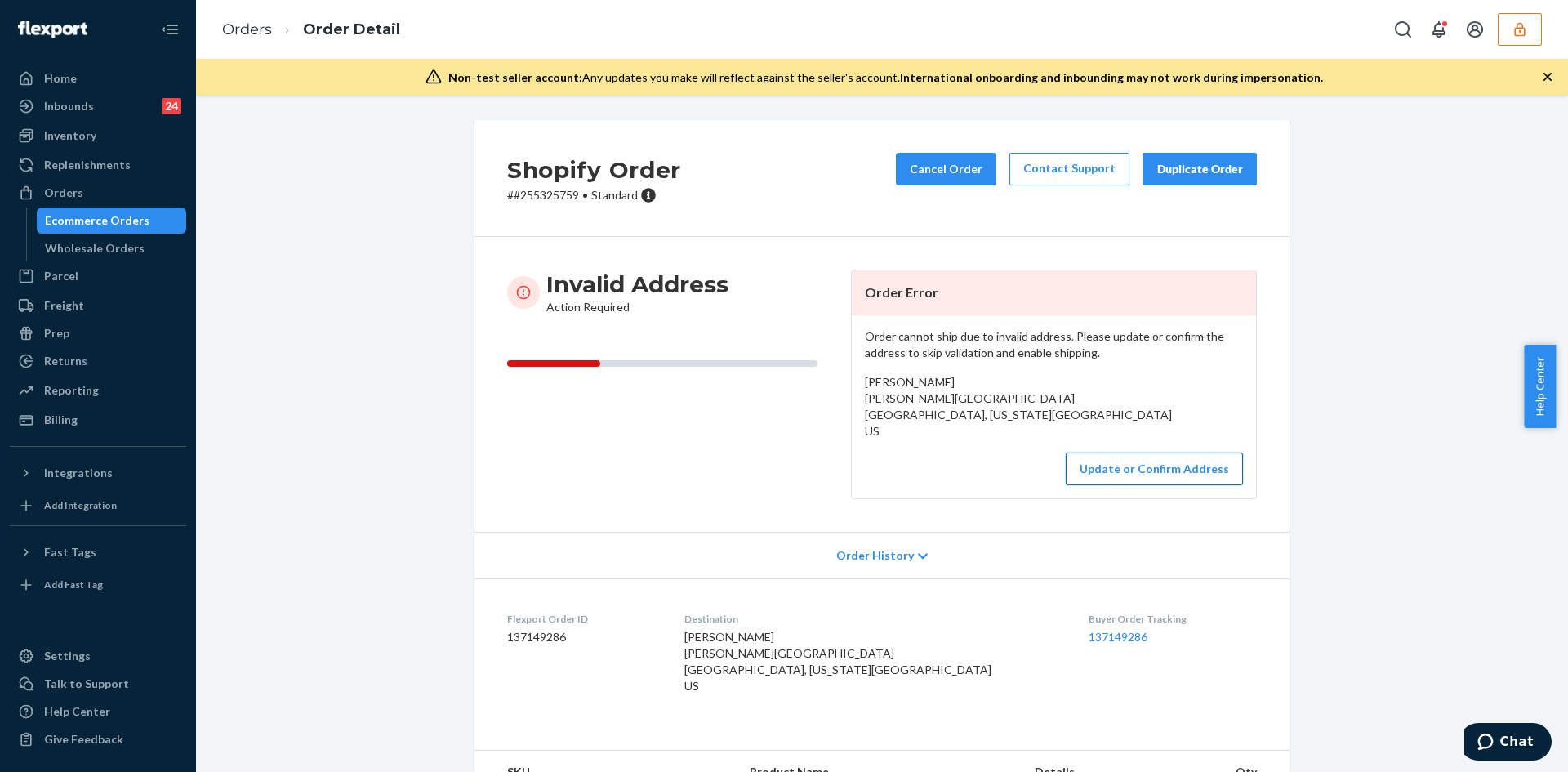
click at [1130, 469] on button "Update or Confirm Address" at bounding box center [1154, 469] width 177 height 32
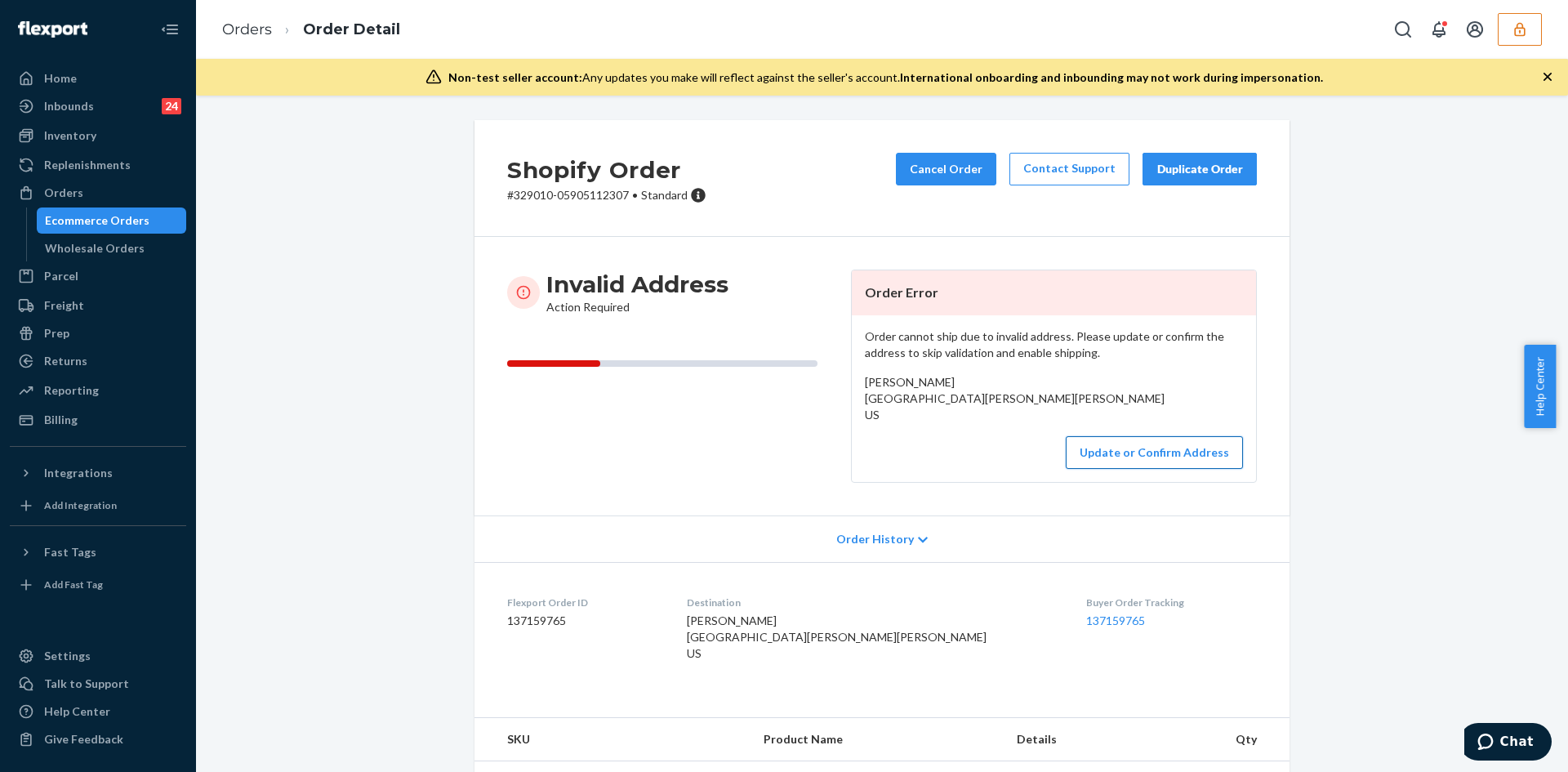
click at [1074, 457] on button "Update or Confirm Address" at bounding box center [1154, 452] width 177 height 32
